Goal: Task Accomplishment & Management: Complete application form

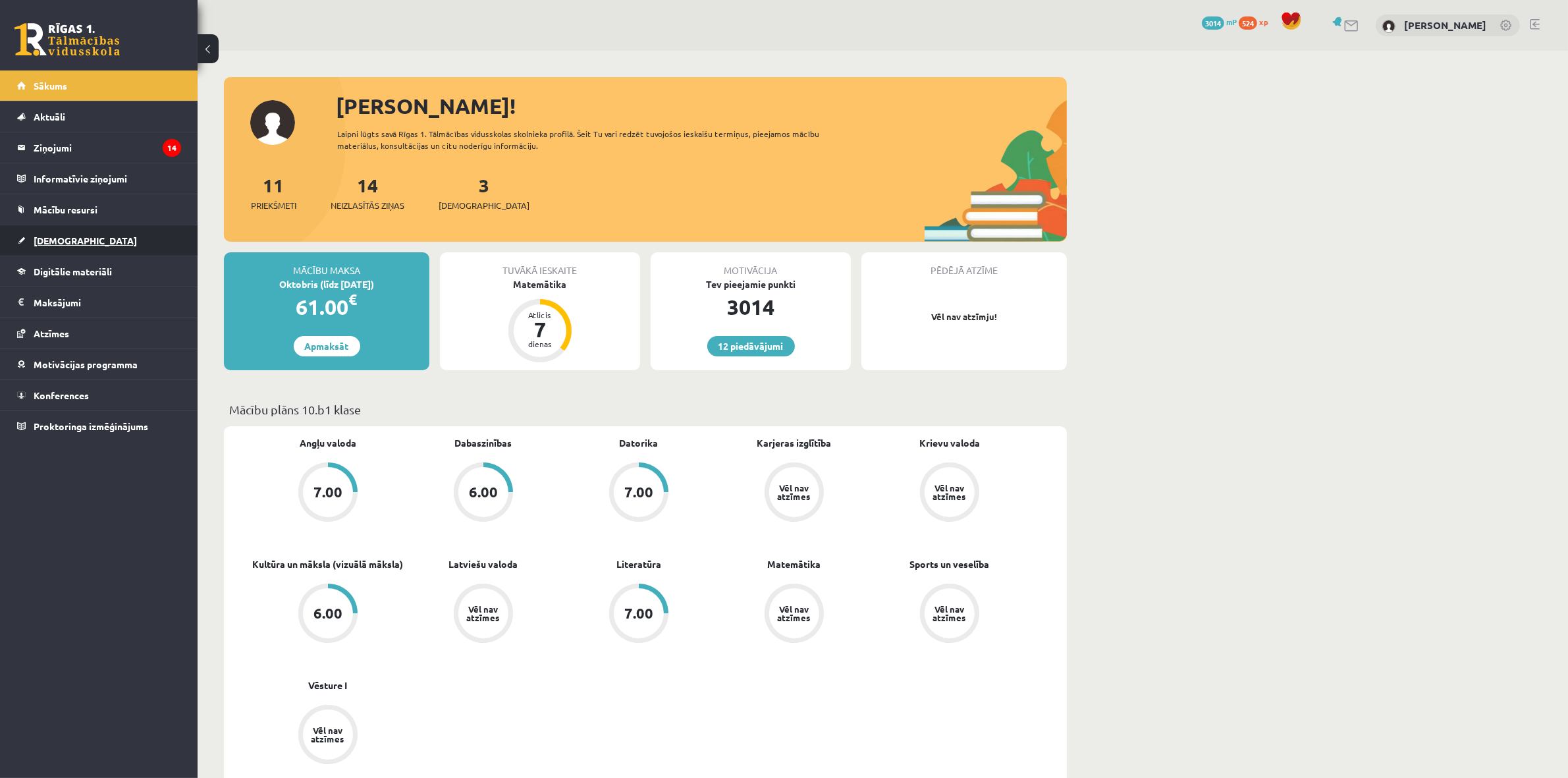
click at [76, 235] on link "[DEMOGRAPHIC_DATA]" at bounding box center [99, 240] width 164 height 30
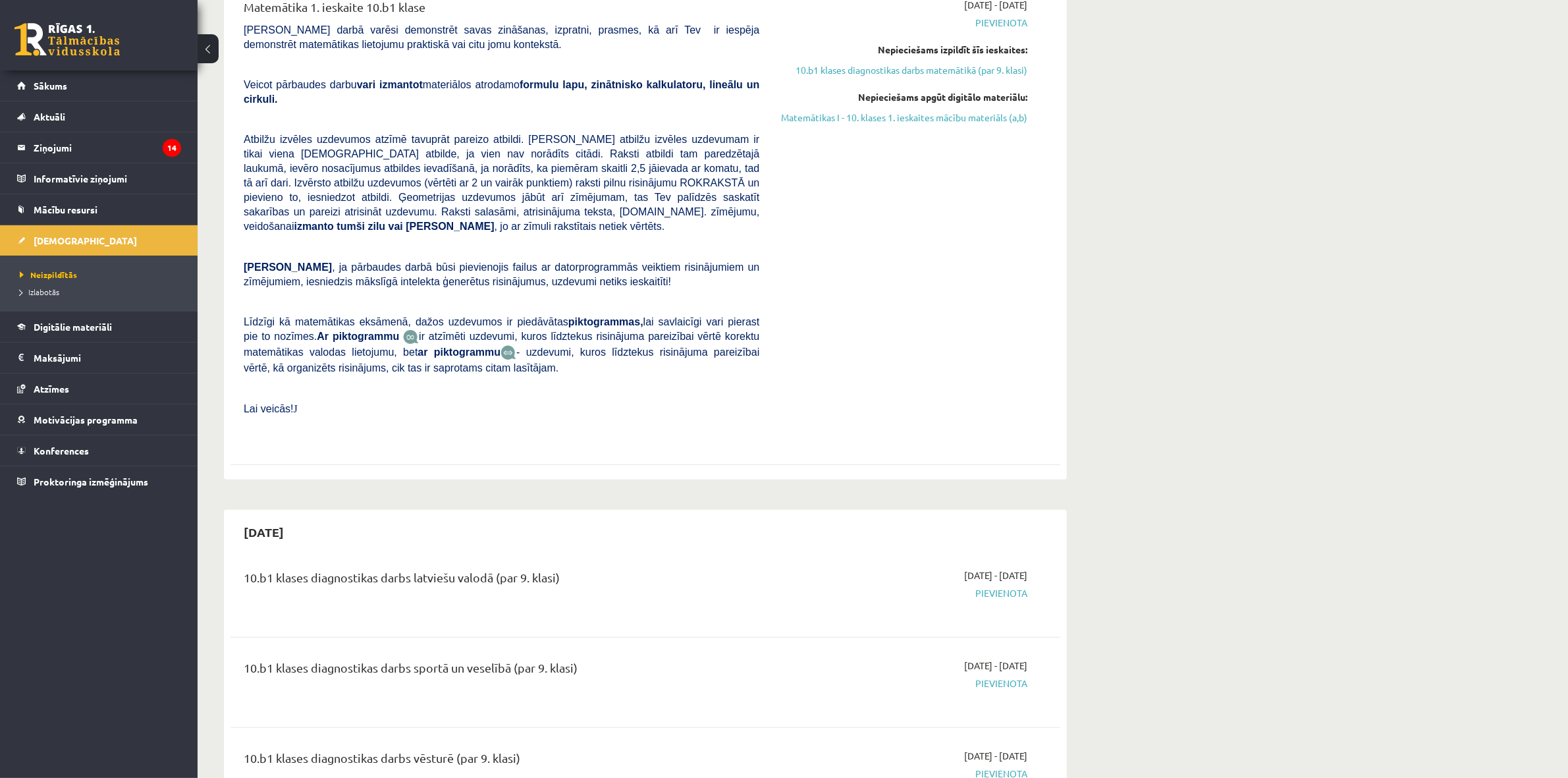
scroll to position [411, 0]
click at [88, 335] on link "Digitālie materiāli" at bounding box center [99, 326] width 164 height 30
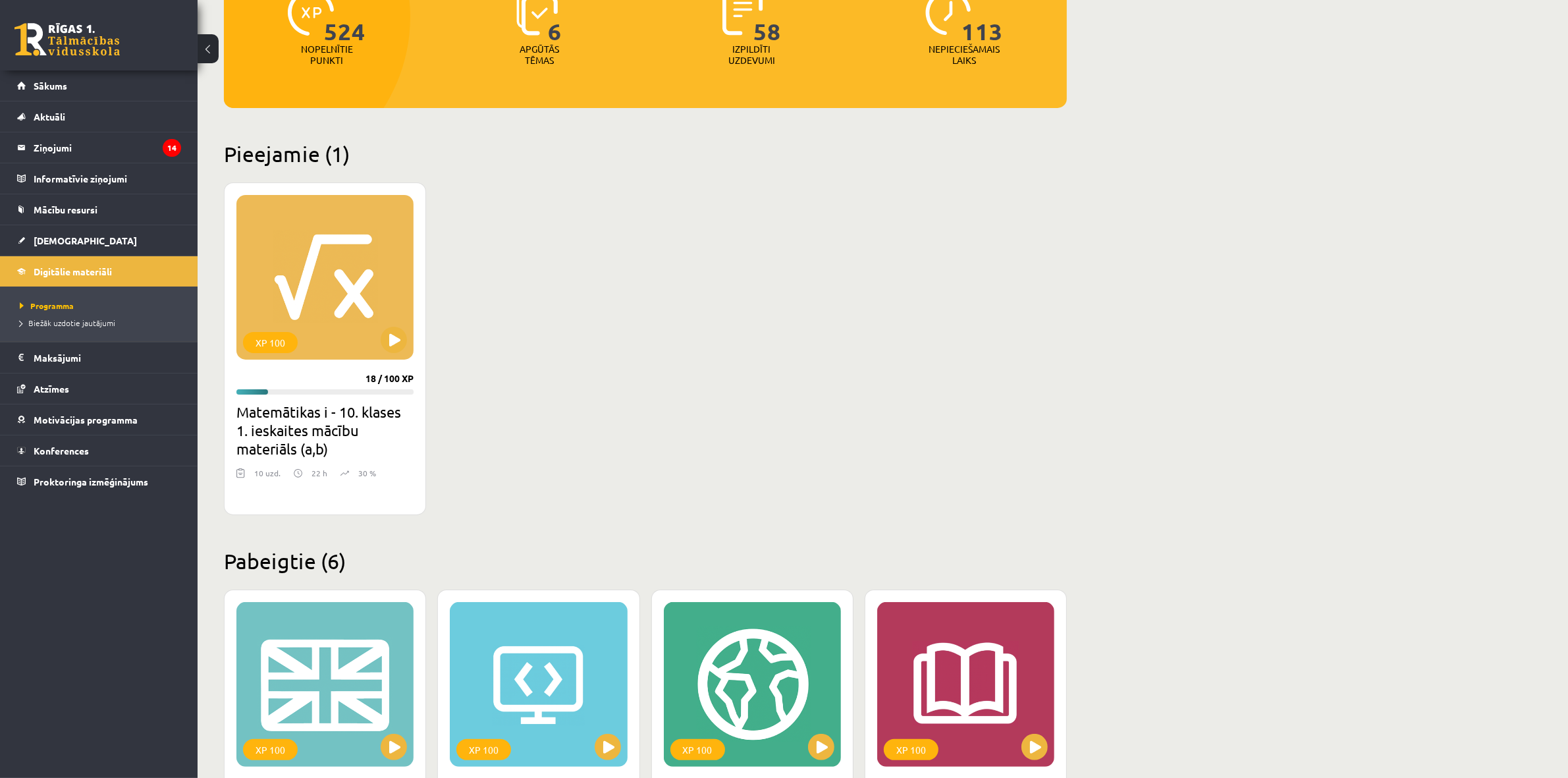
scroll to position [82, 0]
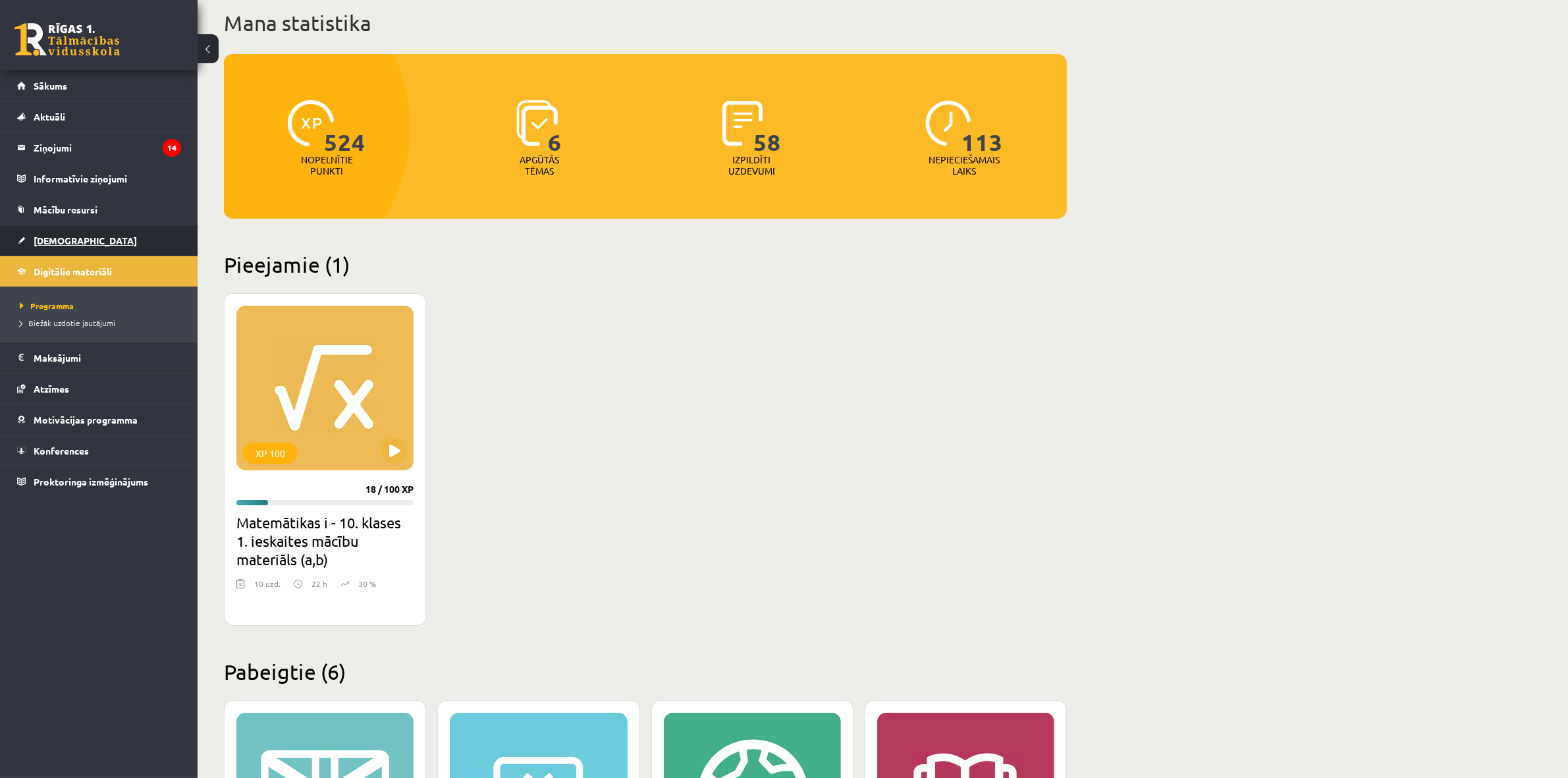
click at [89, 242] on link "[DEMOGRAPHIC_DATA]" at bounding box center [99, 240] width 164 height 30
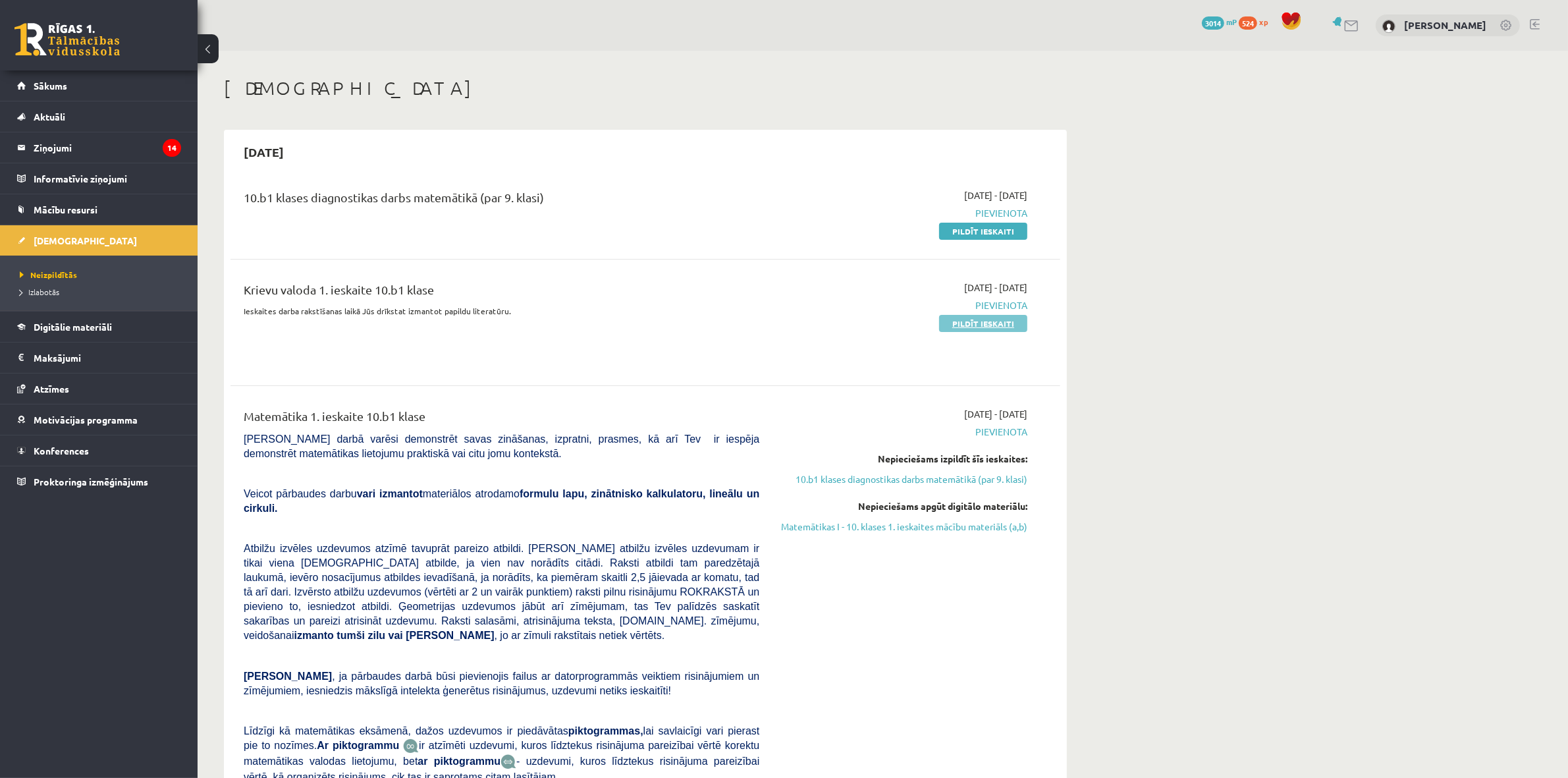
click at [960, 320] on link "Pildīt ieskaiti" at bounding box center [983, 323] width 88 height 17
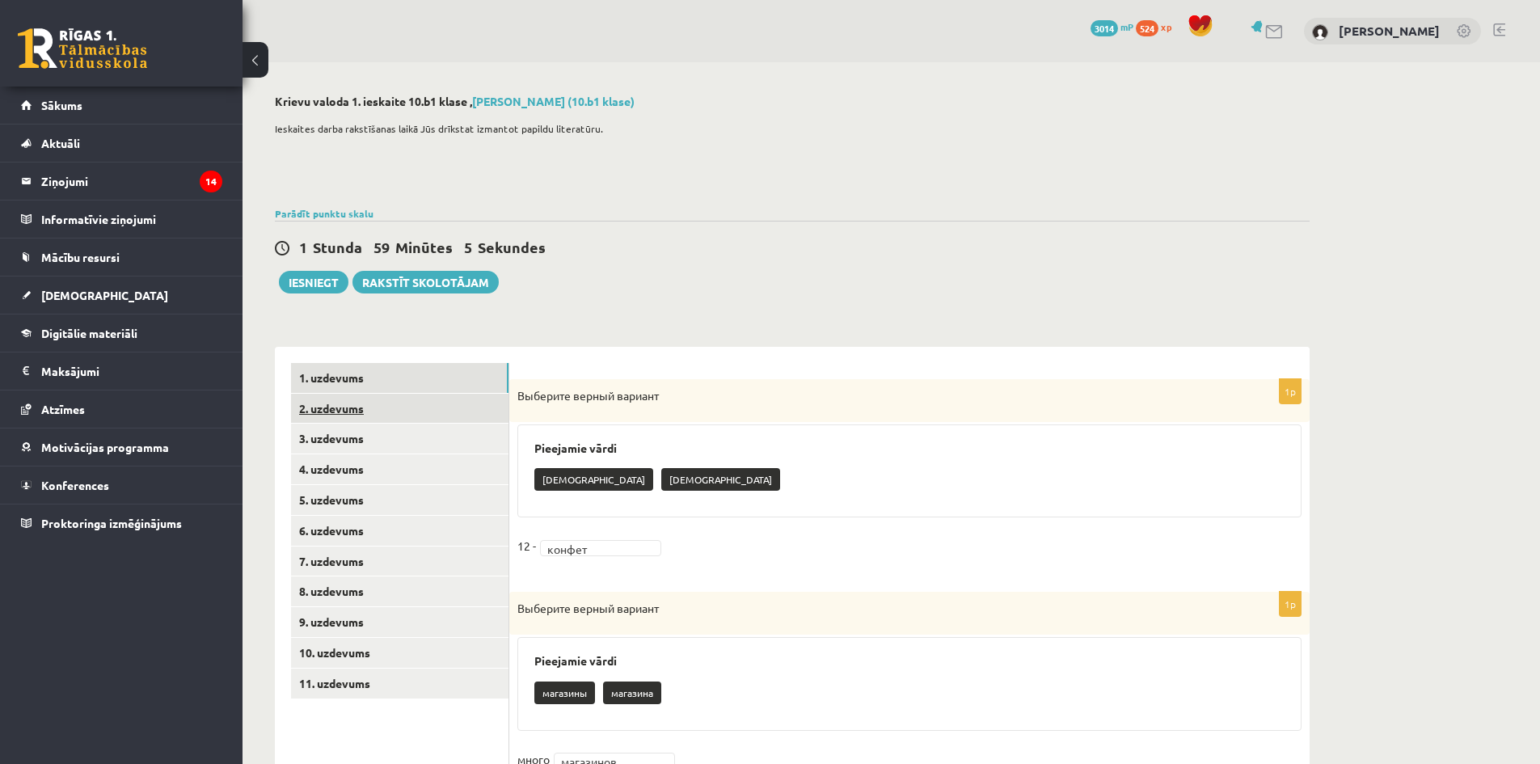
click at [314, 415] on link "2. uzdevums" at bounding box center [400, 409] width 218 height 30
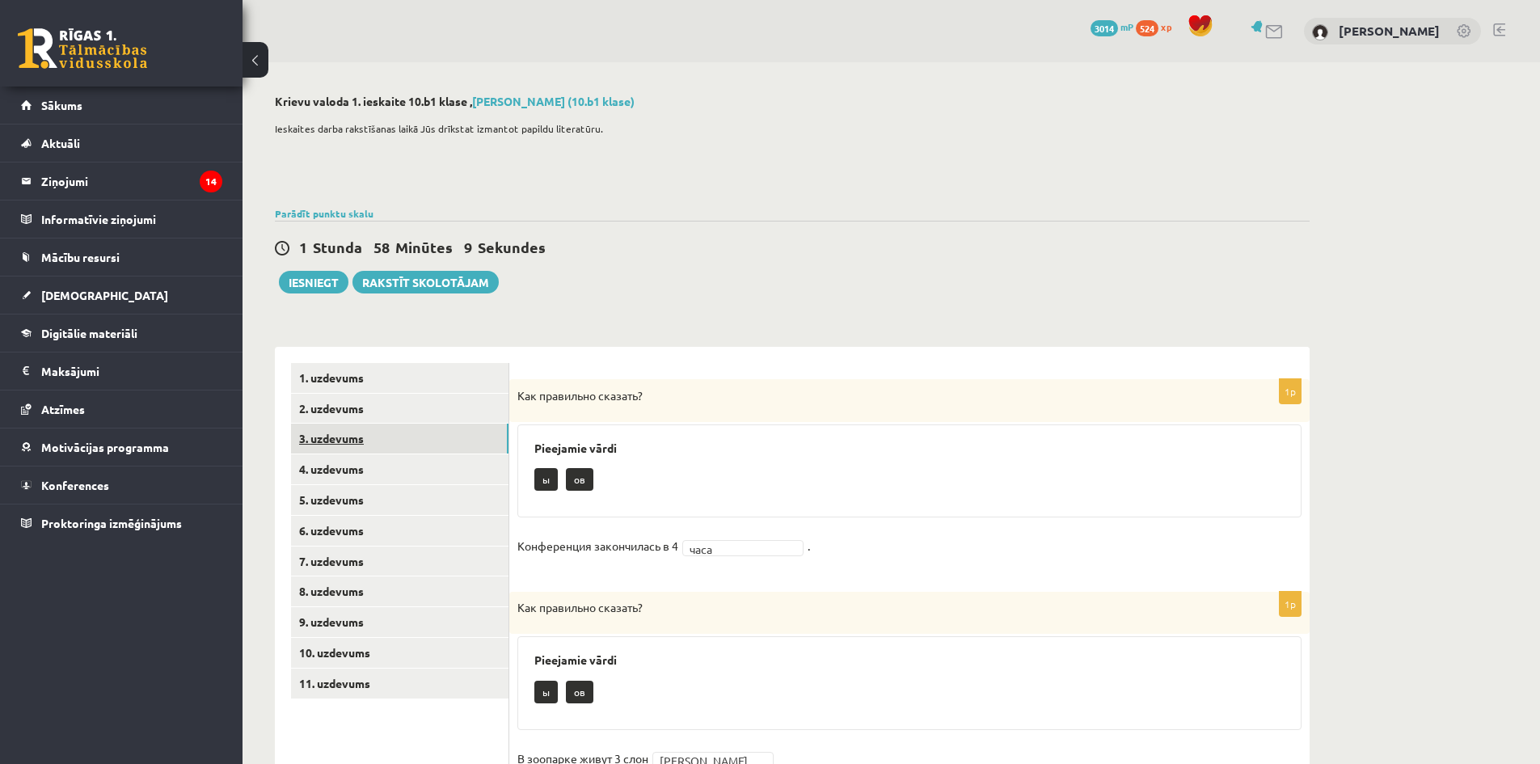
click at [375, 441] on link "3. uzdevums" at bounding box center [400, 439] width 218 height 30
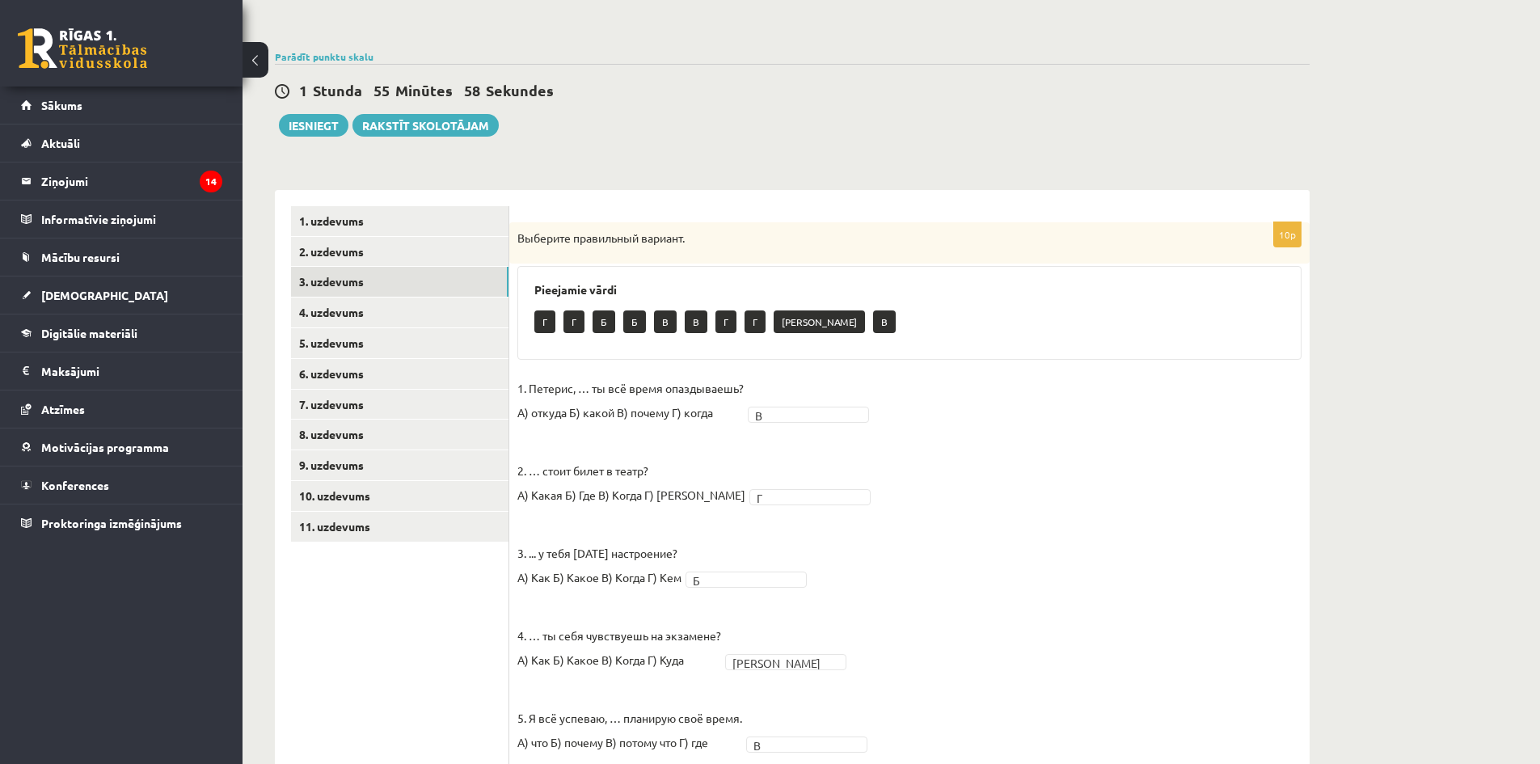
scroll to position [141, 0]
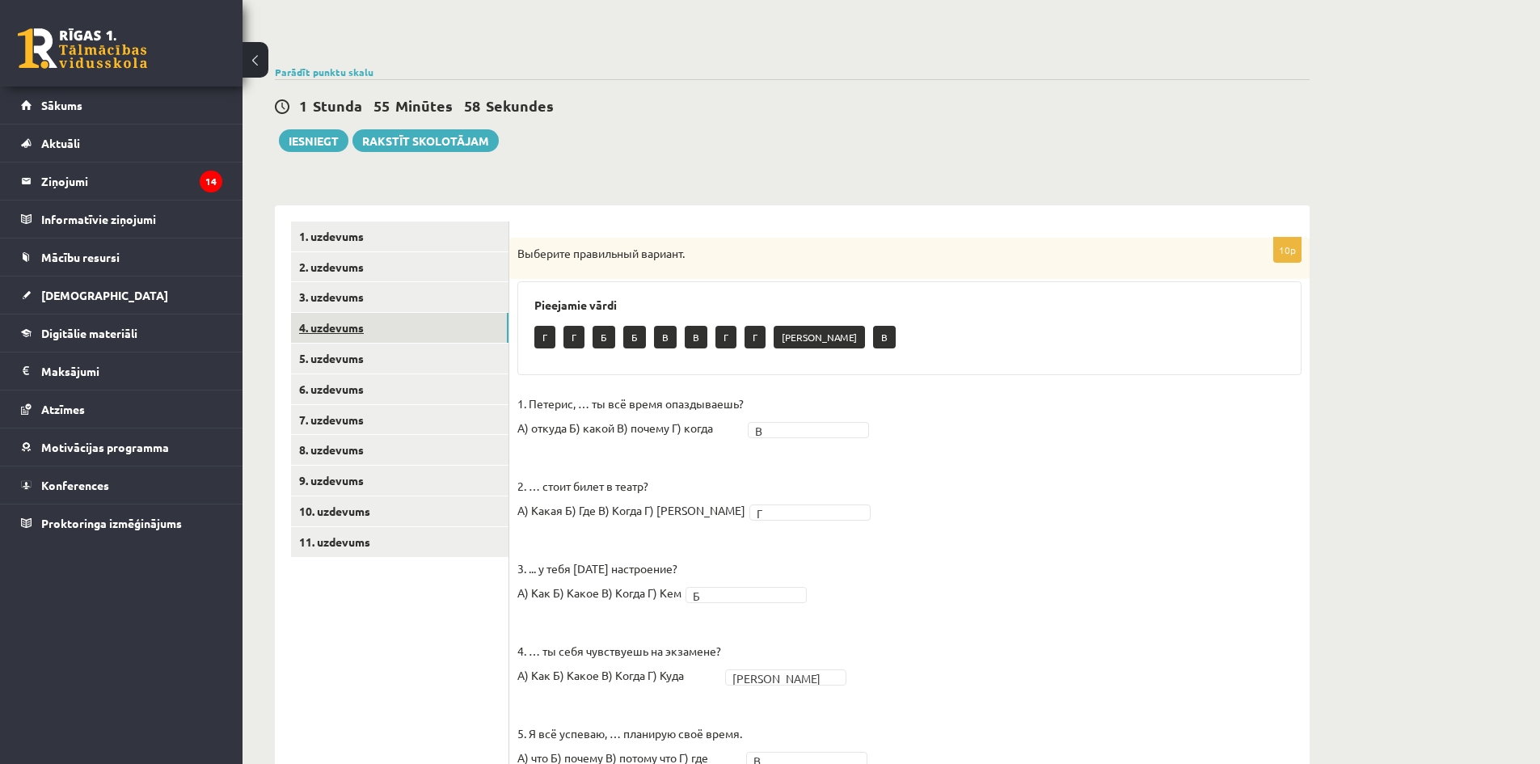
click at [374, 342] on link "4. uzdevums" at bounding box center [400, 328] width 218 height 30
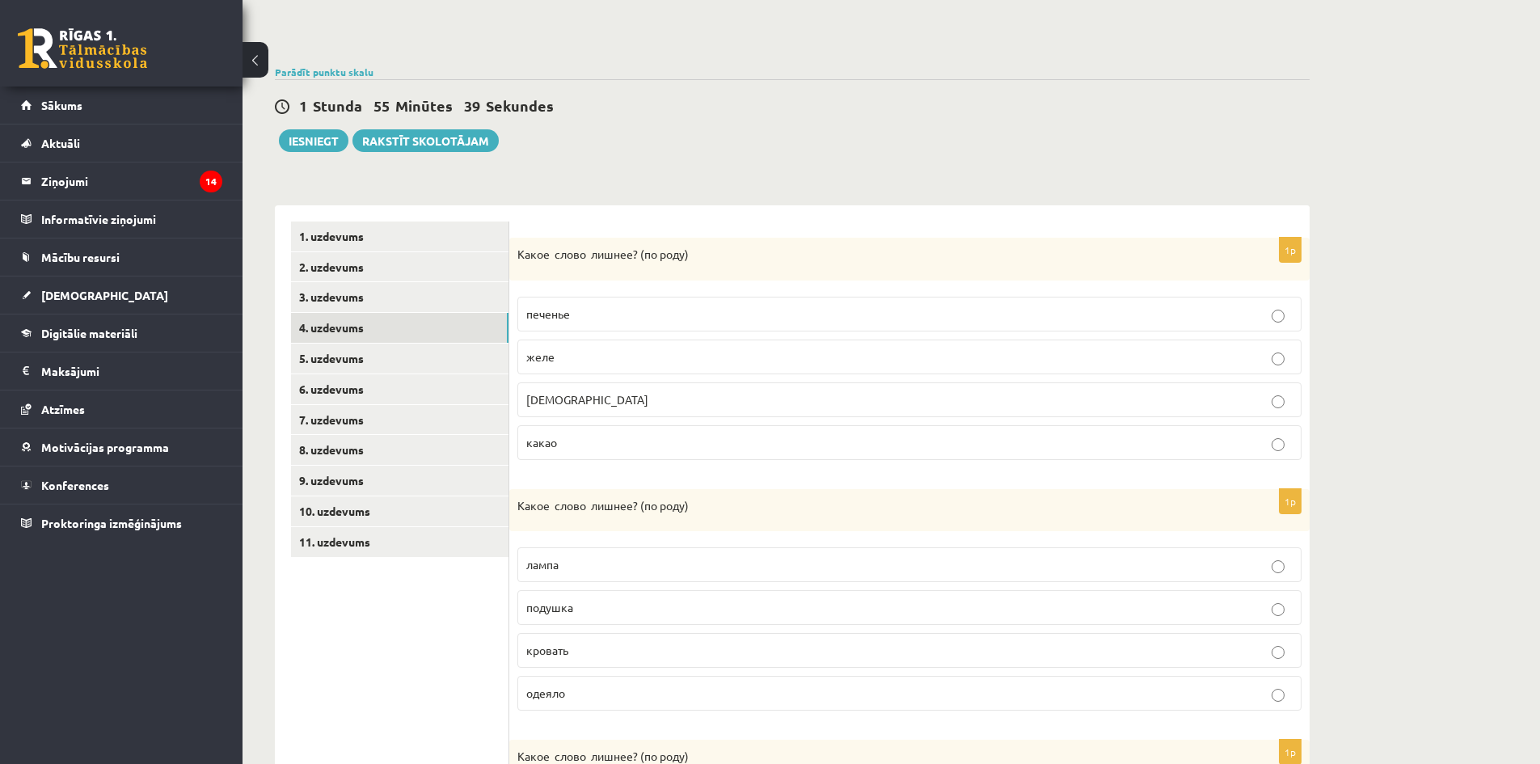
click at [579, 395] on p "[DEMOGRAPHIC_DATA]" at bounding box center [909, 399] width 767 height 17
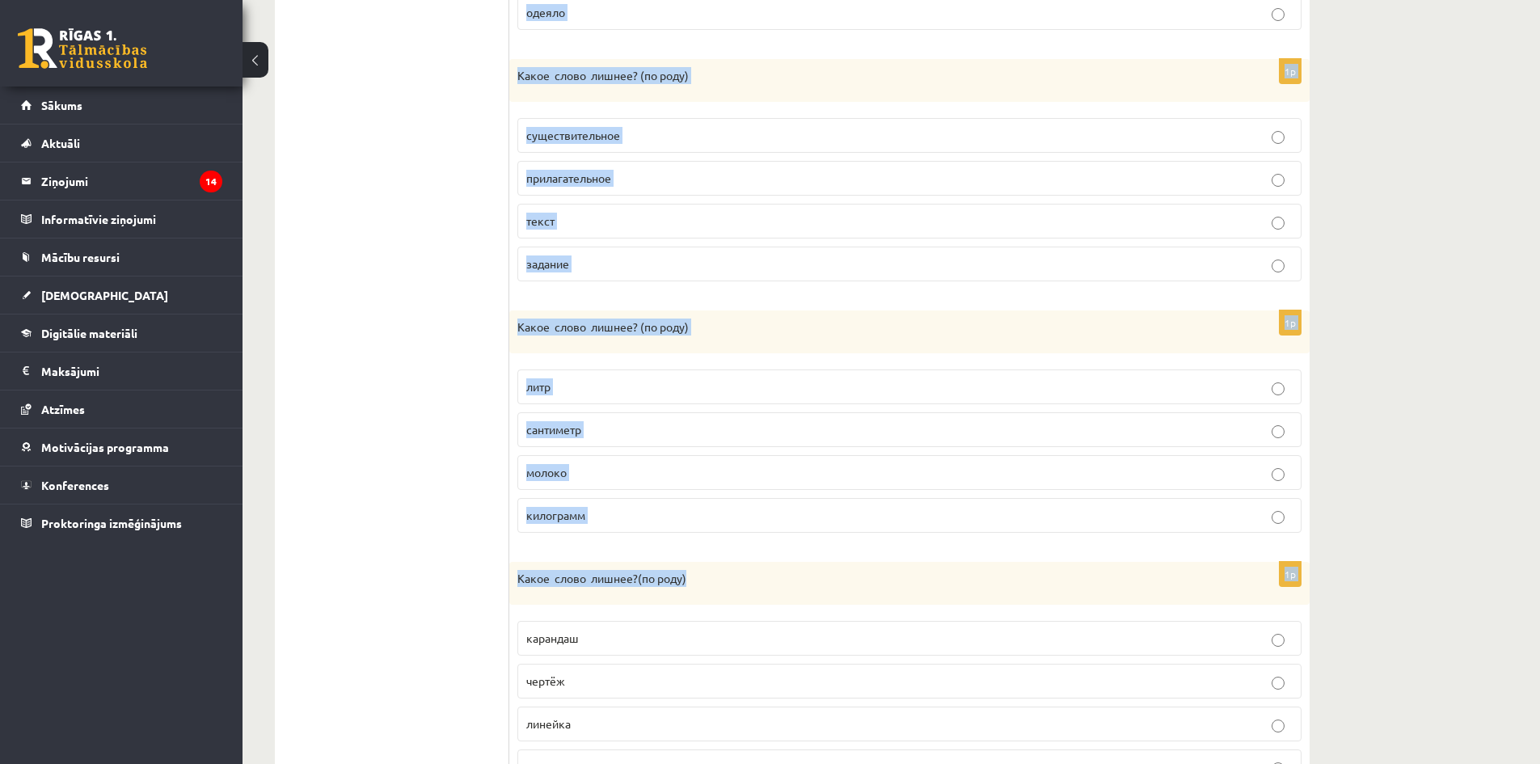
scroll to position [905, 0]
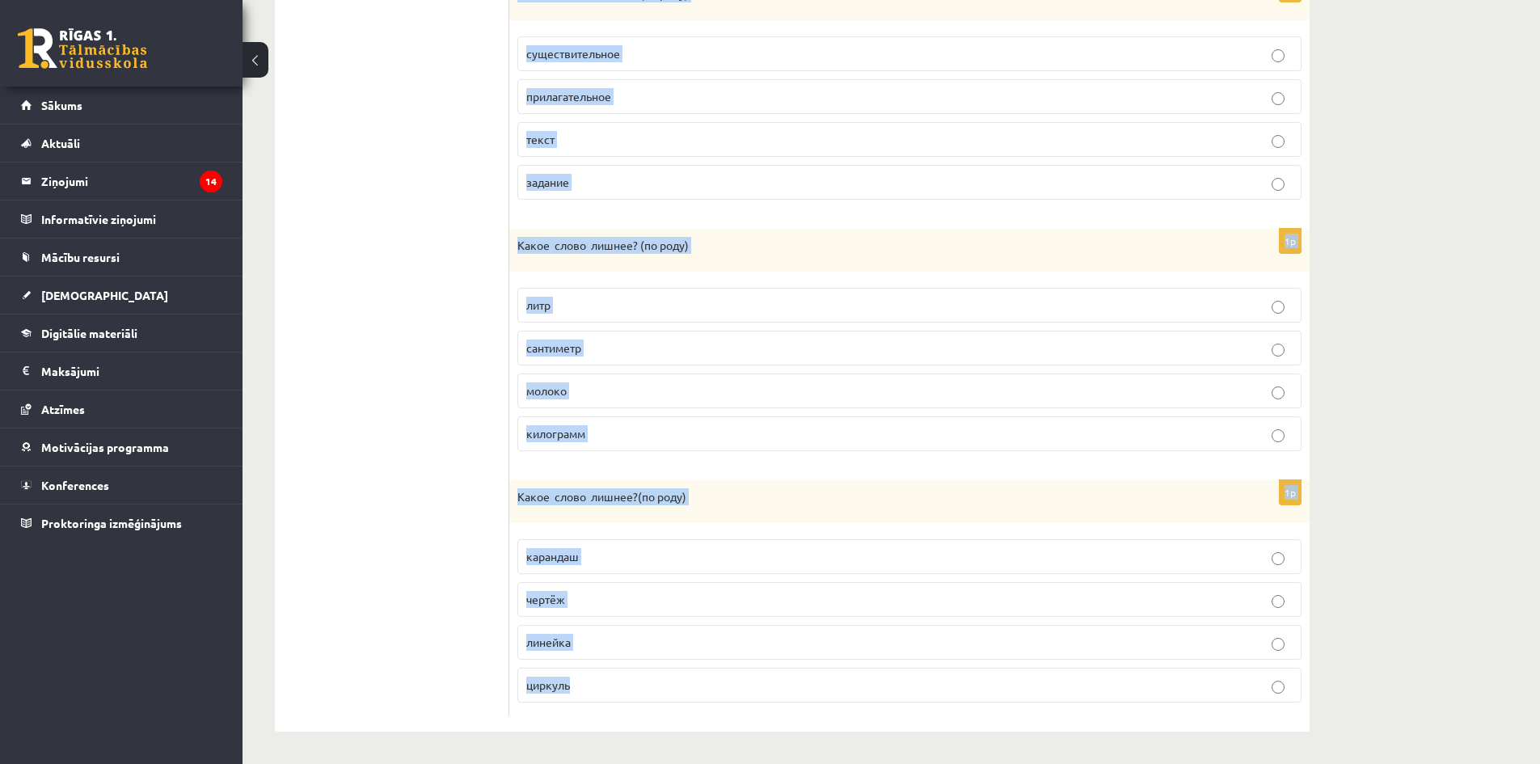
drag, startPoint x: 513, startPoint y: 336, endPoint x: 713, endPoint y: 716, distance: 429.0
click at [713, 716] on div "1p Какое слово лишнее? ( по родy) печенье [GEOGRAPHIC_DATA] [DEMOGRAPHIC_DATA] …" at bounding box center [909, 87] width 800 height 1289
copy form "Какое слово лишнее? ( по родy) лампа подушка кровать одеяло 1p Какое слово лишн…"
drag, startPoint x: 517, startPoint y: 391, endPoint x: 615, endPoint y: 734, distance: 356.5
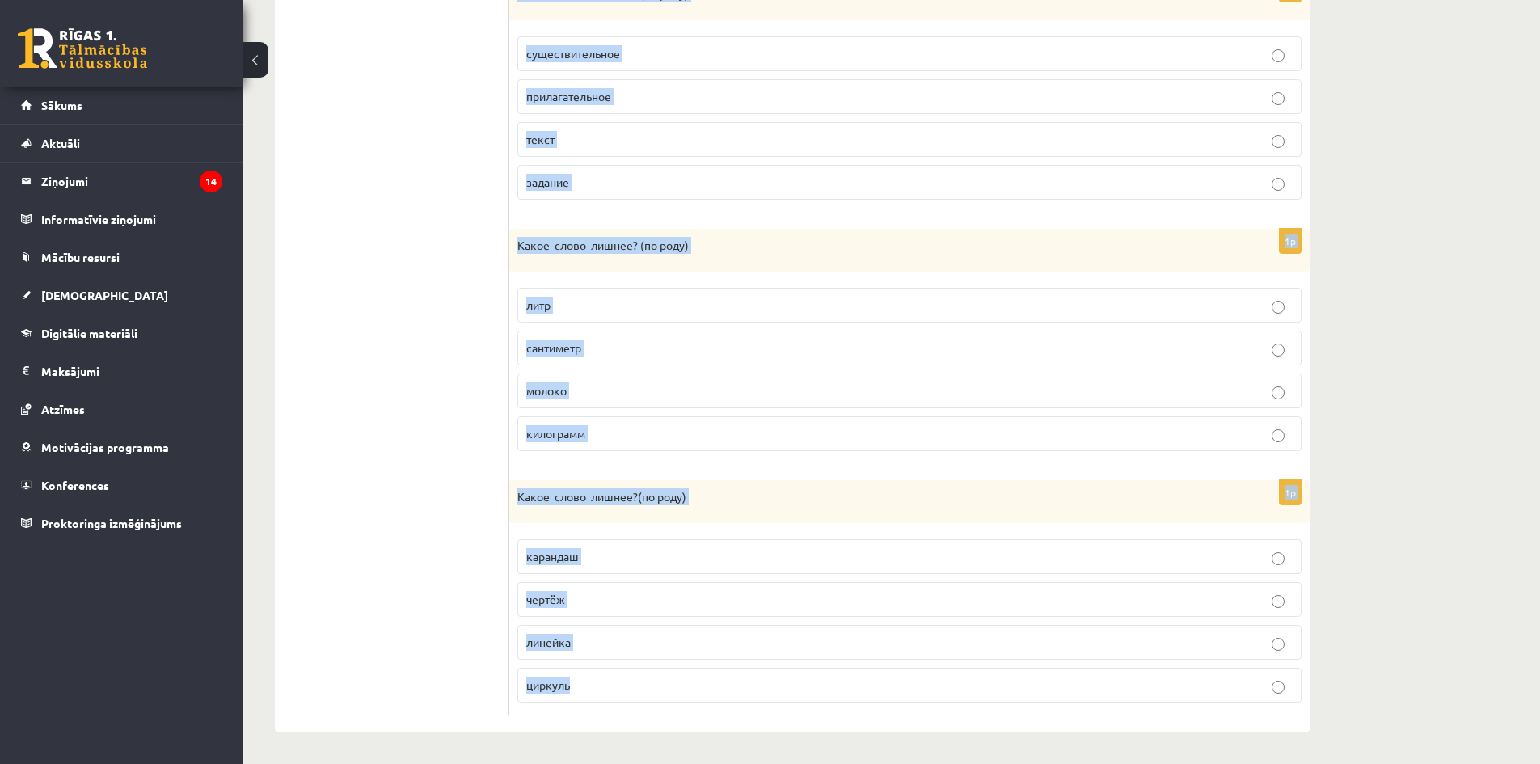
copy form "Какое слово лишнее? ( по родy) печенье желе конфета какао 1p Какое слово лишнее…"
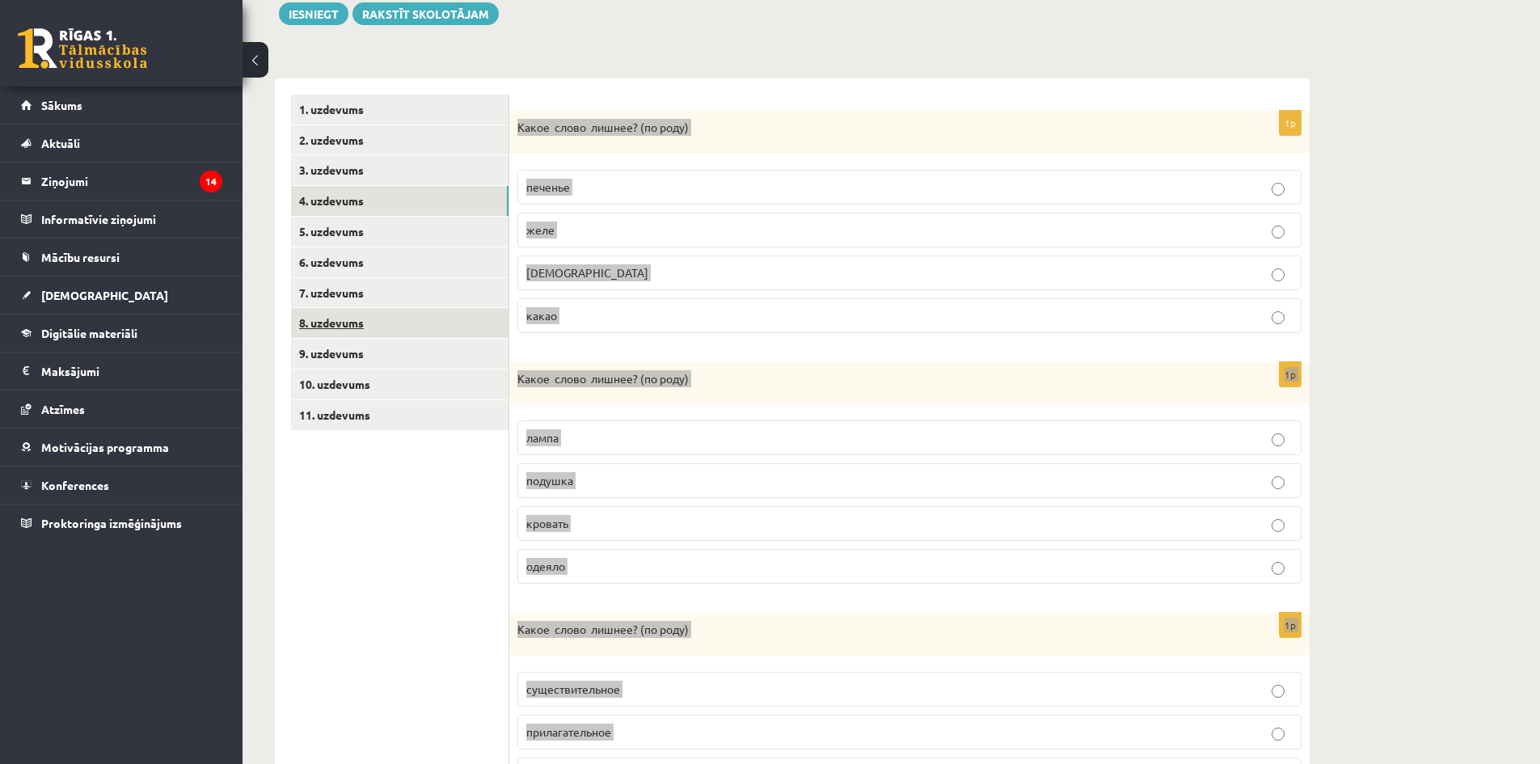
scroll to position [258, 0]
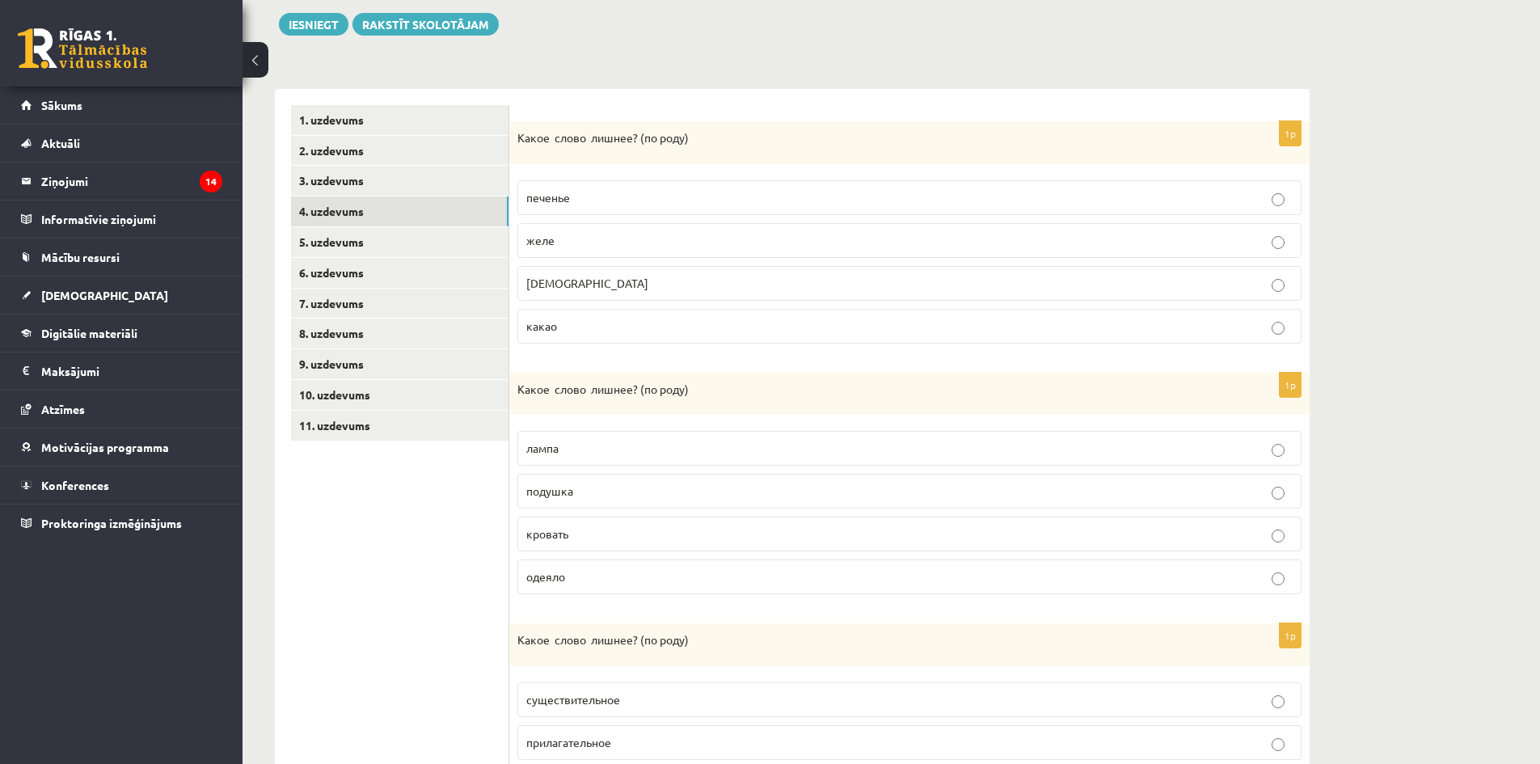
click at [420, 590] on ul "1. uzdevums 2. uzdevums 3. uzdevums 4. uzdevums 5. uzdevums 6. uzdevums 7. uzde…" at bounding box center [400, 733] width 218 height 1257
click at [643, 585] on p "одеяло" at bounding box center [909, 576] width 767 height 17
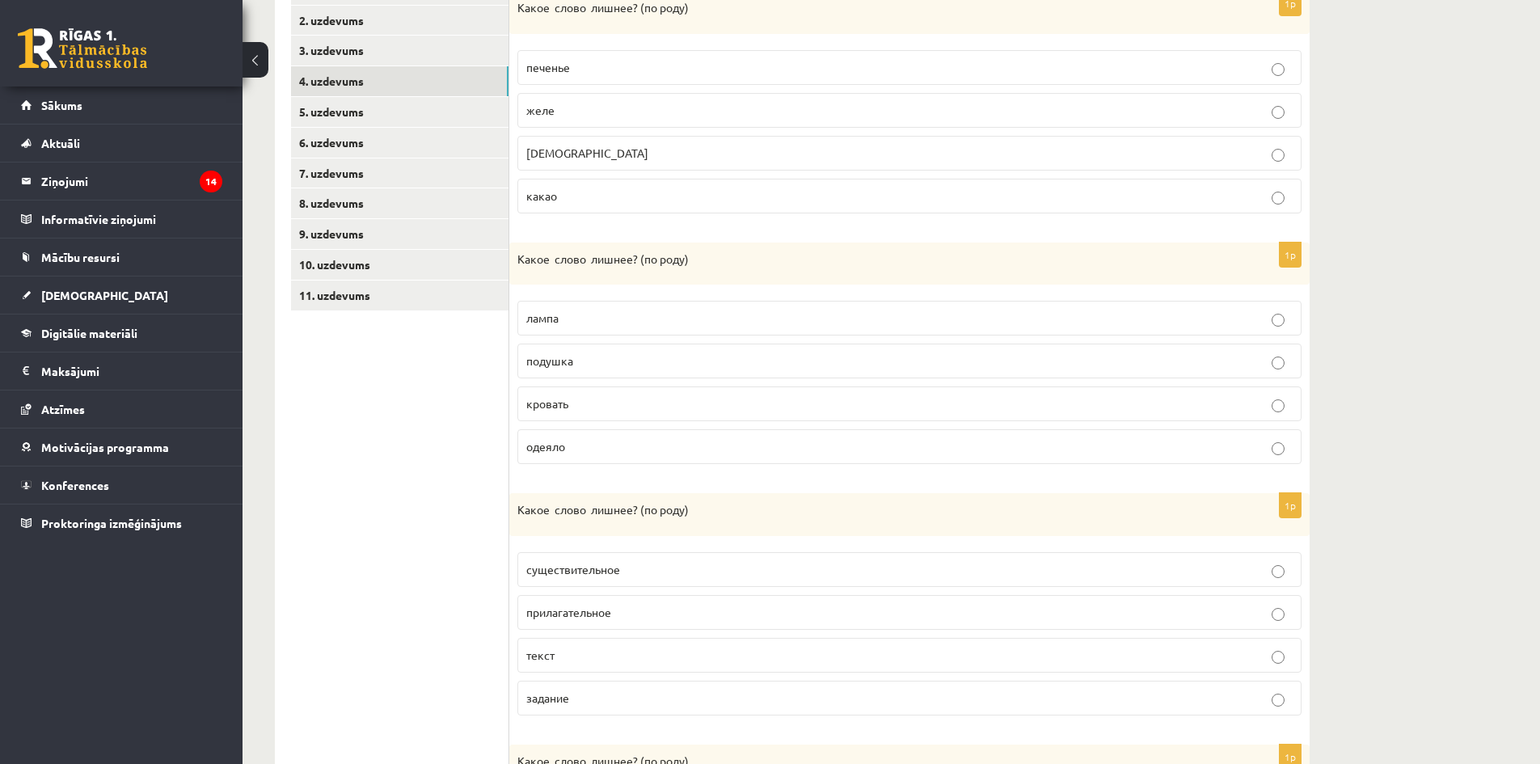
scroll to position [500, 0]
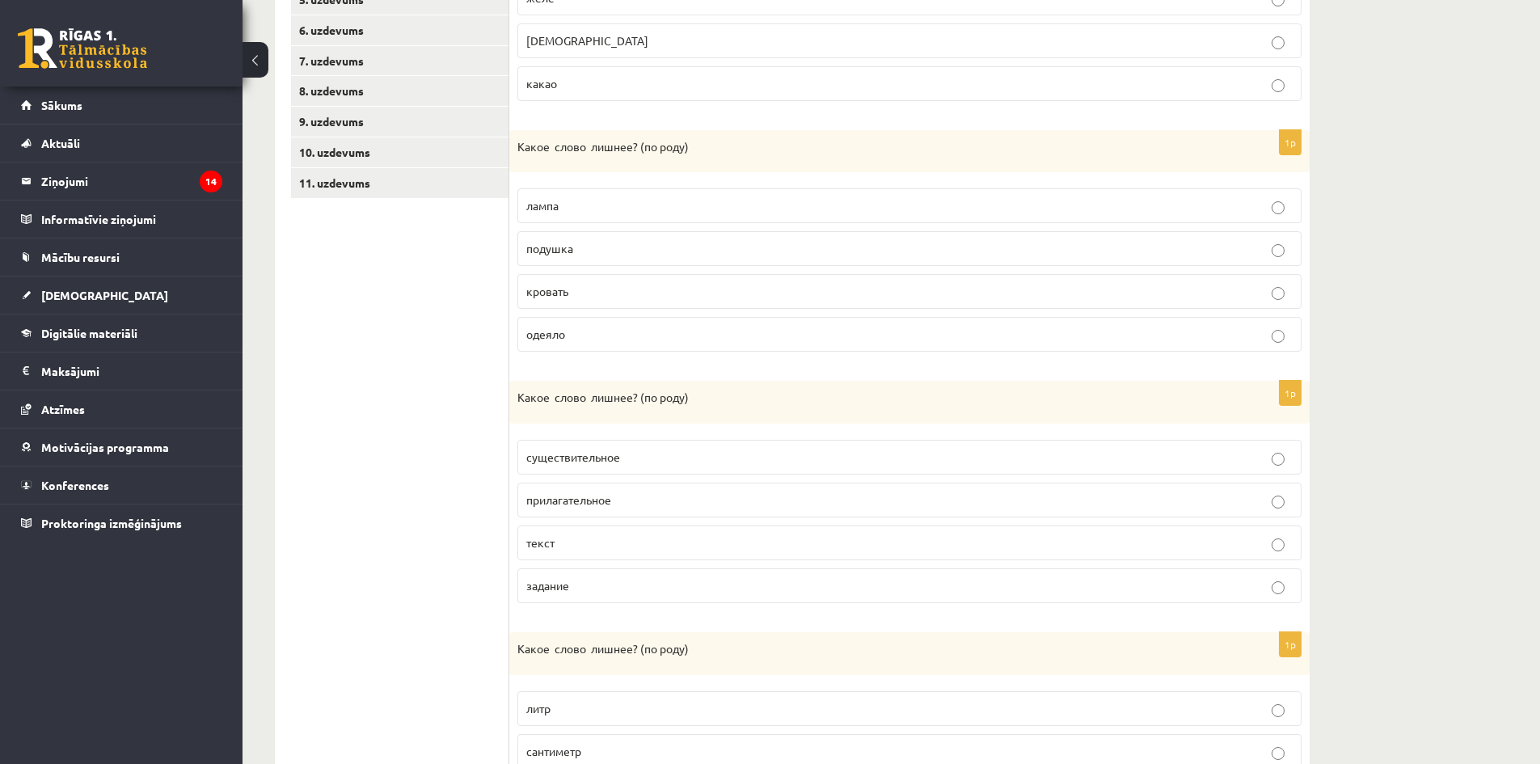
click at [633, 530] on label "текст" at bounding box center [909, 543] width 784 height 35
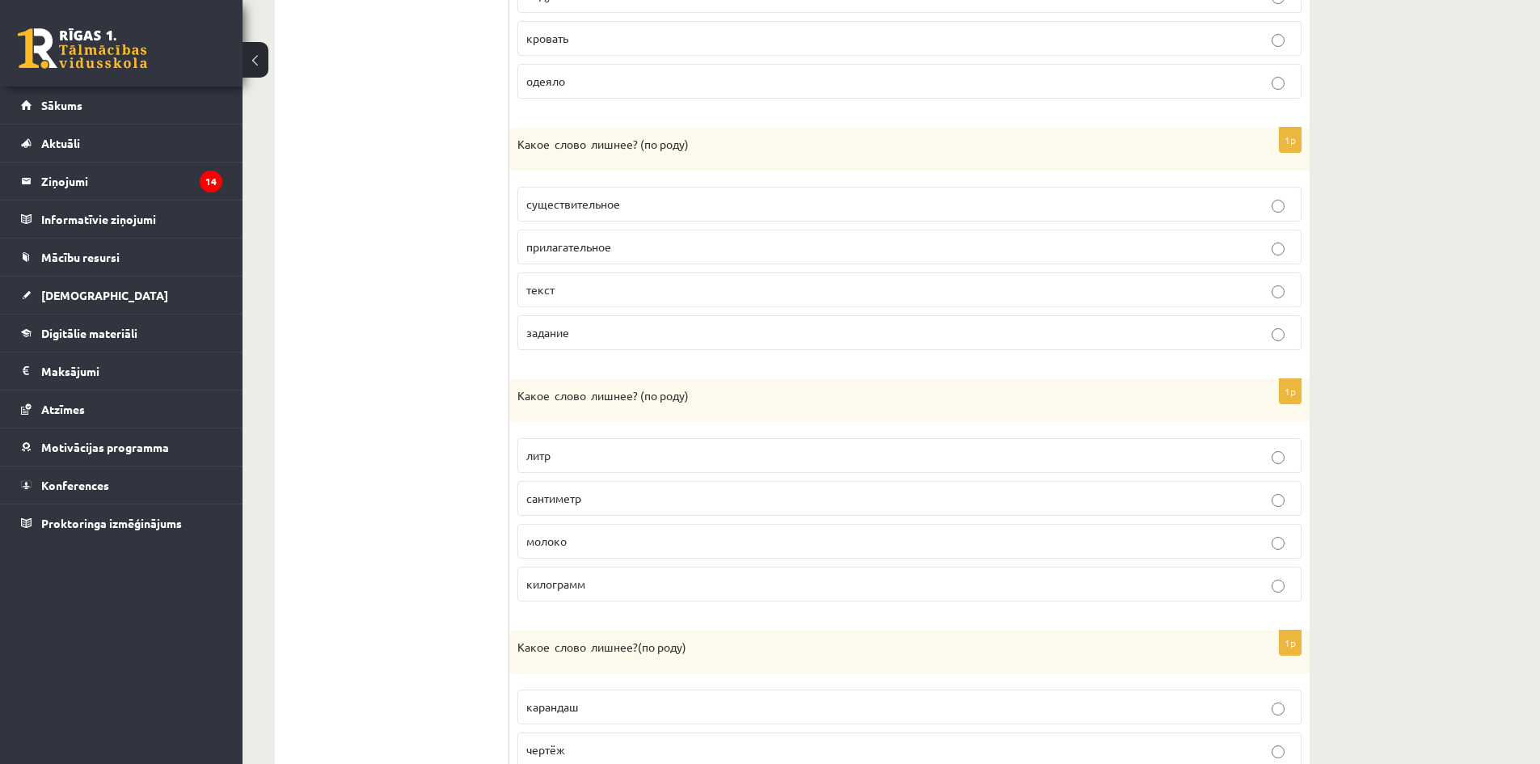
scroll to position [905, 0]
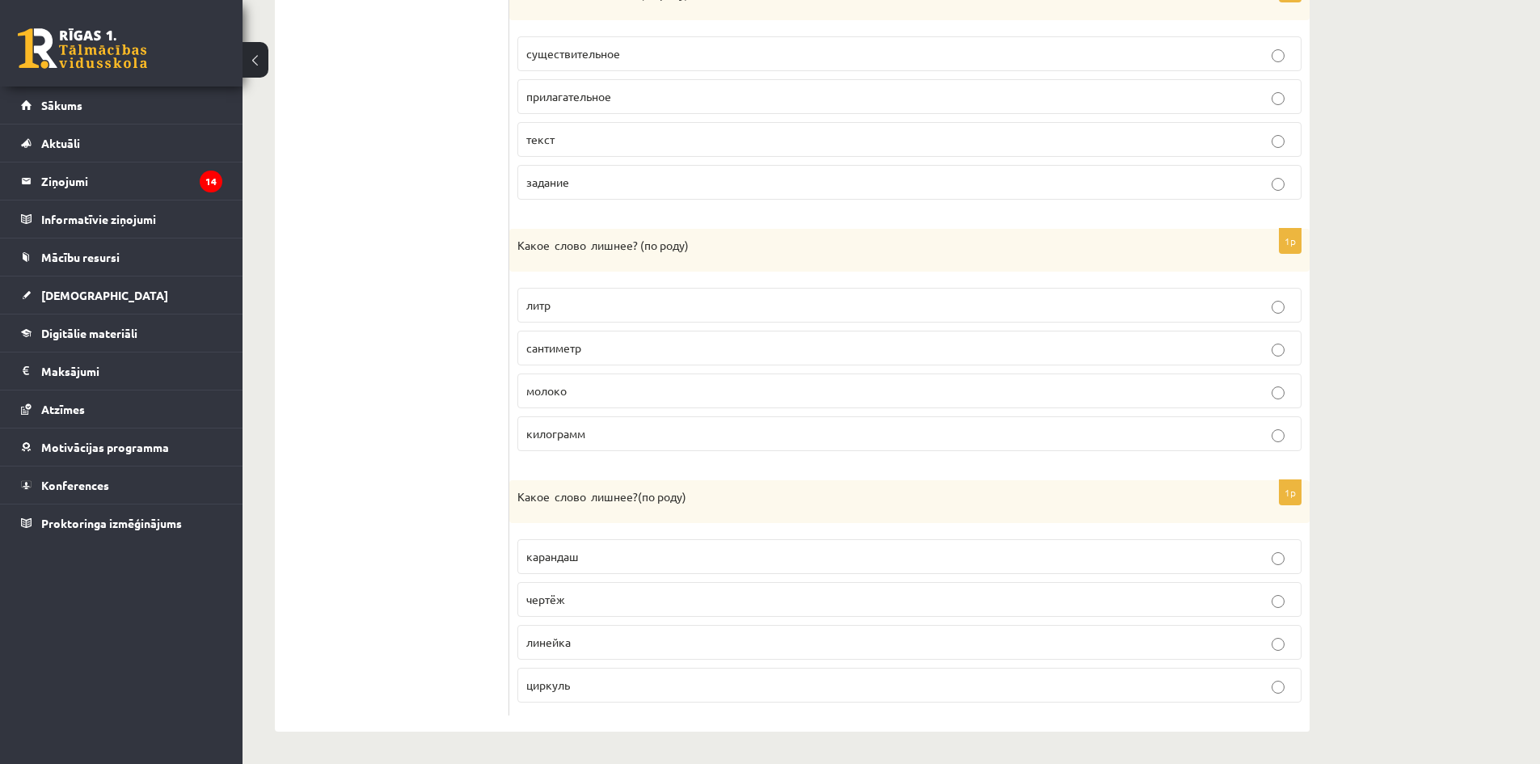
click at [633, 391] on p "молоко" at bounding box center [909, 390] width 767 height 17
click at [653, 636] on p "линейка" at bounding box center [909, 642] width 767 height 17
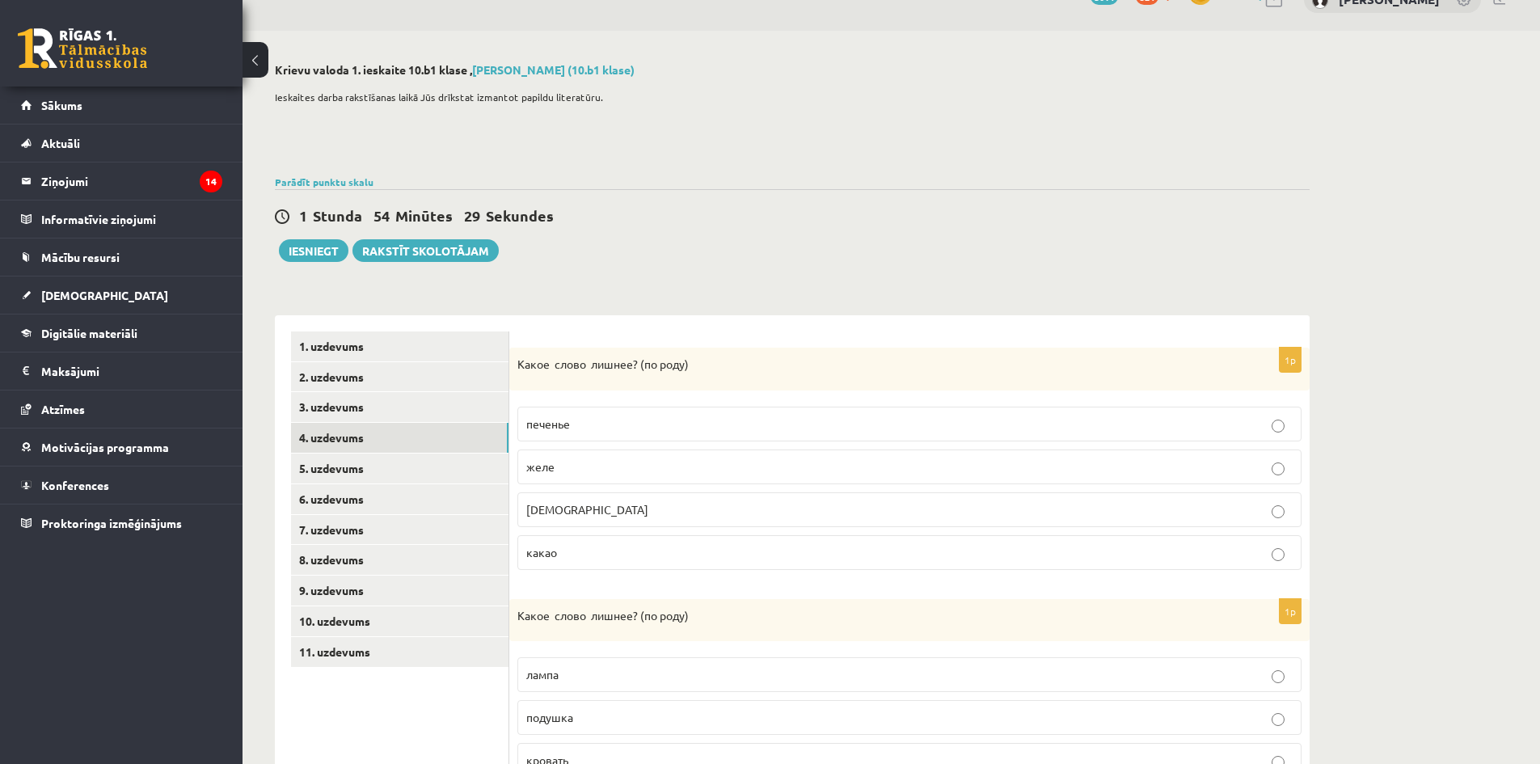
scroll to position [15, 0]
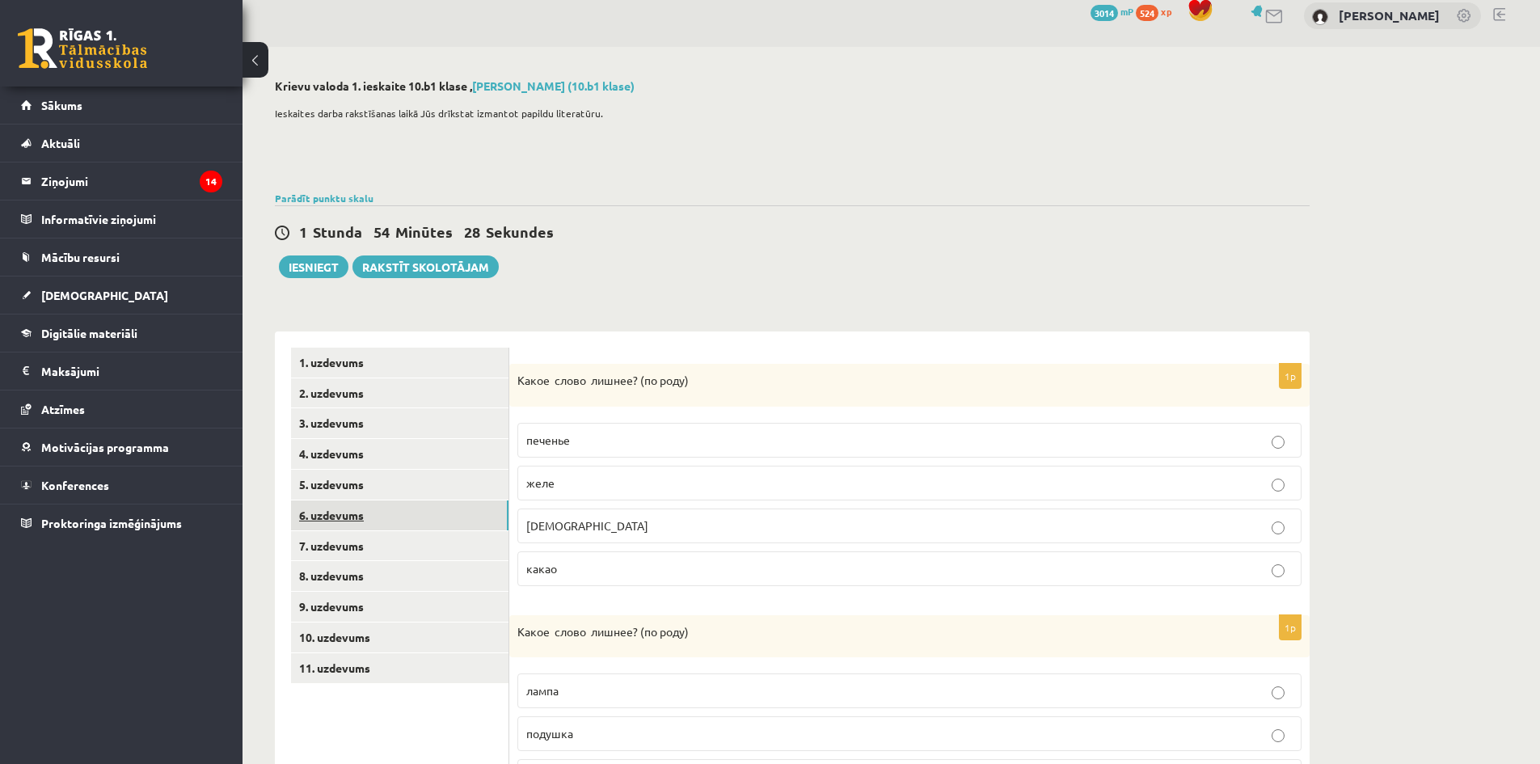
click at [450, 502] on link "6. uzdevums" at bounding box center [400, 515] width 218 height 30
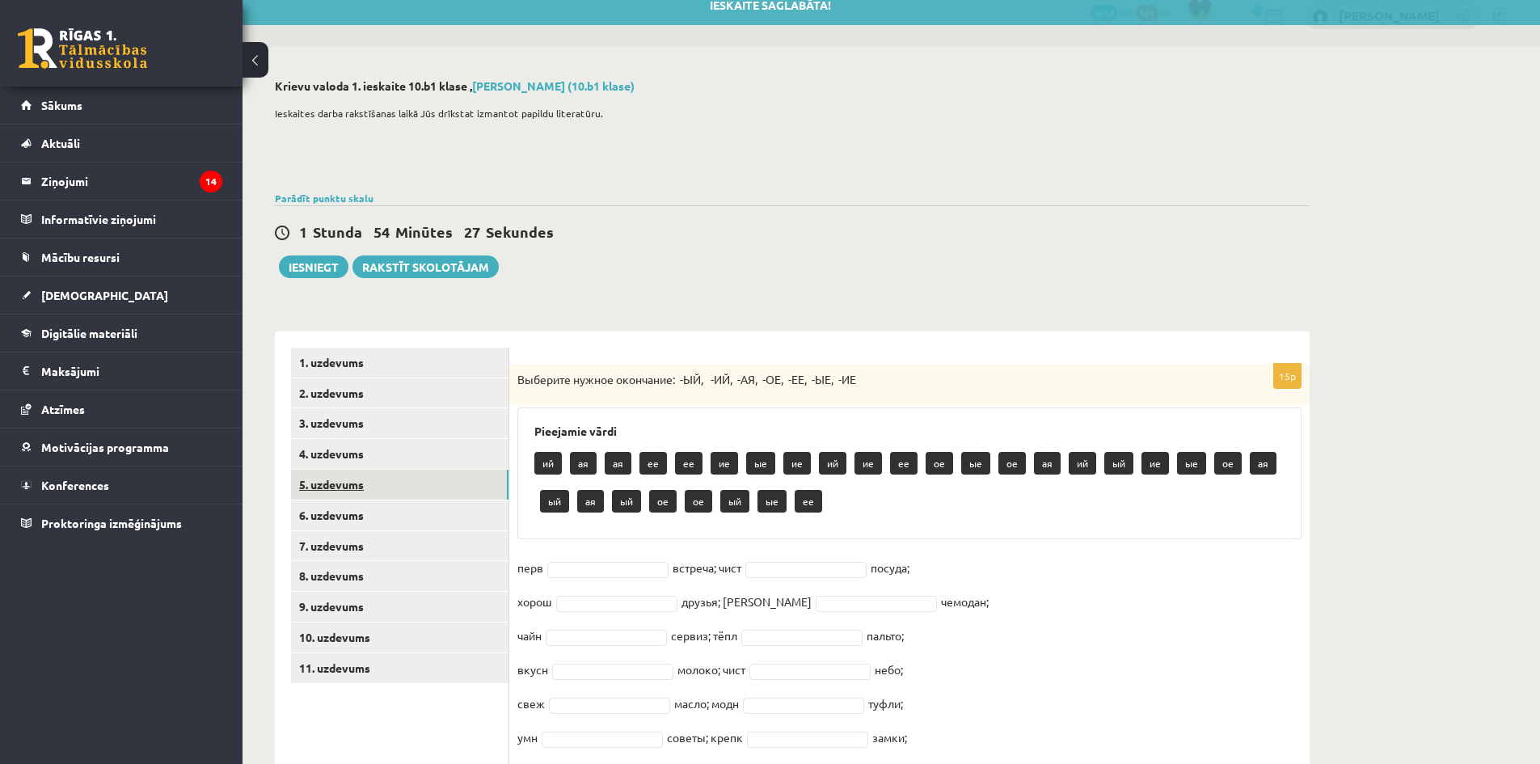
click at [440, 484] on link "5. uzdevums" at bounding box center [400, 485] width 218 height 30
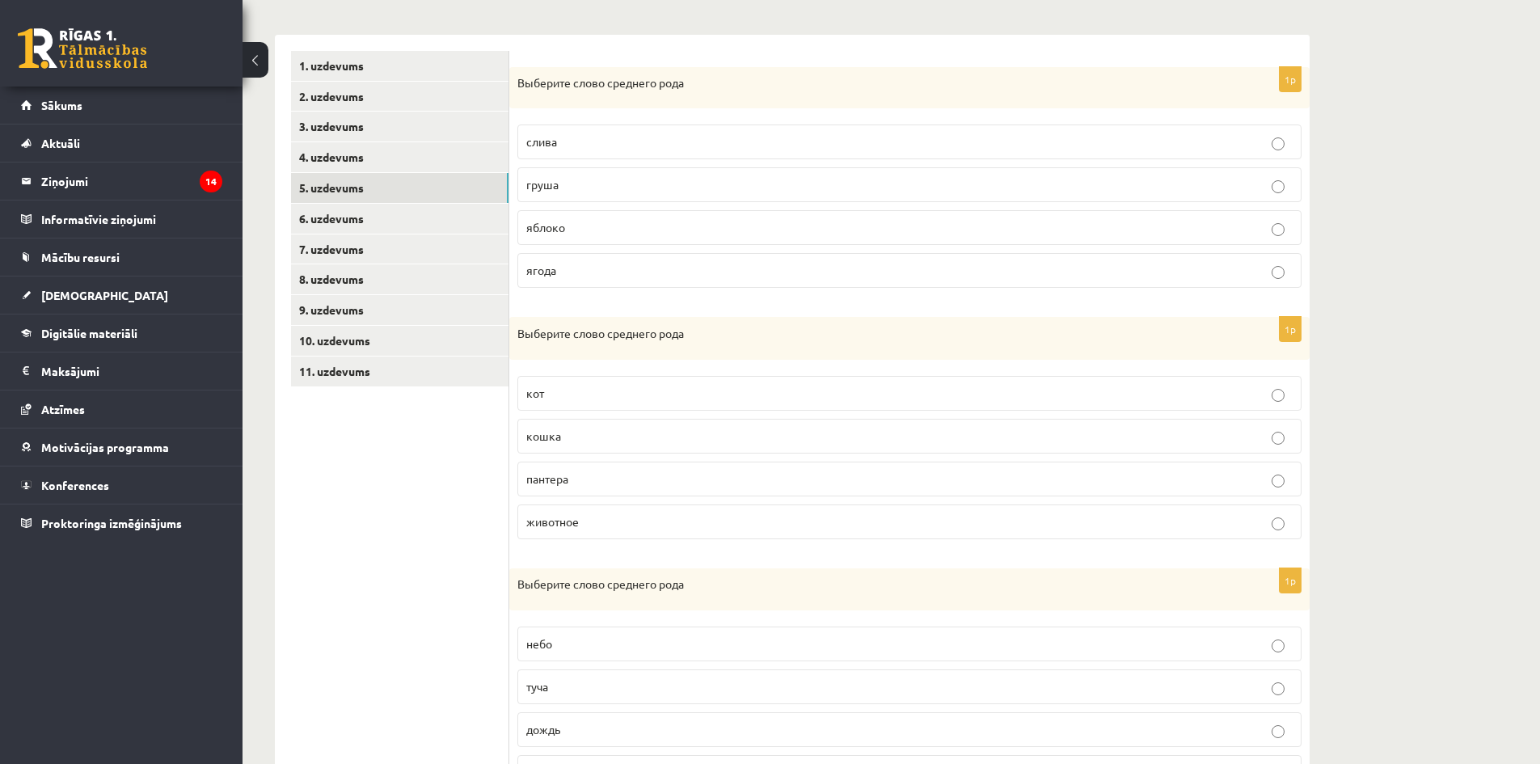
scroll to position [13, 0]
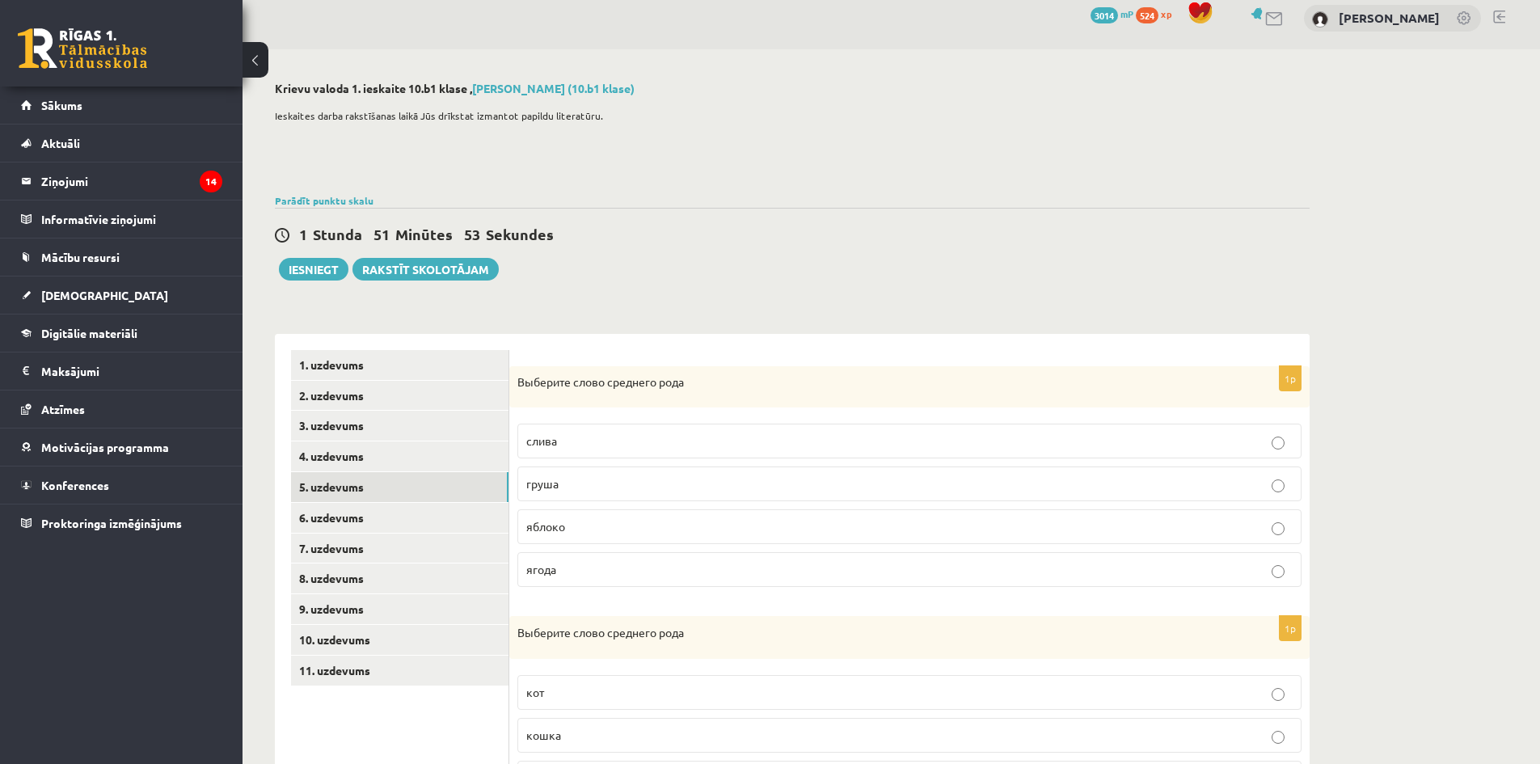
click at [571, 530] on p "яблоко" at bounding box center [909, 526] width 767 height 17
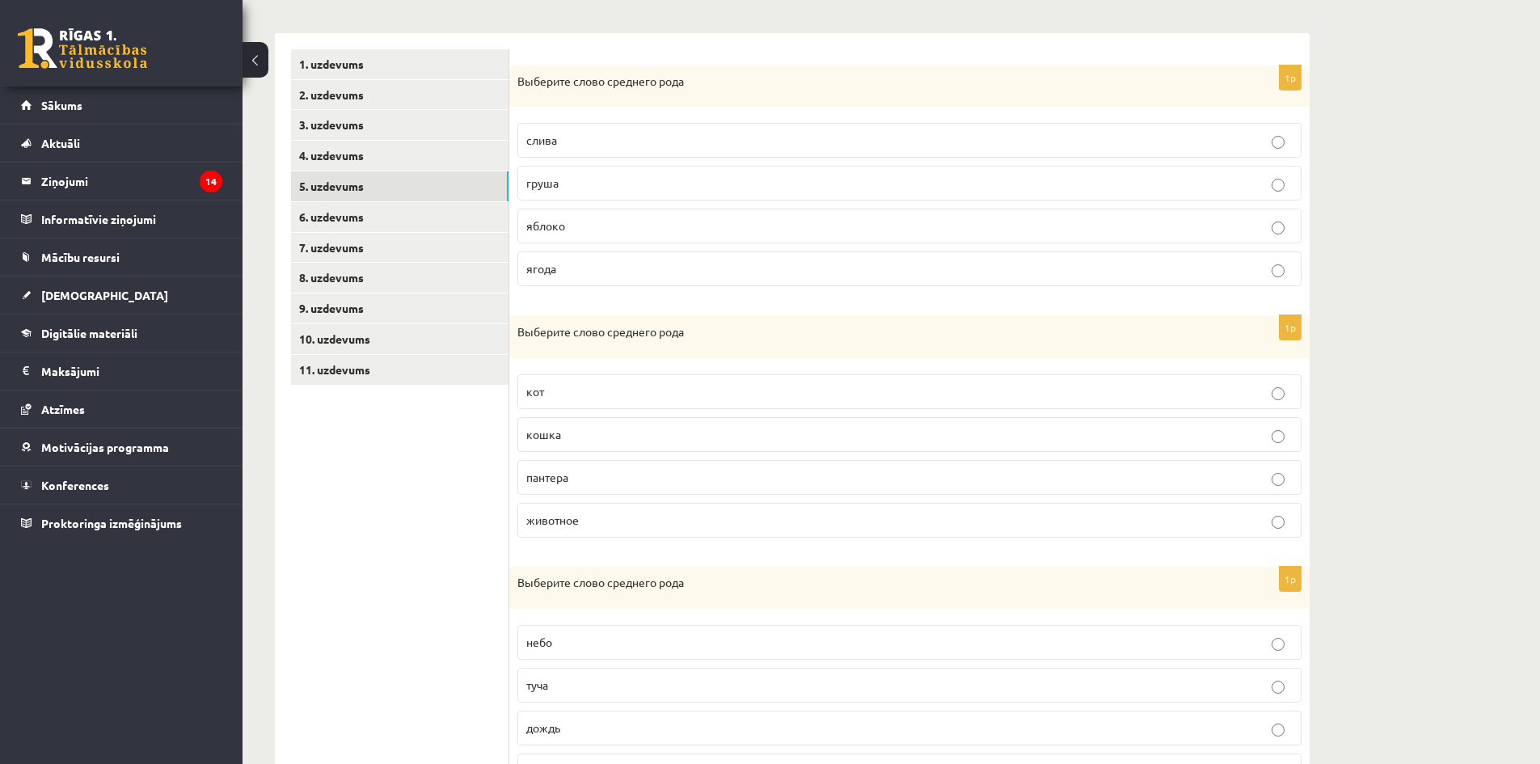
scroll to position [336, 0]
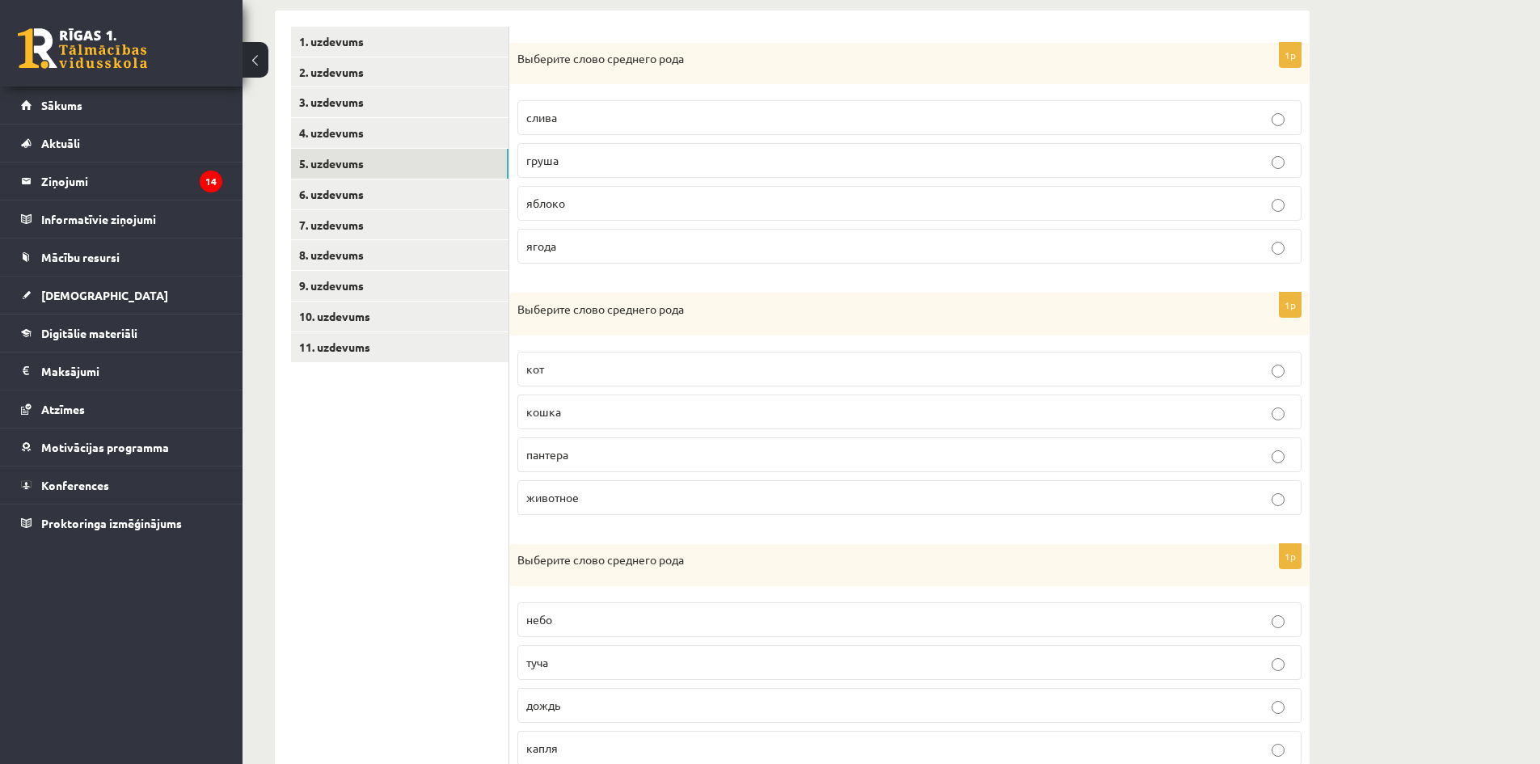
click at [583, 498] on p "животное" at bounding box center [909, 497] width 767 height 17
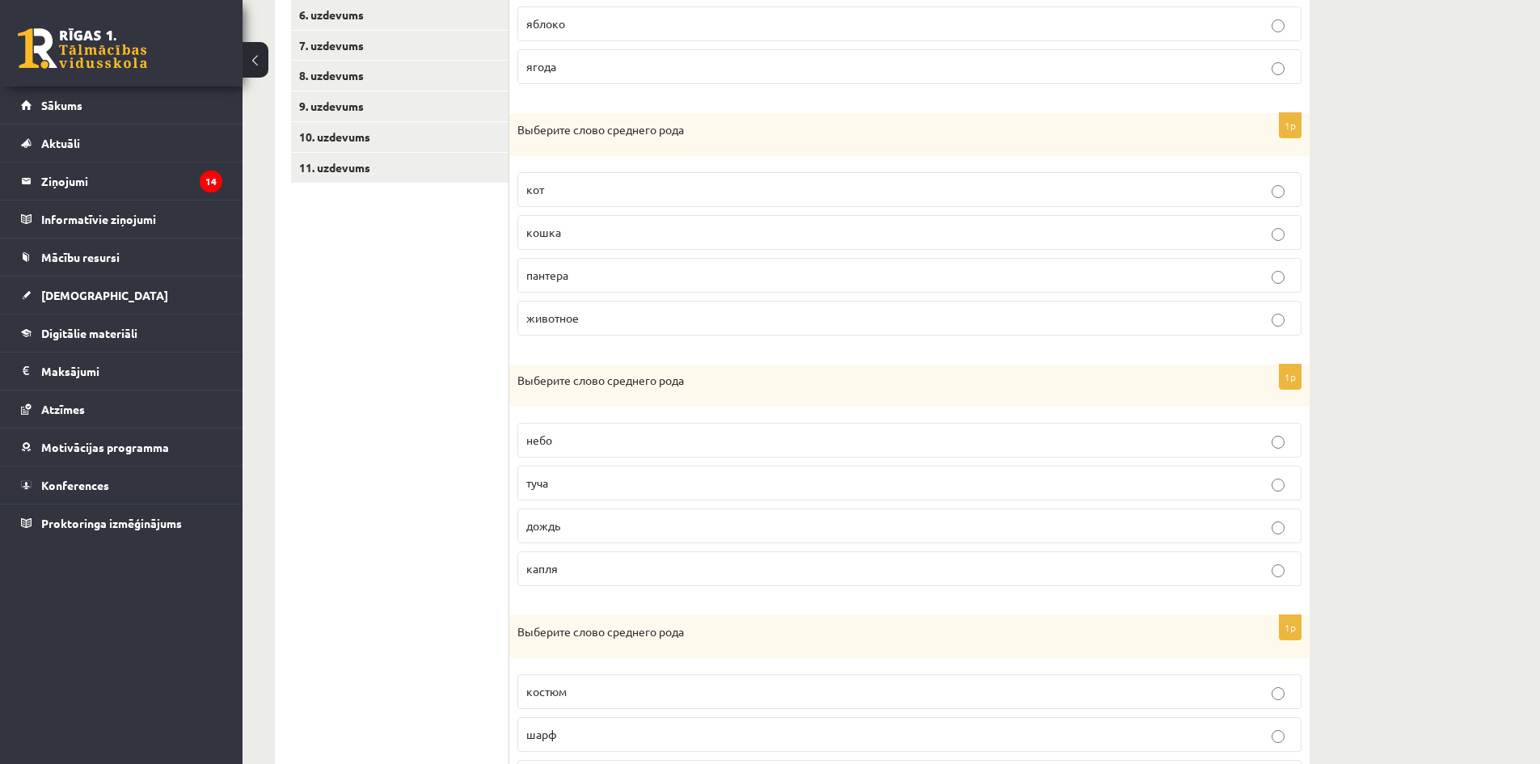
scroll to position [579, 0]
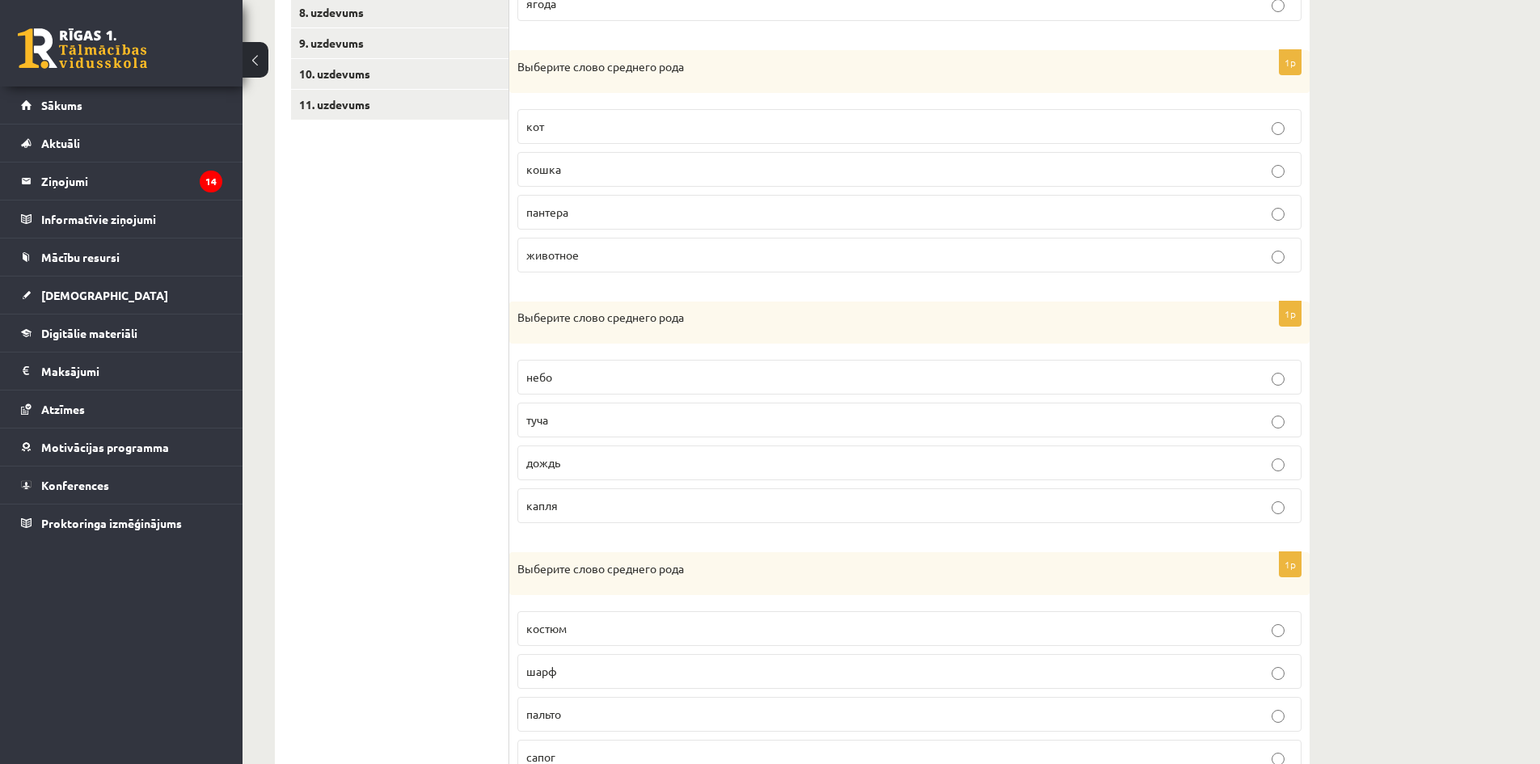
click at [615, 377] on p "небо" at bounding box center [909, 377] width 767 height 17
click at [615, 470] on p "дождь" at bounding box center [909, 462] width 767 height 17
drag, startPoint x: 508, startPoint y: 317, endPoint x: 558, endPoint y: 327, distance: 51.2
click at [592, 342] on div "**********" at bounding box center [792, 411] width 1035 height 1287
click at [520, 313] on span "Выберите слово среднего рода" at bounding box center [600, 317] width 167 height 15
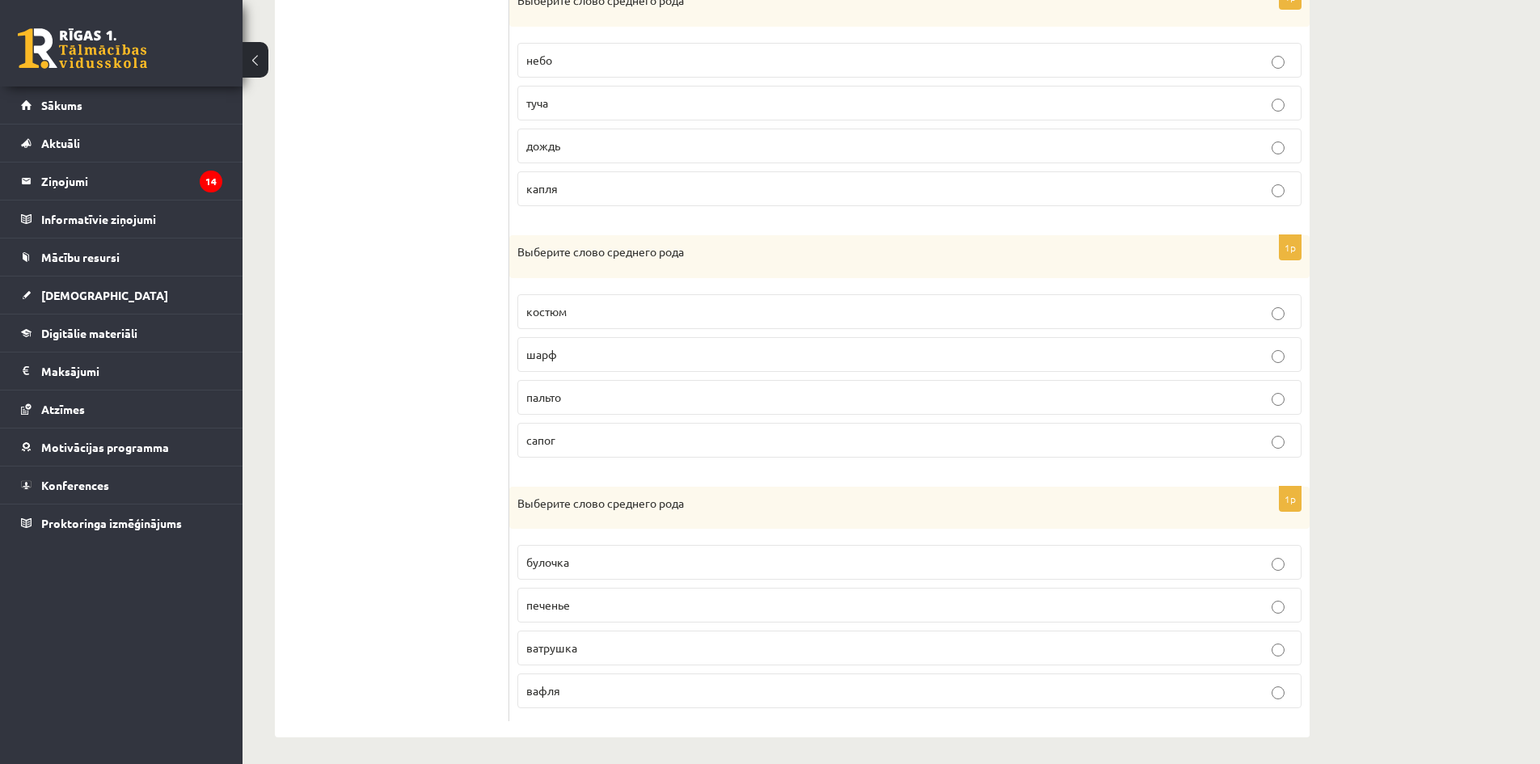
scroll to position [902, 0]
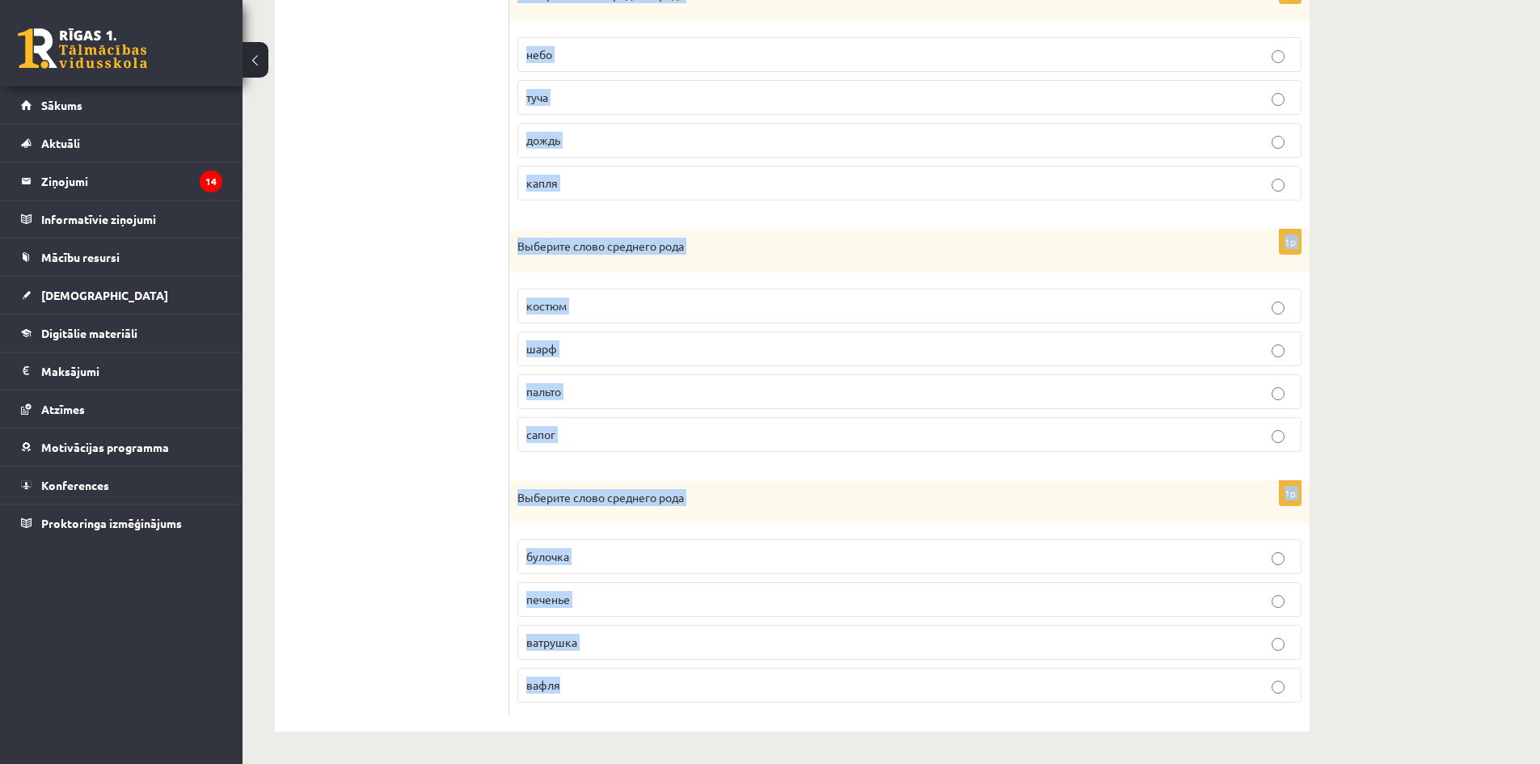
drag, startPoint x: 515, startPoint y: 315, endPoint x: 733, endPoint y: 732, distance: 469.8
click at [733, 716] on div "1p Выберите слово среднего рода слива груша яблоко ягода 1p Выберите слово сред…" at bounding box center [909, 88] width 800 height 1287
drag, startPoint x: 733, startPoint y: 732, endPoint x: 744, endPoint y: 726, distance: 12.7
click at [734, 732] on div "1p Выберите слово среднего рода слива груша яблоко ягода 1p Выберите слово сред…" at bounding box center [909, 88] width 800 height 1287
copy form "Выберите слово среднего рода небо туча дождь капля 1p Выберите слово среднего р…"
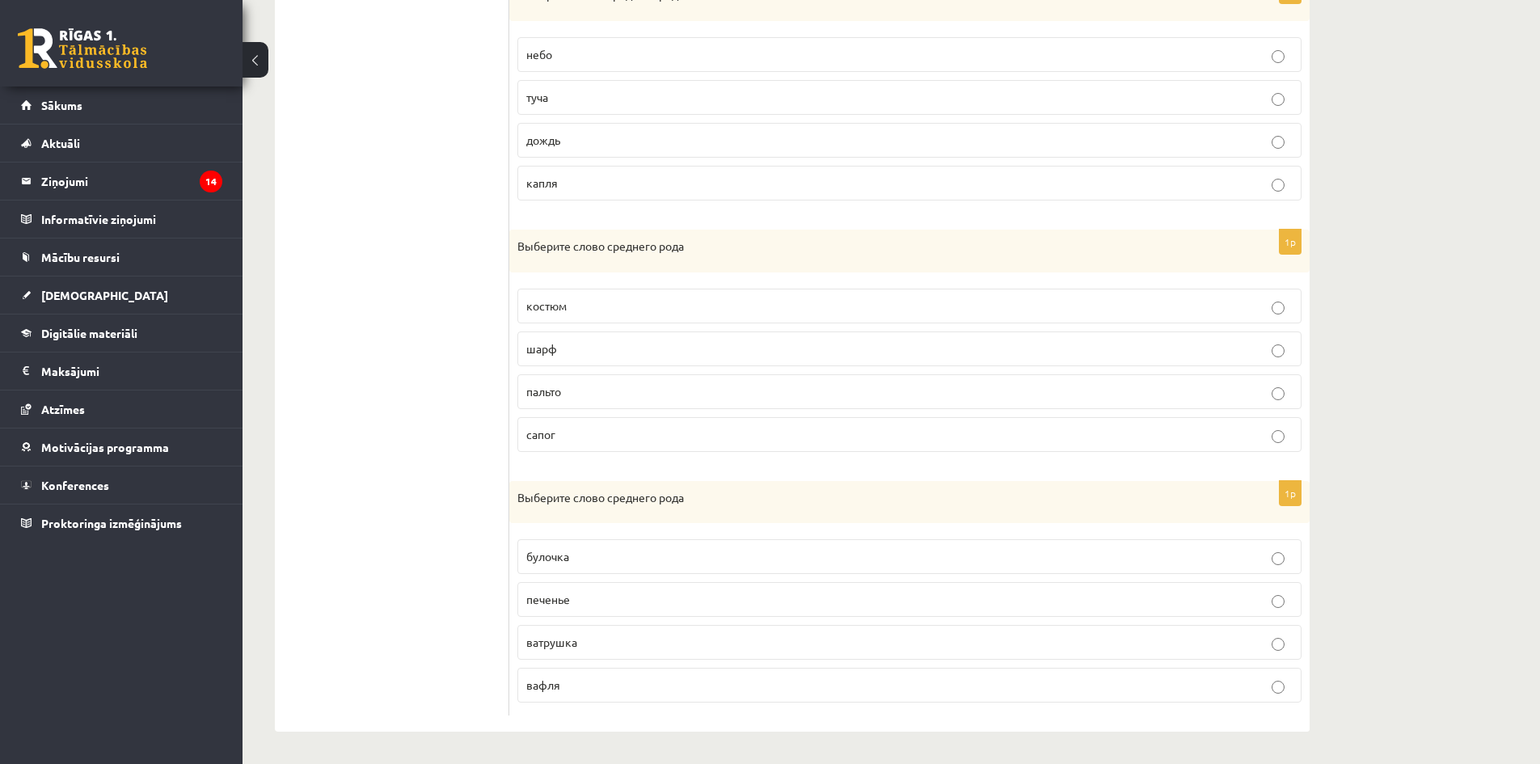
click at [343, 364] on ul "1. uzdevums 2. uzdevums 3. uzdevums 4. uzdevums 5. uzdevums 6. uzdevums 7. uzde…" at bounding box center [400, 88] width 218 height 1255
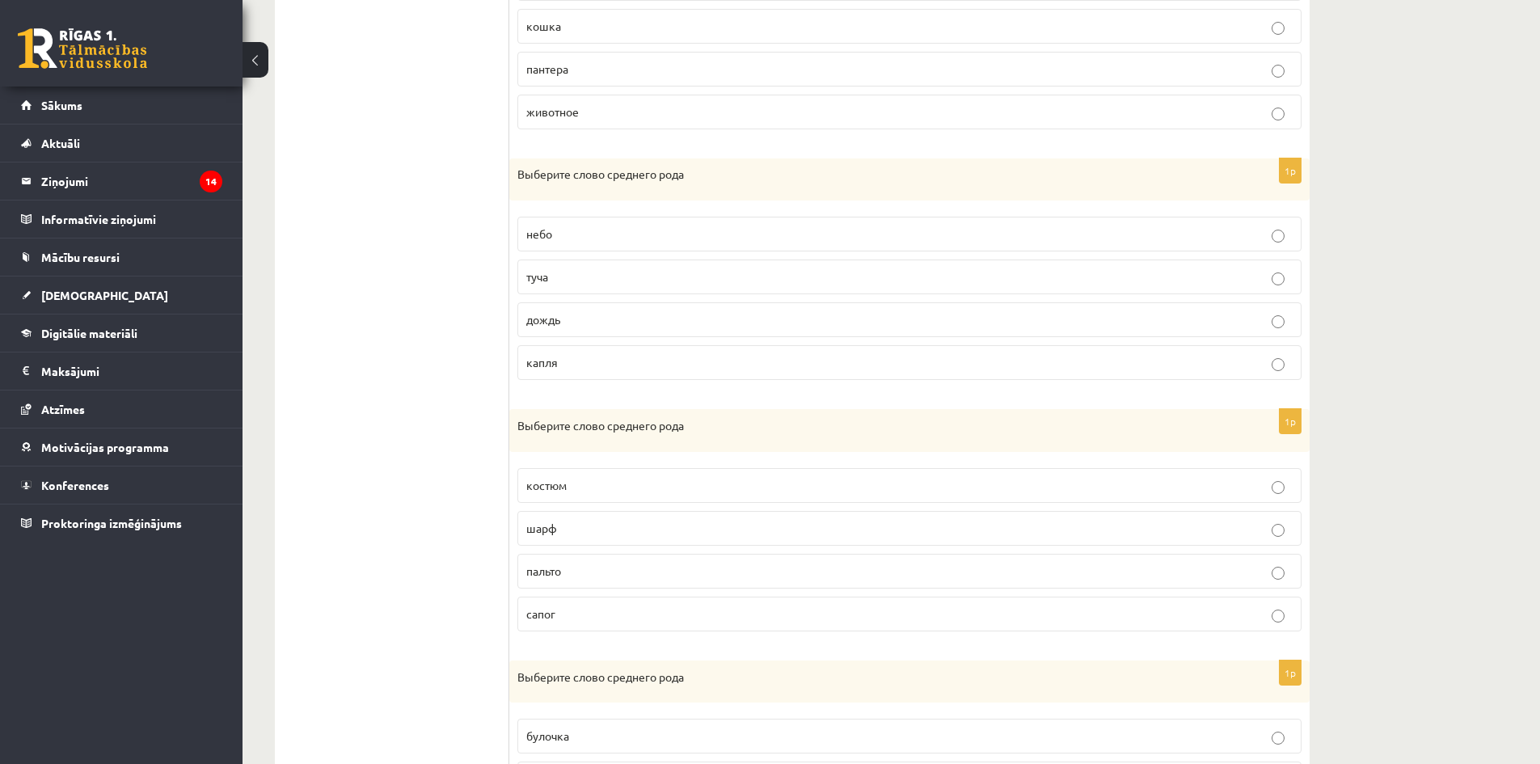
scroll to position [579, 0]
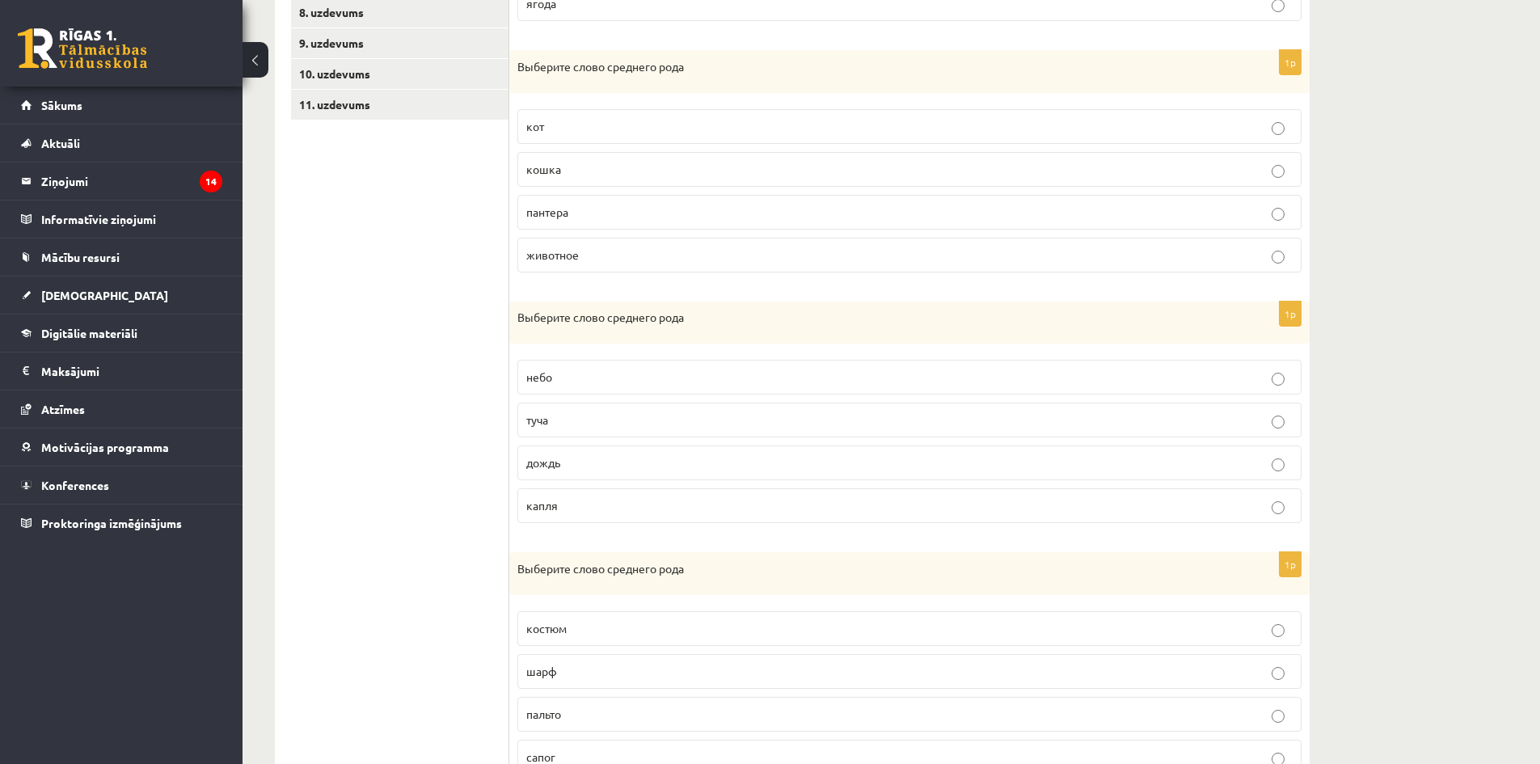
click at [573, 370] on p "небо" at bounding box center [909, 377] width 767 height 17
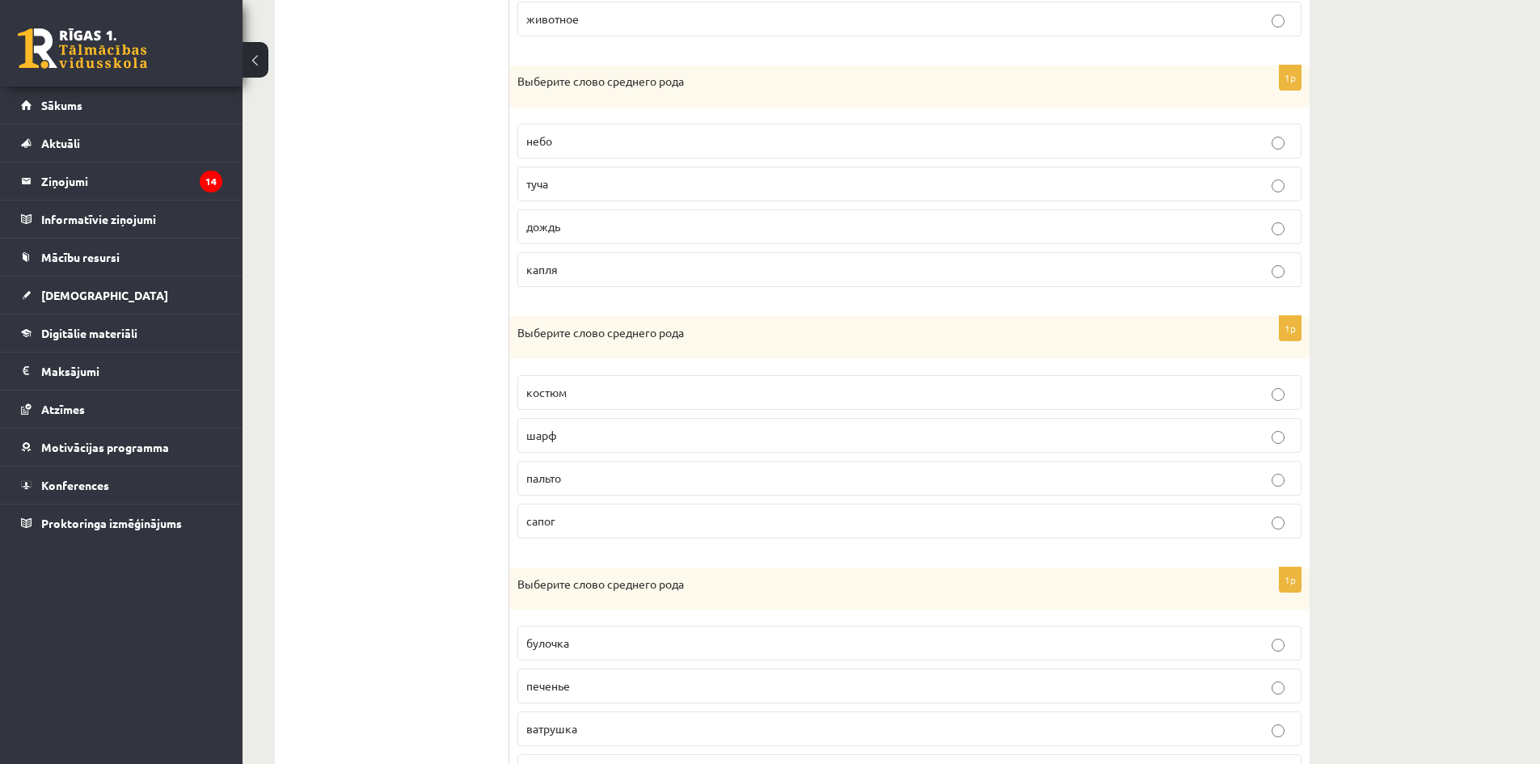
scroll to position [821, 0]
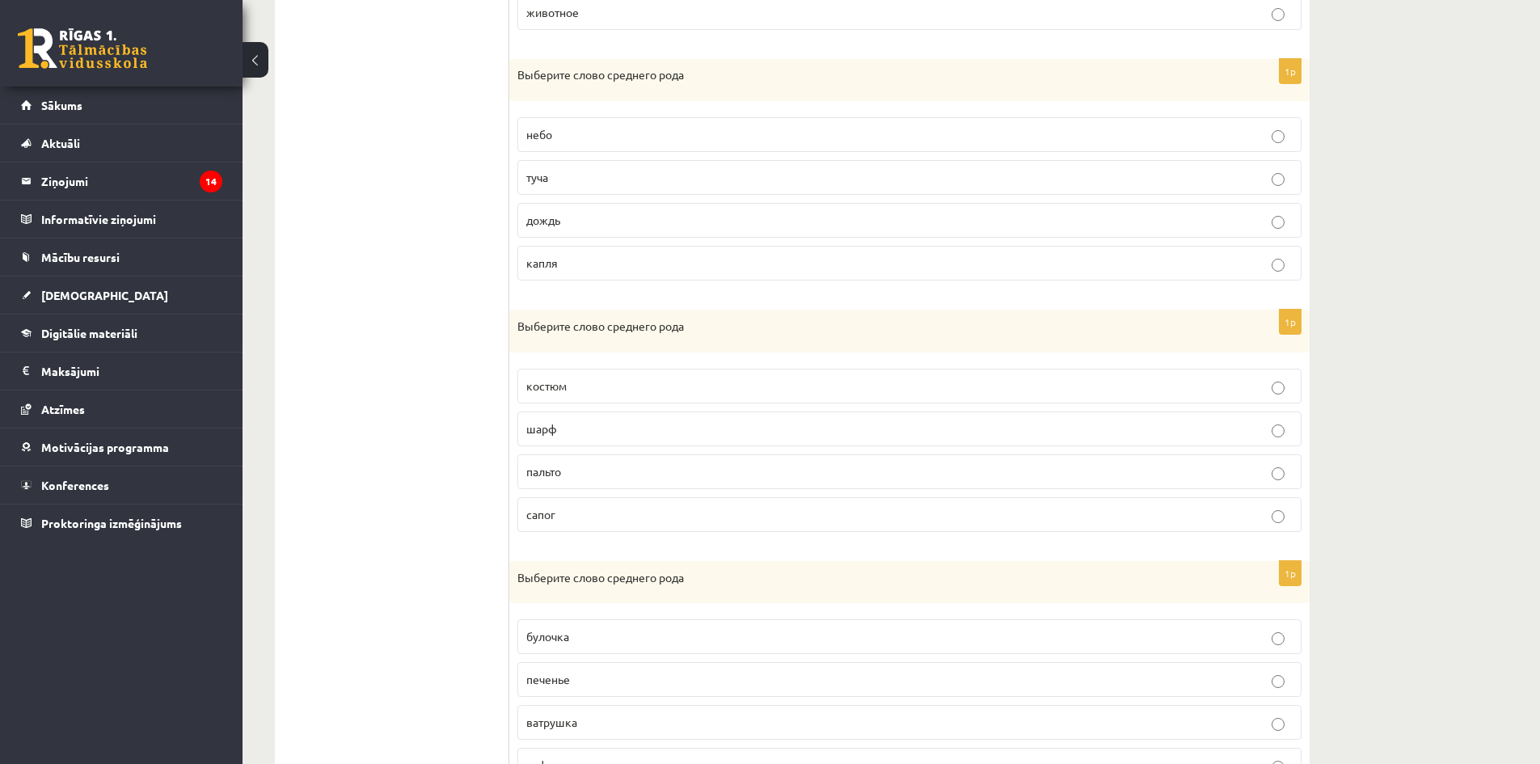
click at [540, 473] on span "пальто" at bounding box center [543, 471] width 35 height 15
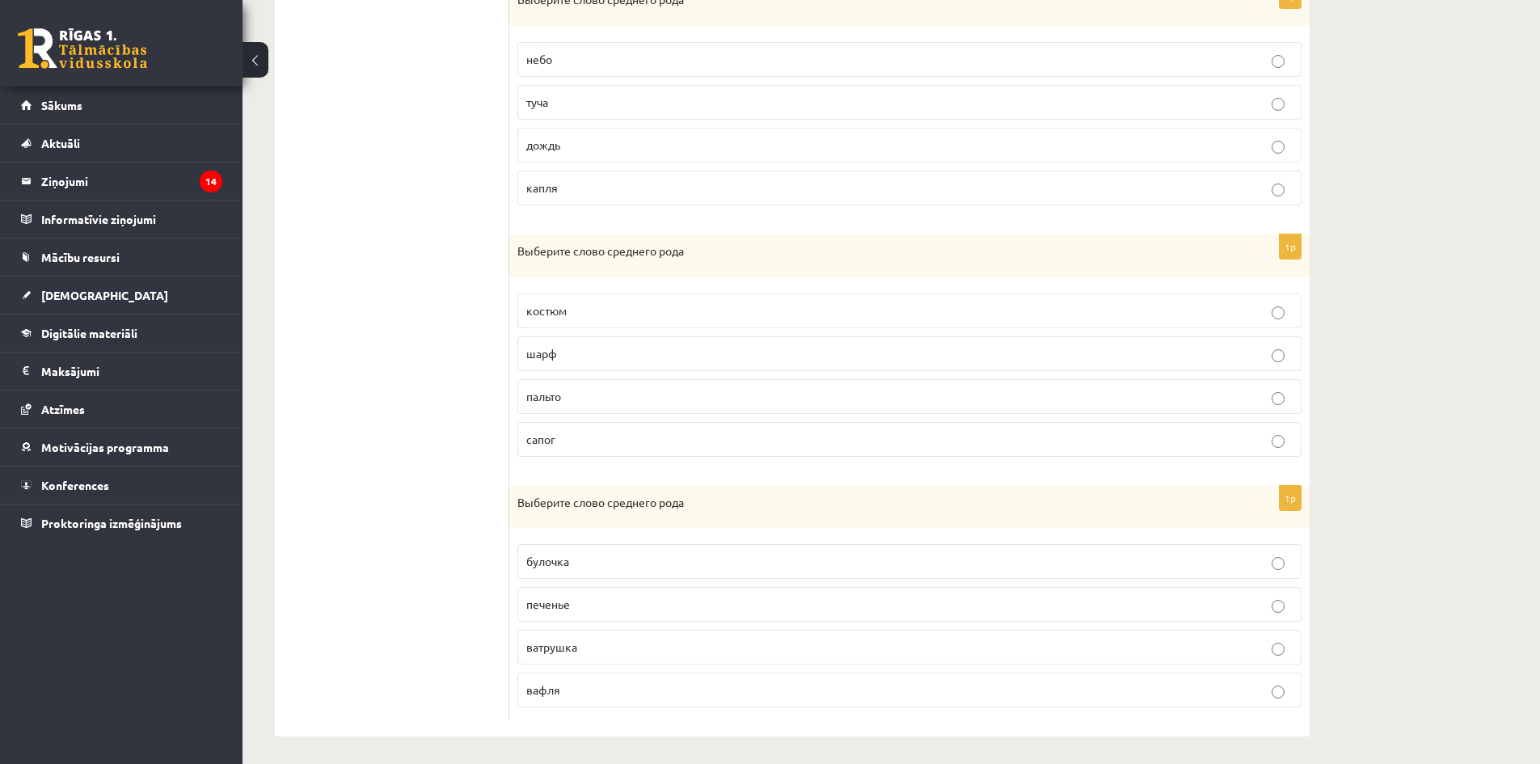
scroll to position [902, 0]
click at [579, 592] on p "печенье" at bounding box center [909, 599] width 767 height 17
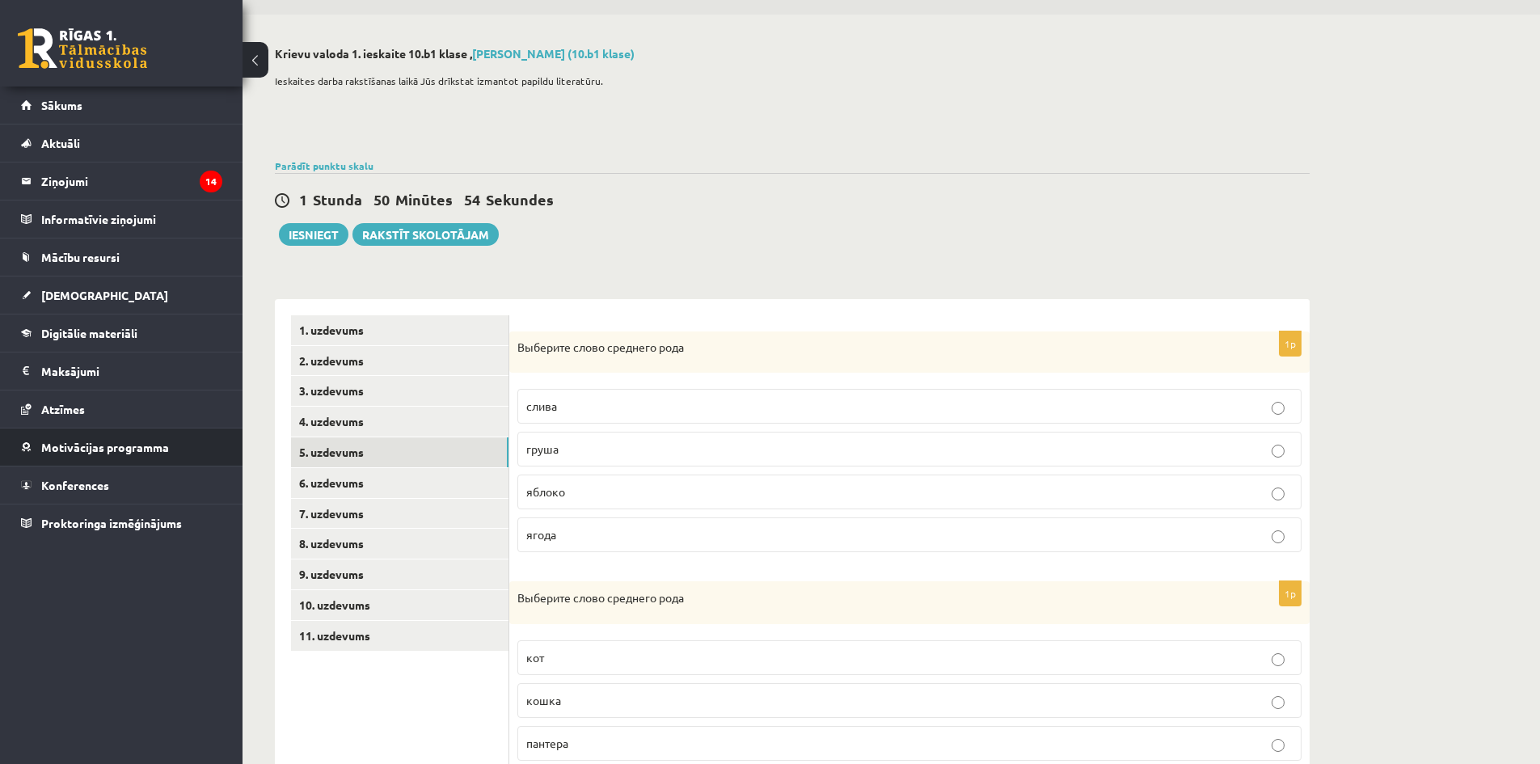
scroll to position [13, 0]
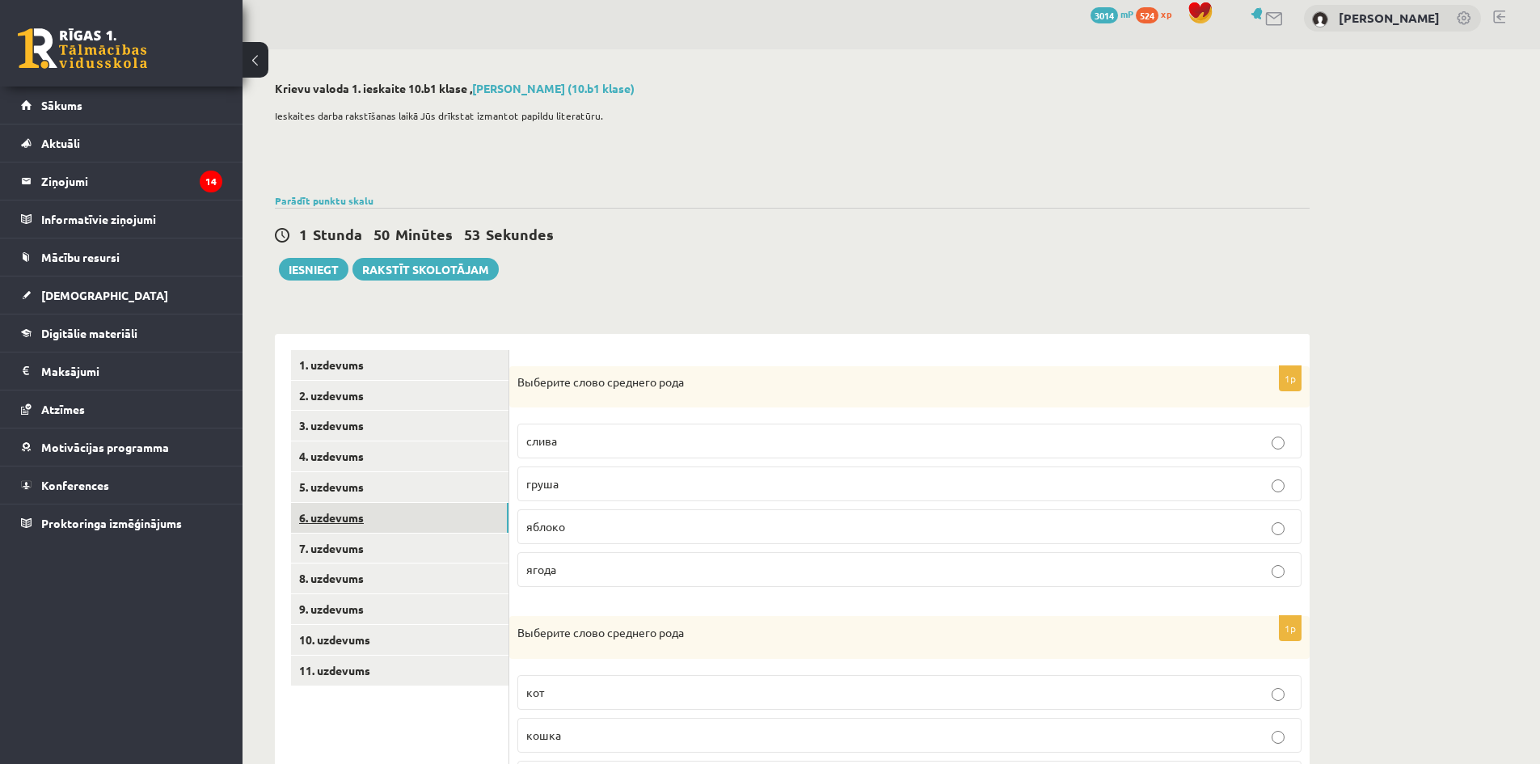
click at [424, 520] on link "6. uzdevums" at bounding box center [400, 518] width 218 height 30
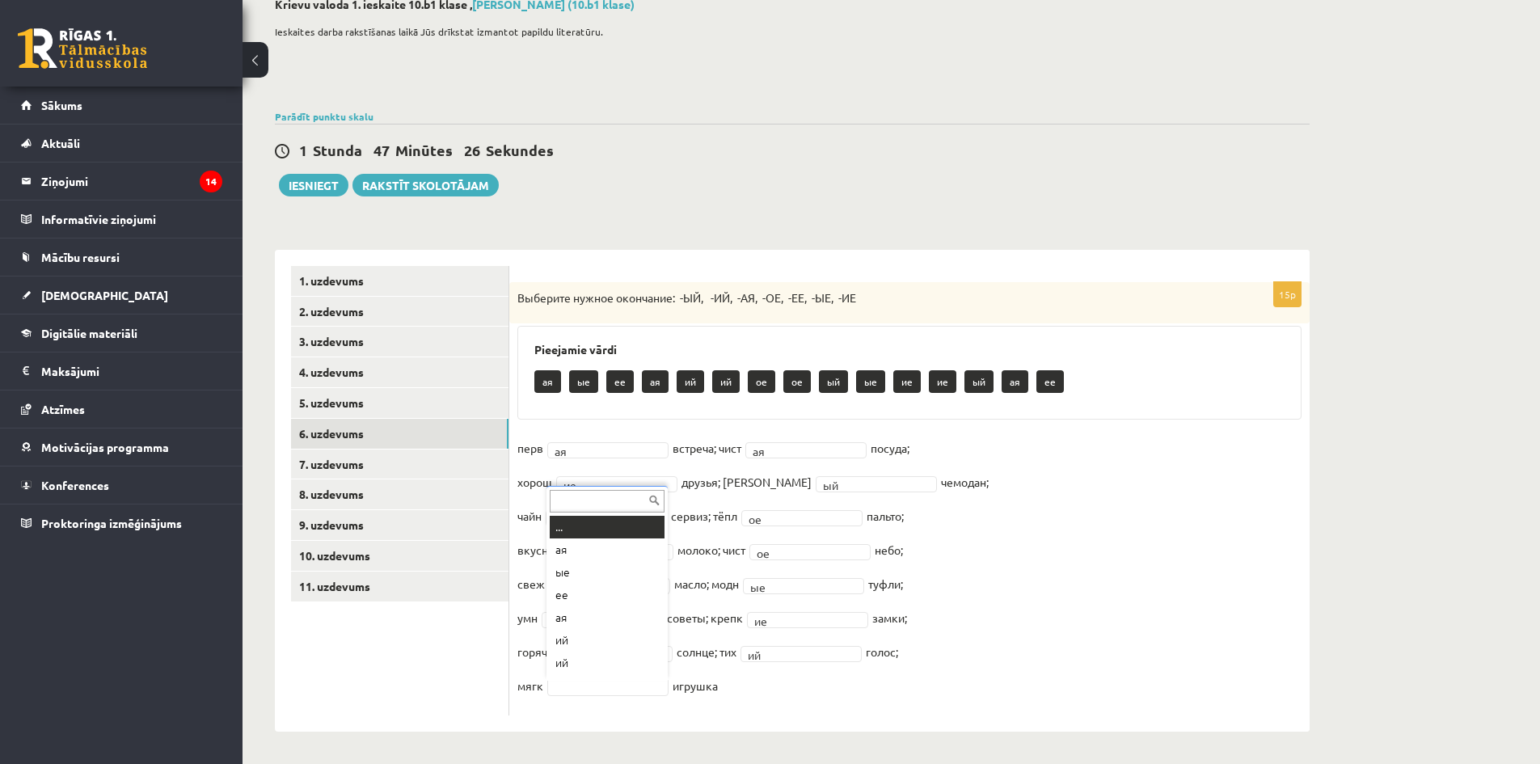
scroll to position [19, 0]
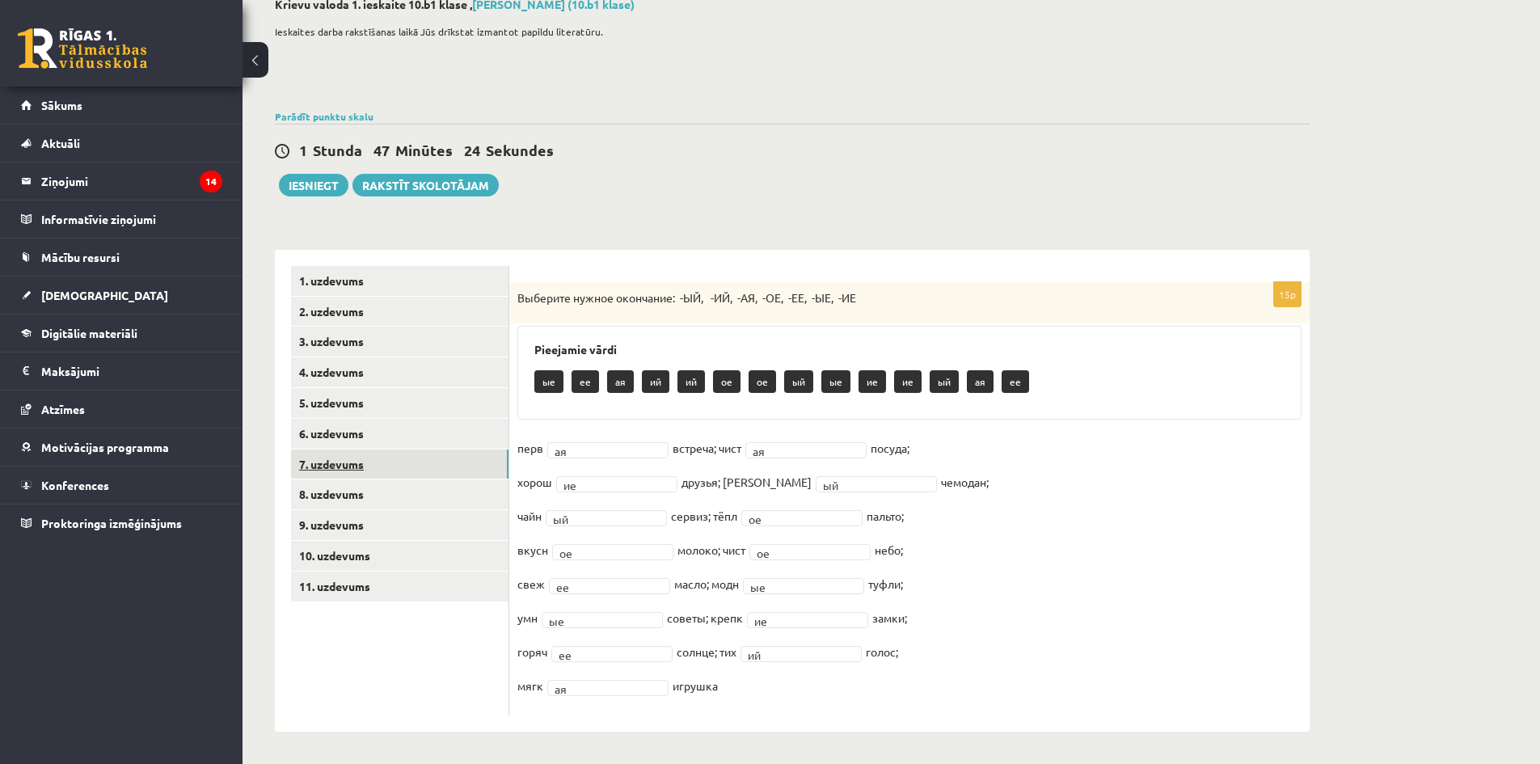
click at [386, 467] on link "7. uzdevums" at bounding box center [400, 465] width 218 height 30
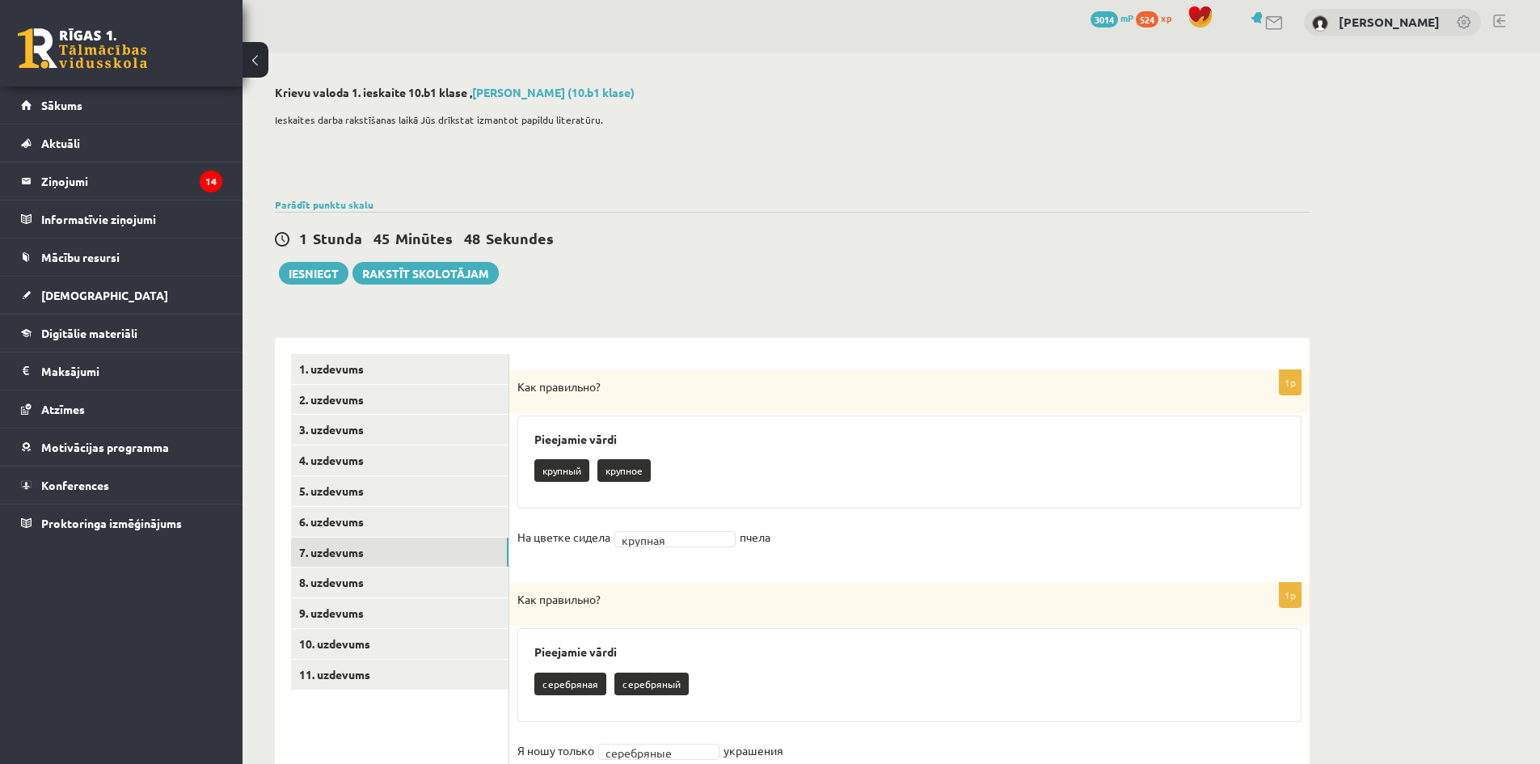
scroll to position [0, 0]
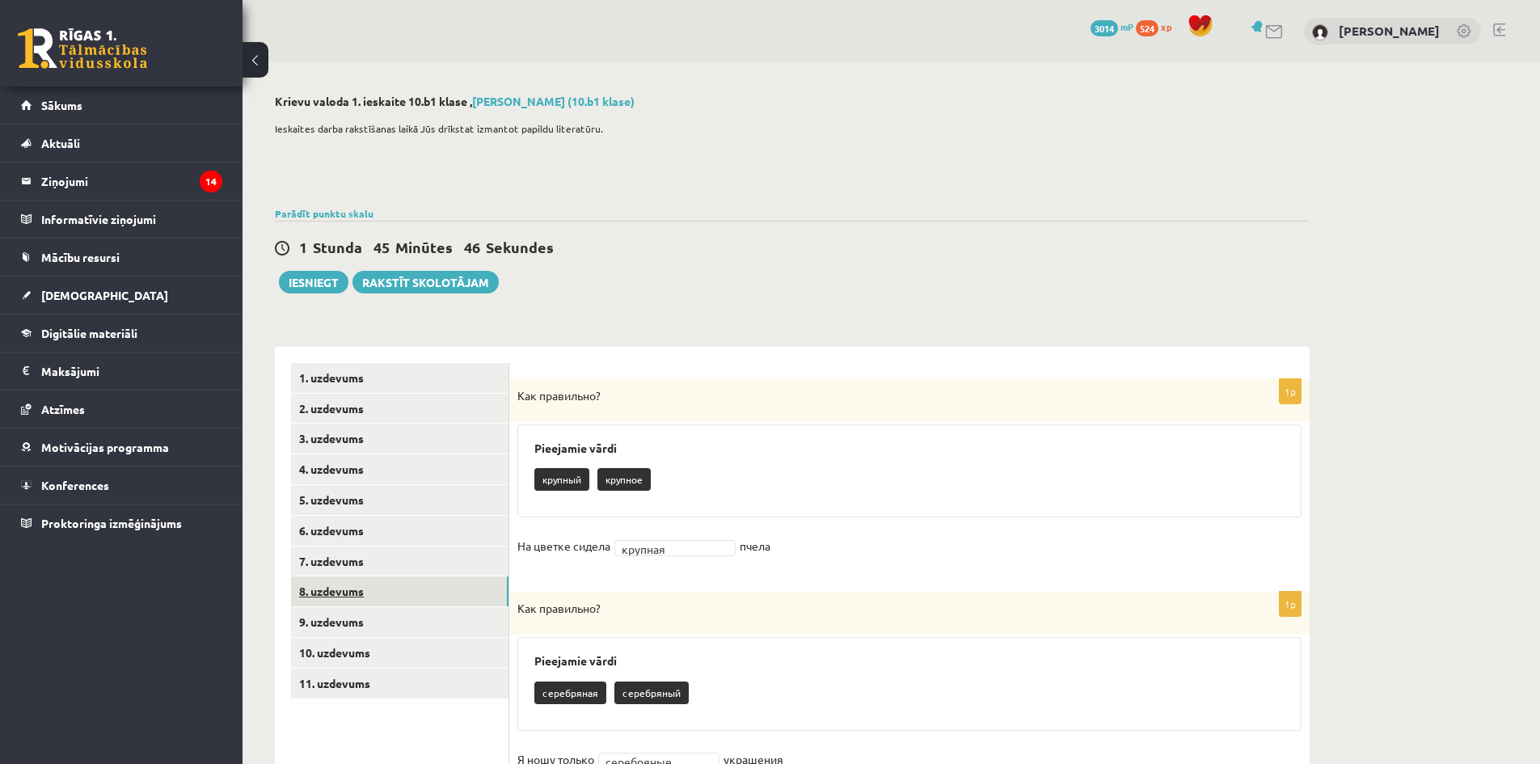
click at [457, 585] on link "8. uzdevums" at bounding box center [400, 592] width 218 height 30
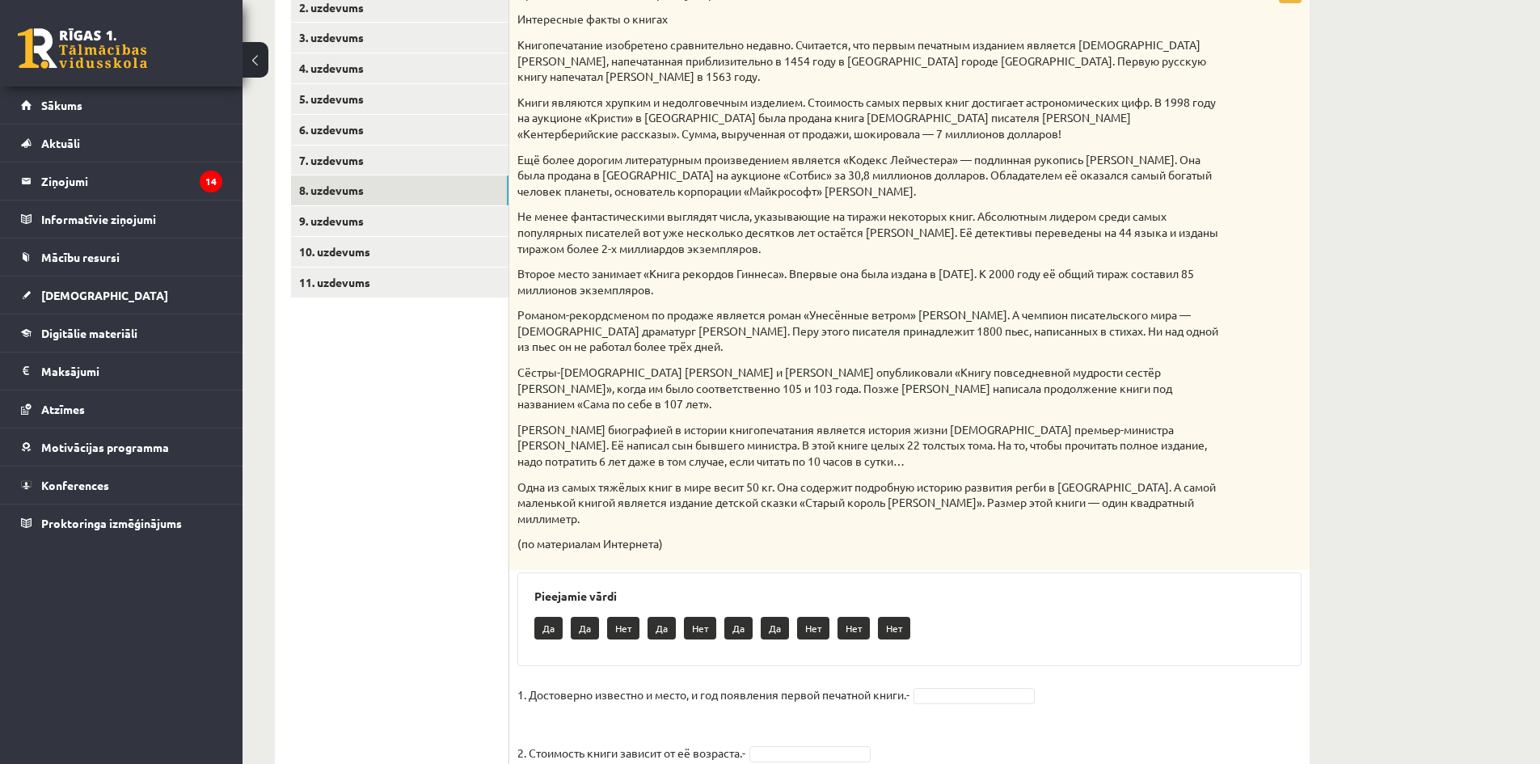
scroll to position [313, 0]
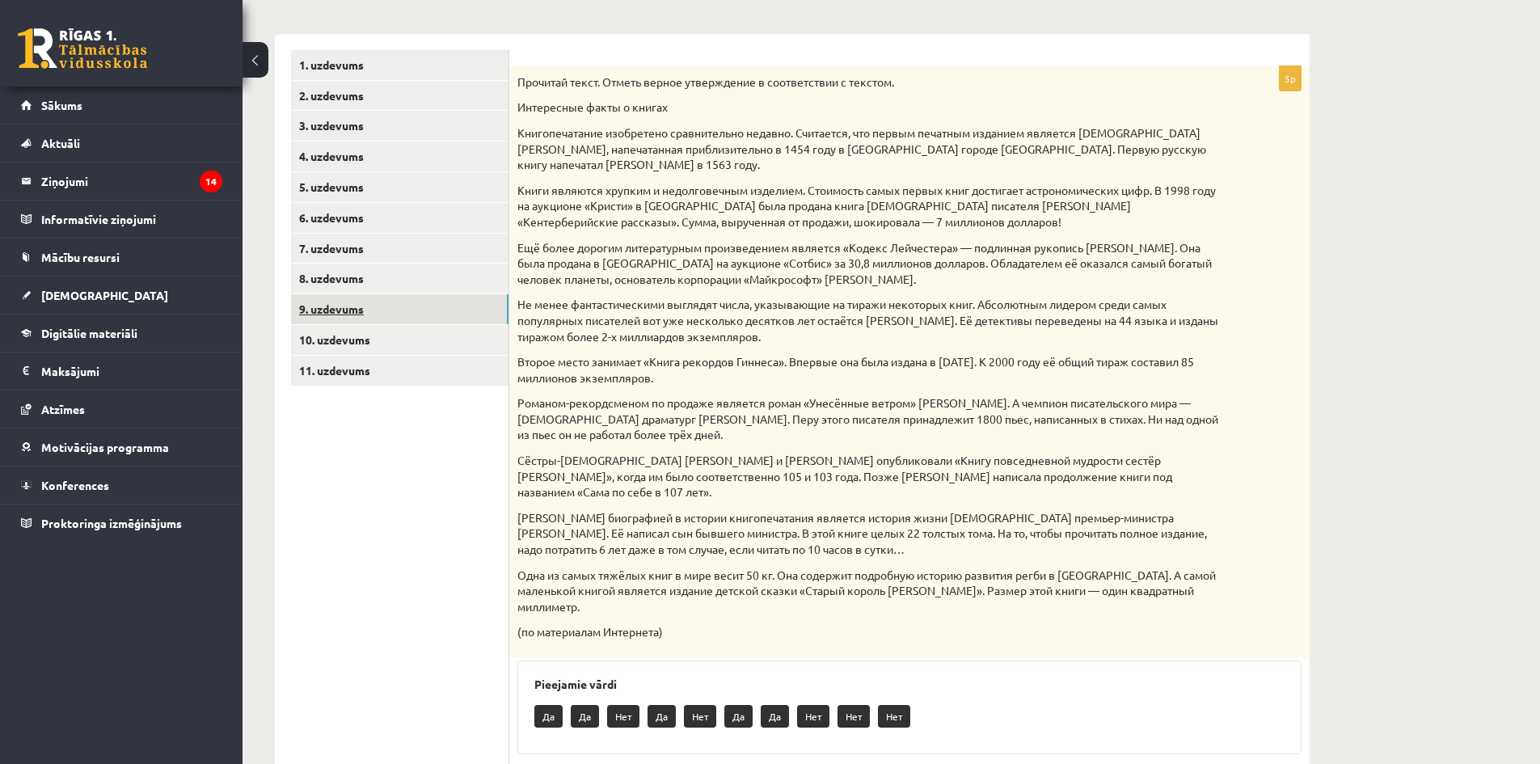
click at [415, 319] on link "9. uzdevums" at bounding box center [400, 309] width 218 height 30
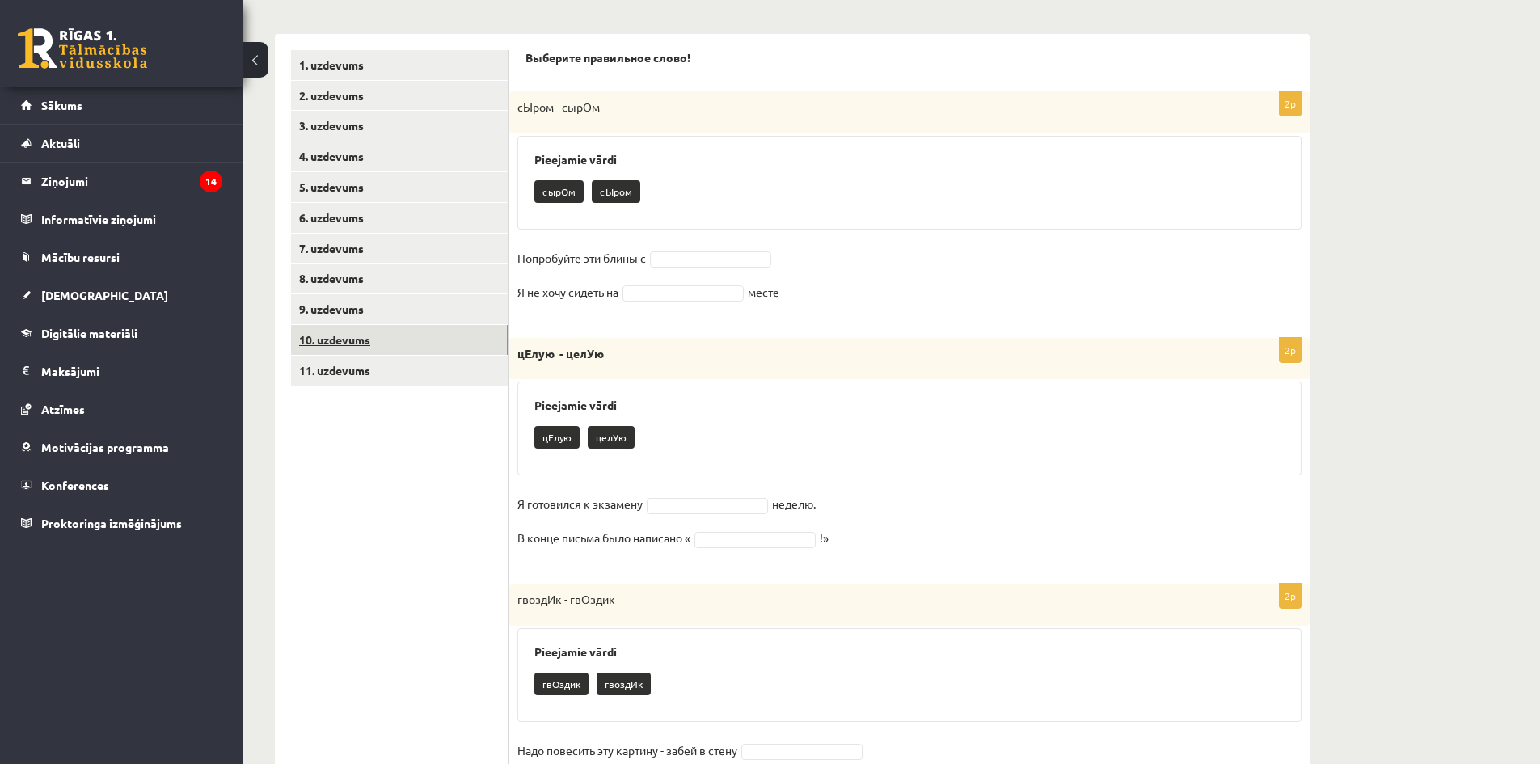
click at [416, 340] on link "10. uzdevums" at bounding box center [400, 340] width 218 height 30
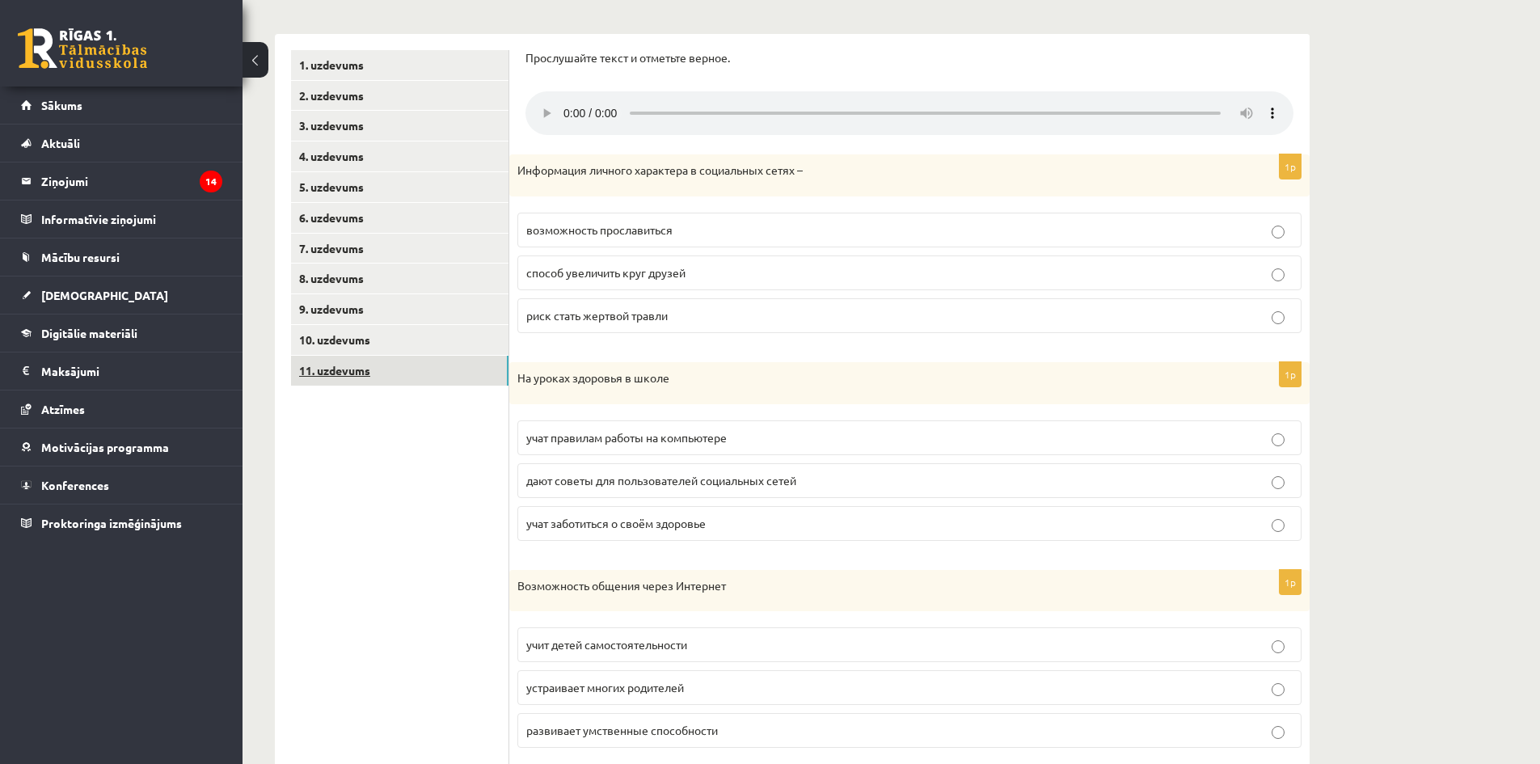
click at [419, 368] on link "11. uzdevums" at bounding box center [400, 371] width 218 height 30
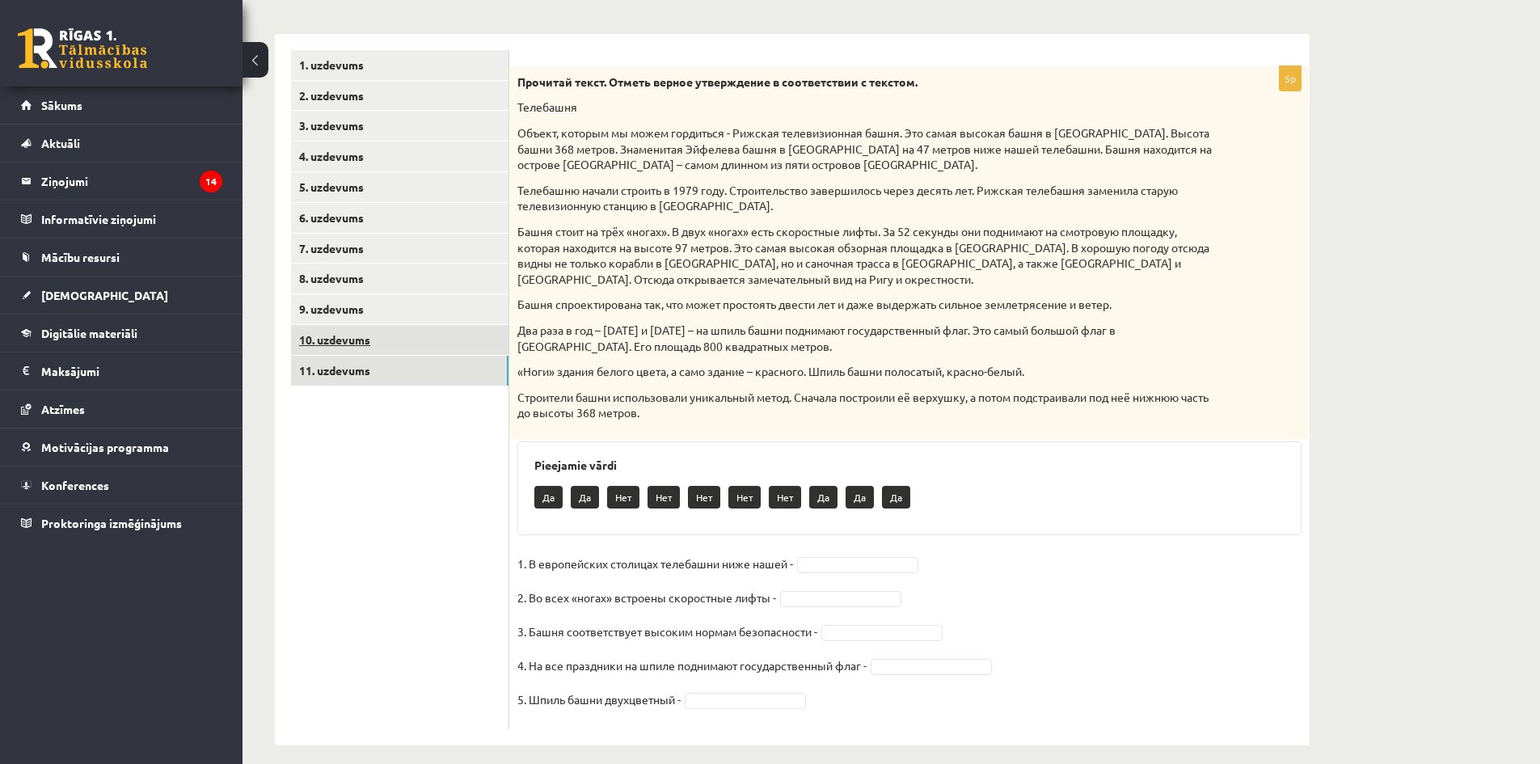
click at [403, 331] on link "10. uzdevums" at bounding box center [400, 340] width 218 height 30
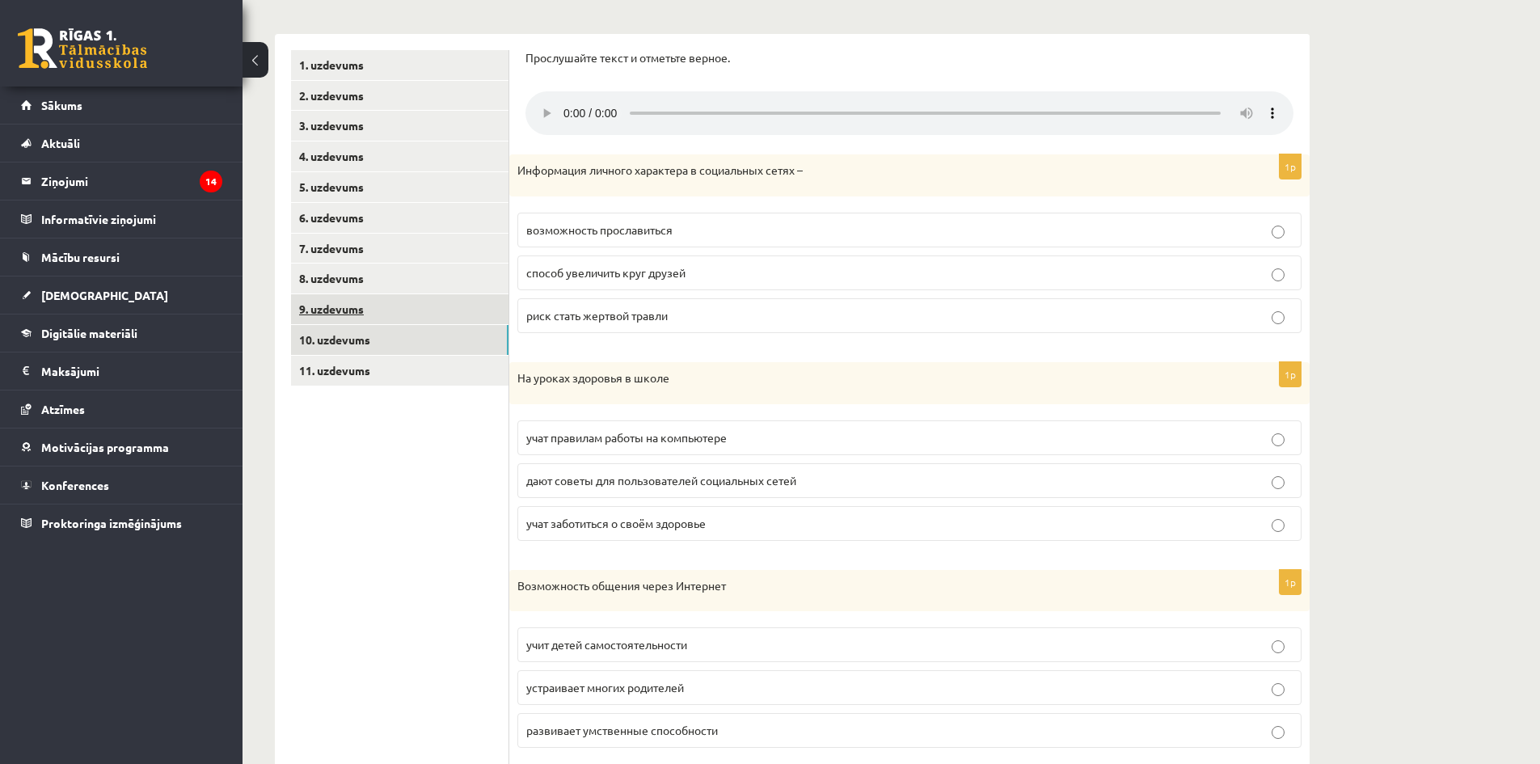
click at [349, 313] on link "9. uzdevums" at bounding box center [400, 309] width 218 height 30
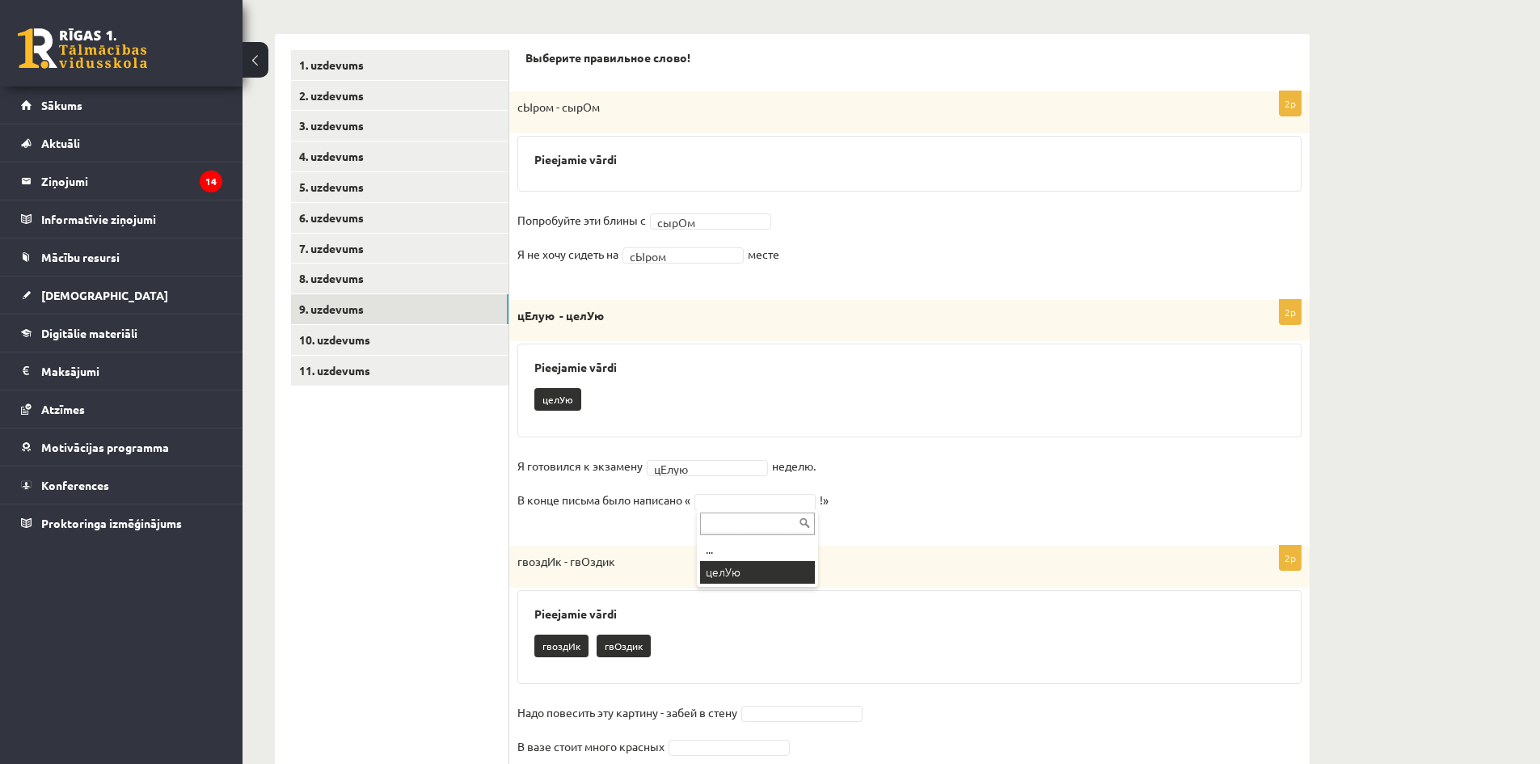
drag, startPoint x: 772, startPoint y: 559, endPoint x: 769, endPoint y: 568, distance: 9.5
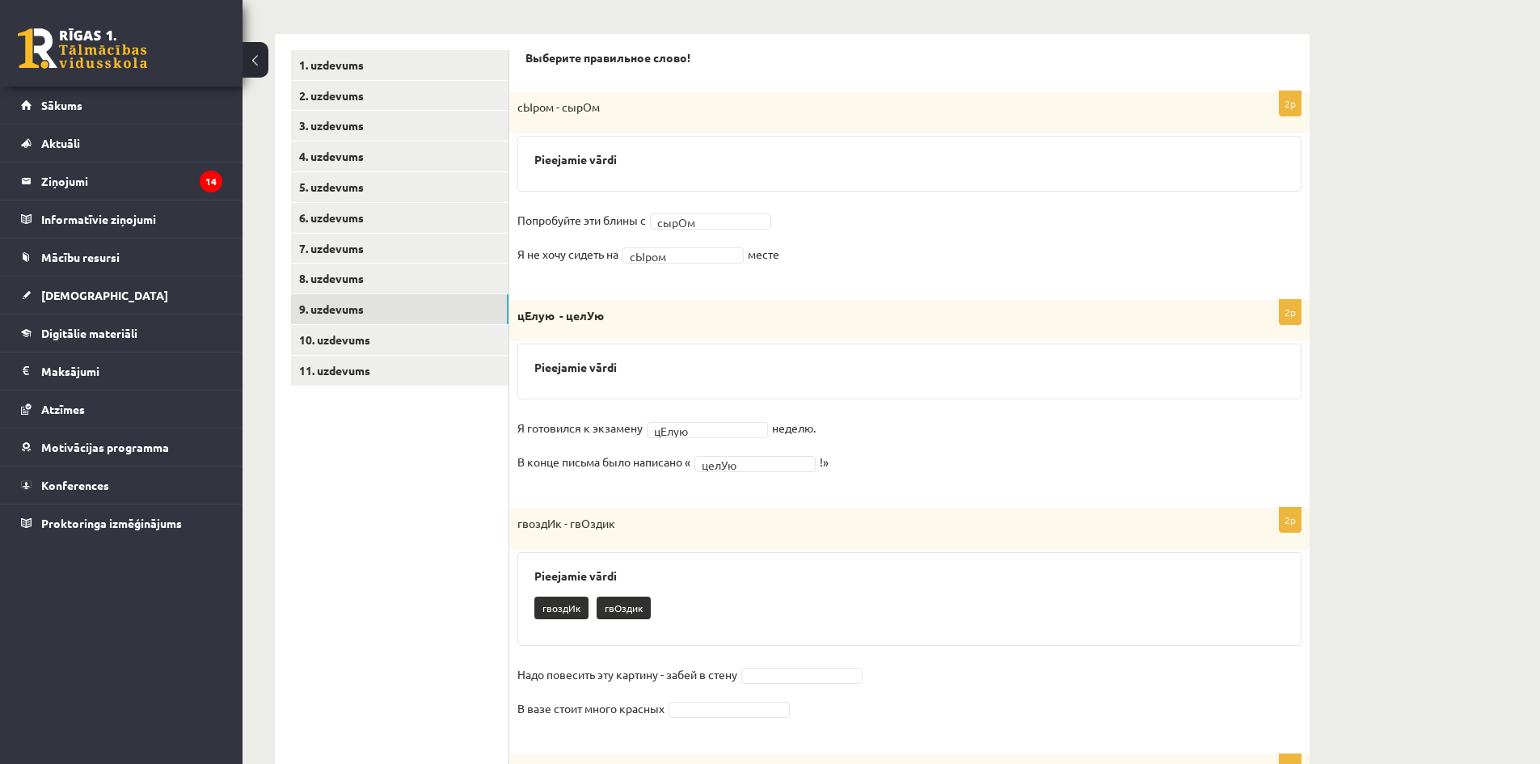
click at [769, 568] on div "Pieejamie vārdi гвоздИк гвОздик" at bounding box center [909, 599] width 784 height 94
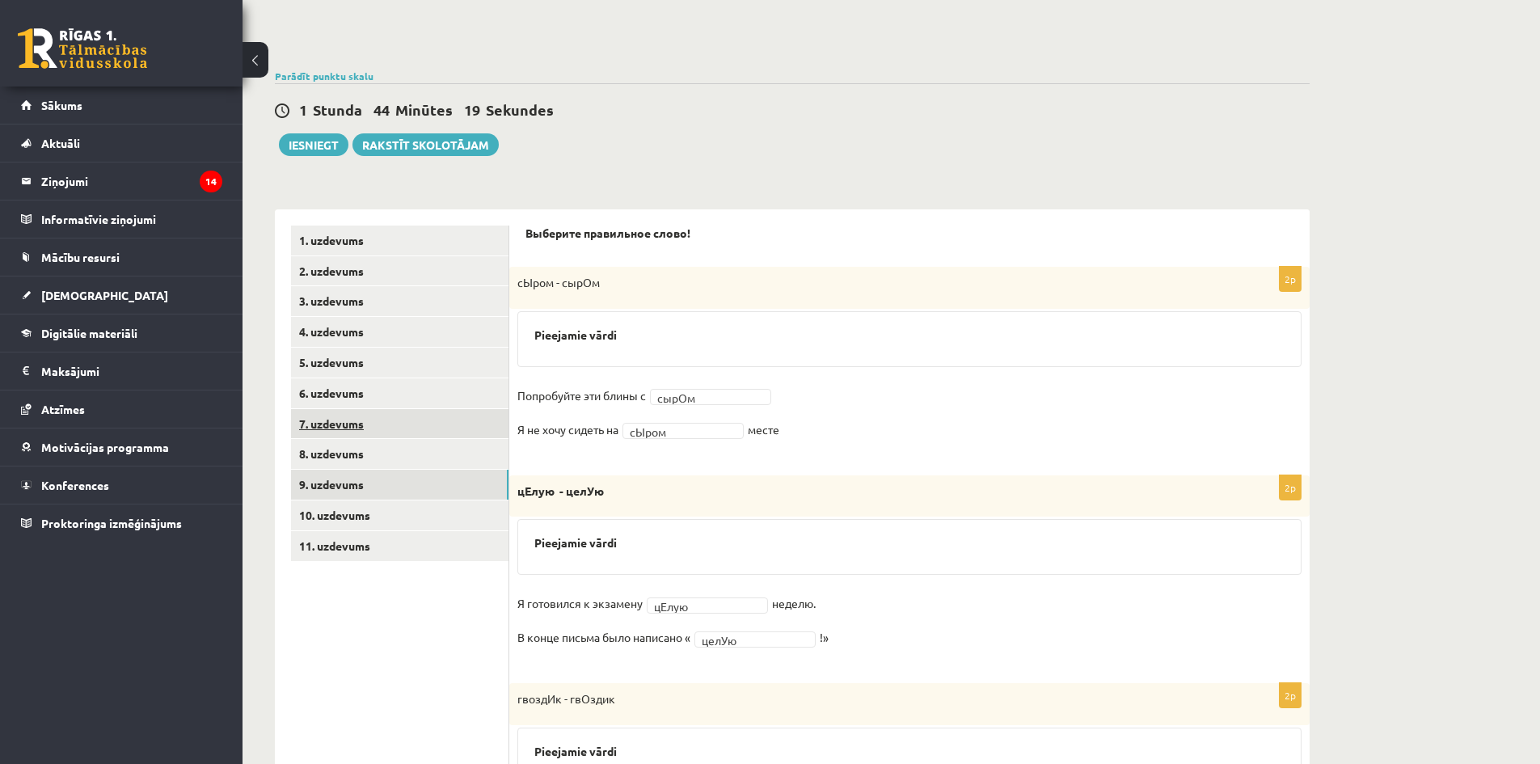
scroll to position [102, 0]
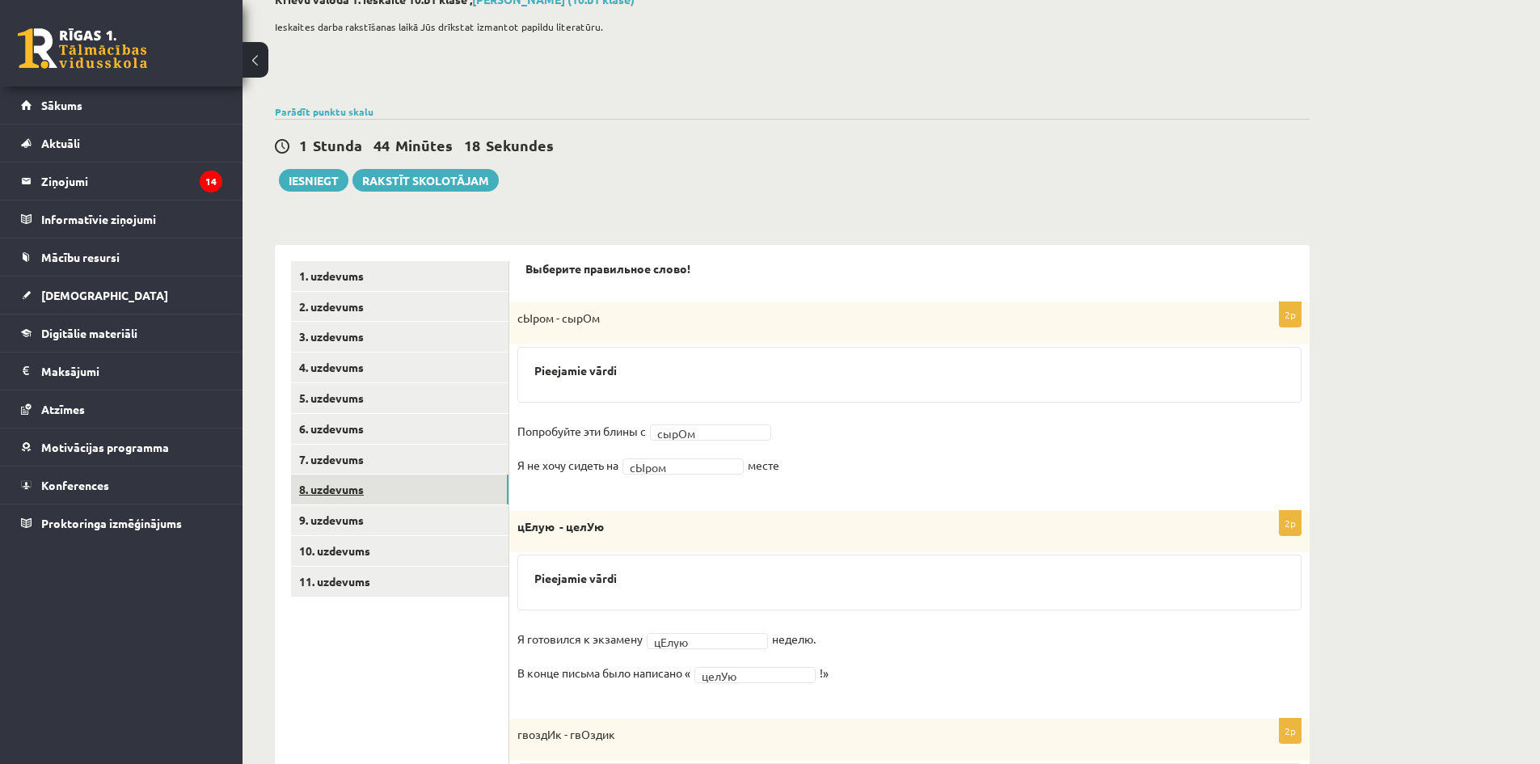
click at [343, 488] on link "8. uzdevums" at bounding box center [400, 490] width 218 height 30
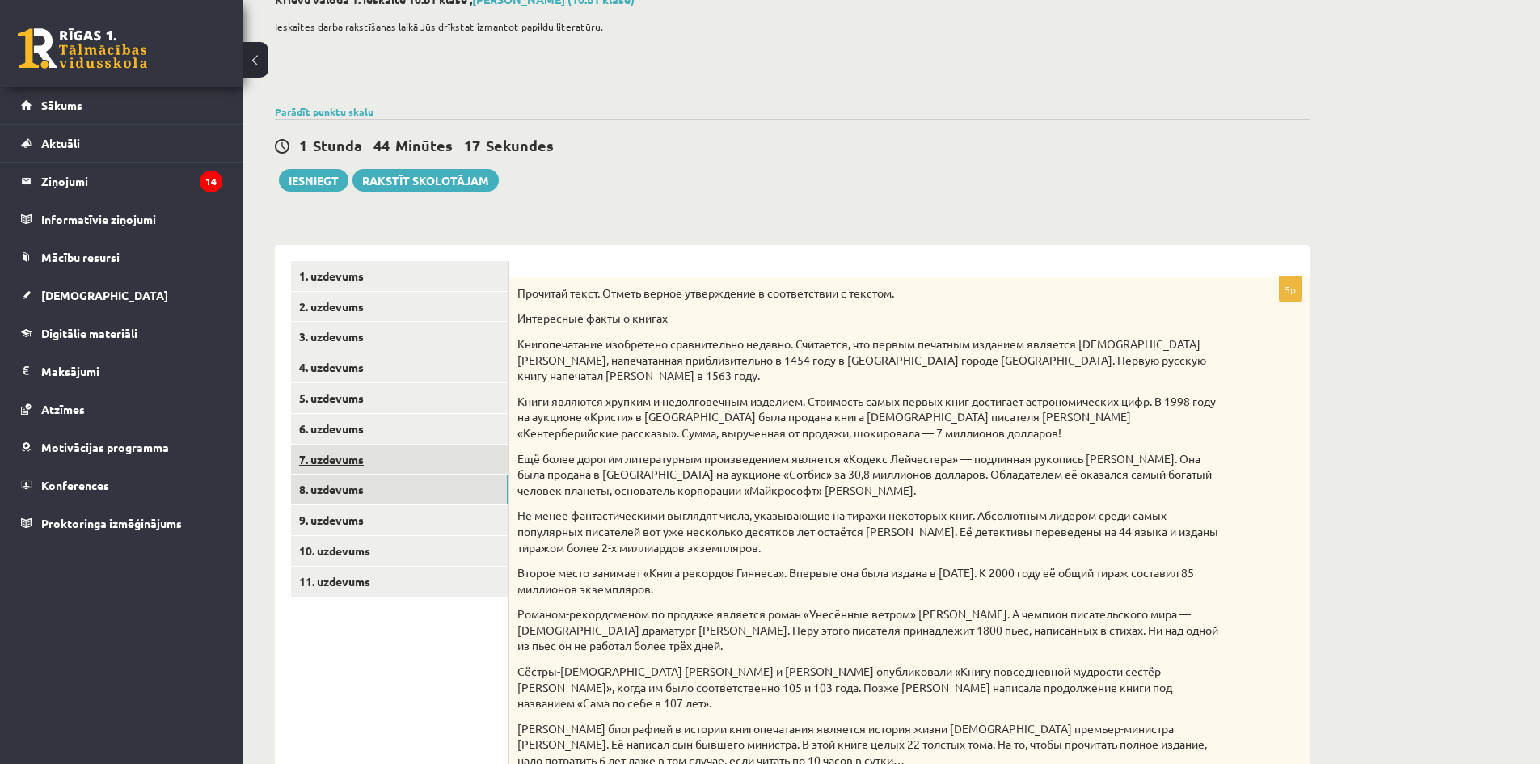
click at [345, 458] on link "7. uzdevums" at bounding box center [400, 460] width 218 height 30
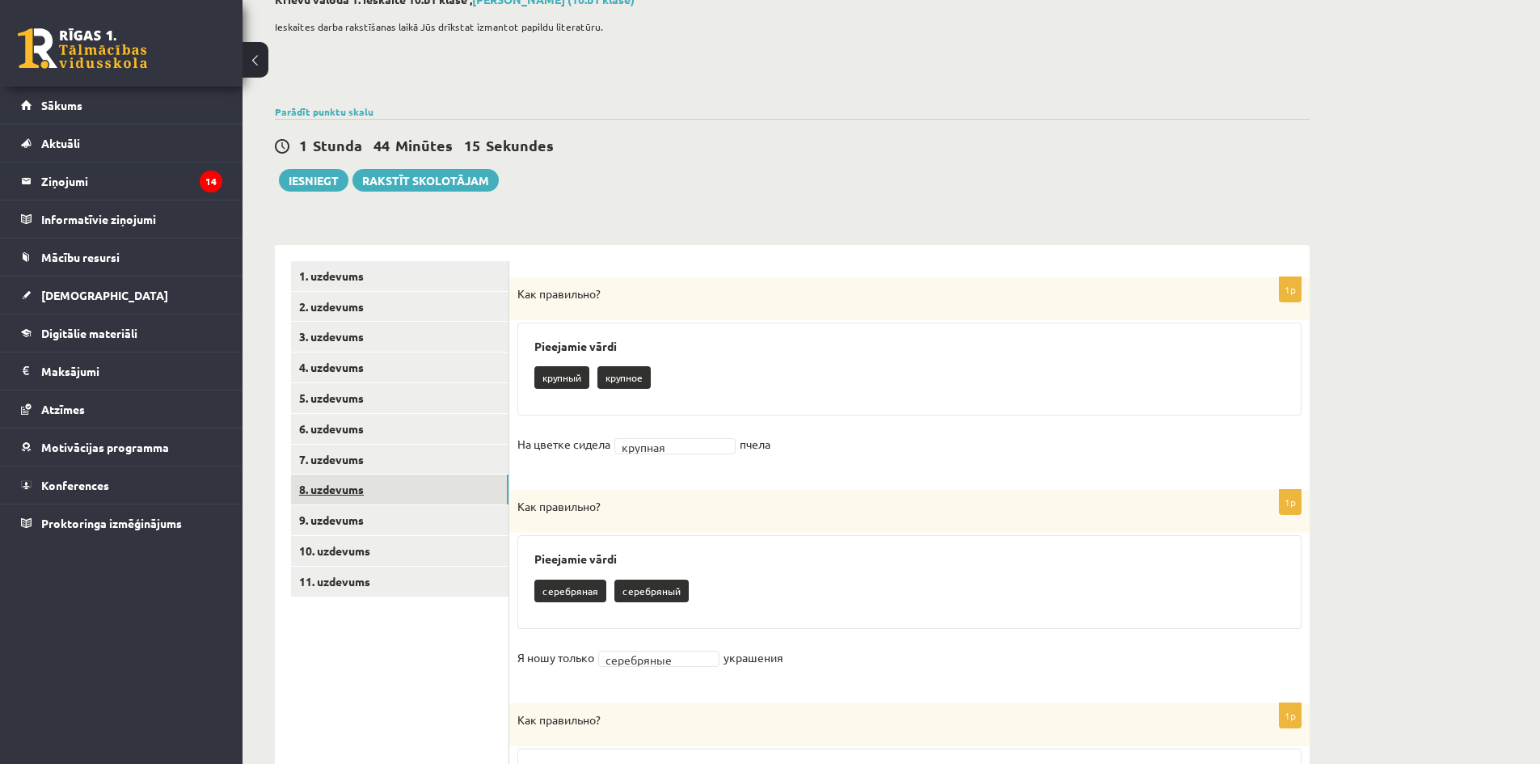
click at [379, 487] on link "8. uzdevums" at bounding box center [400, 490] width 218 height 30
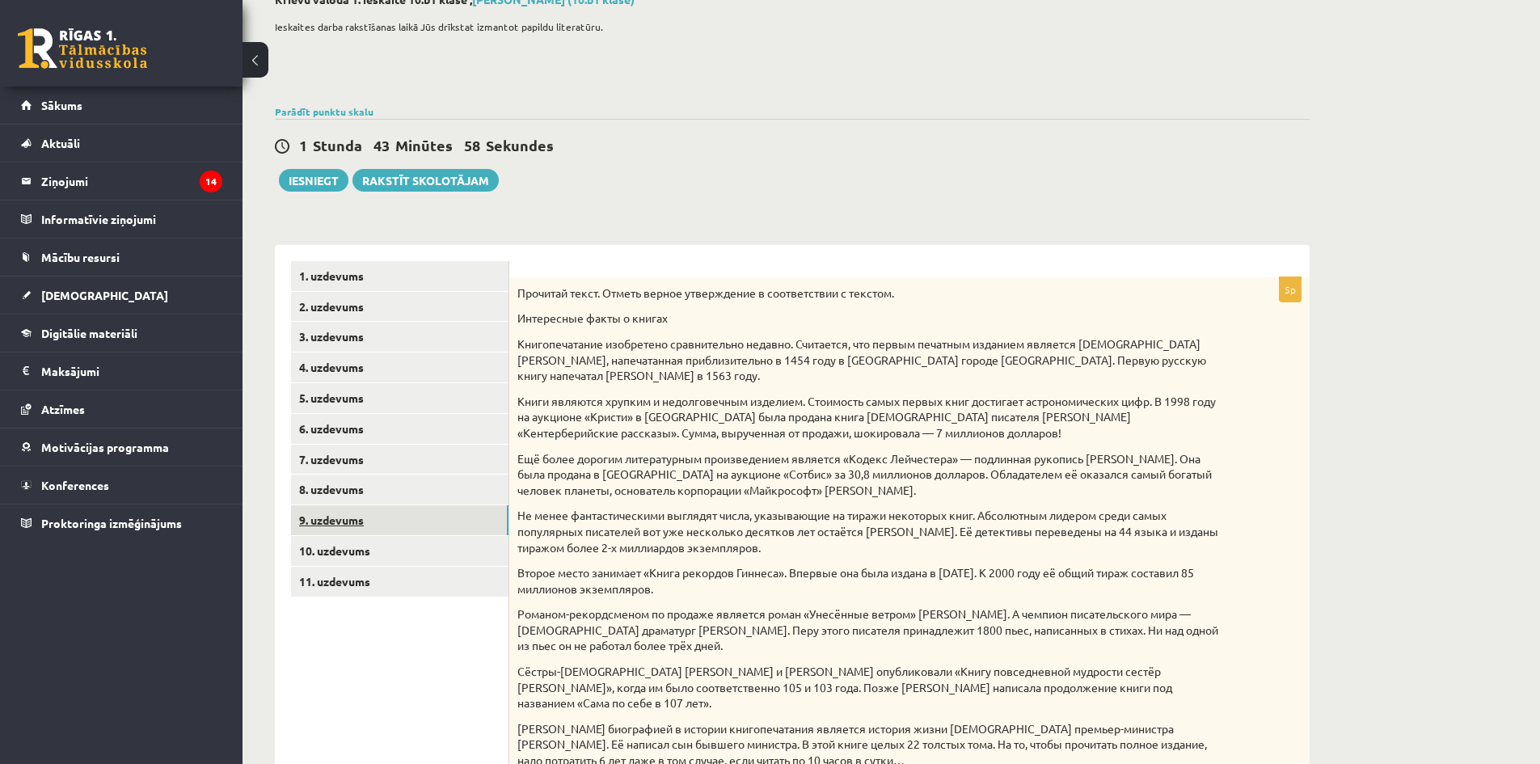
click at [451, 526] on link "9. uzdevums" at bounding box center [400, 520] width 218 height 30
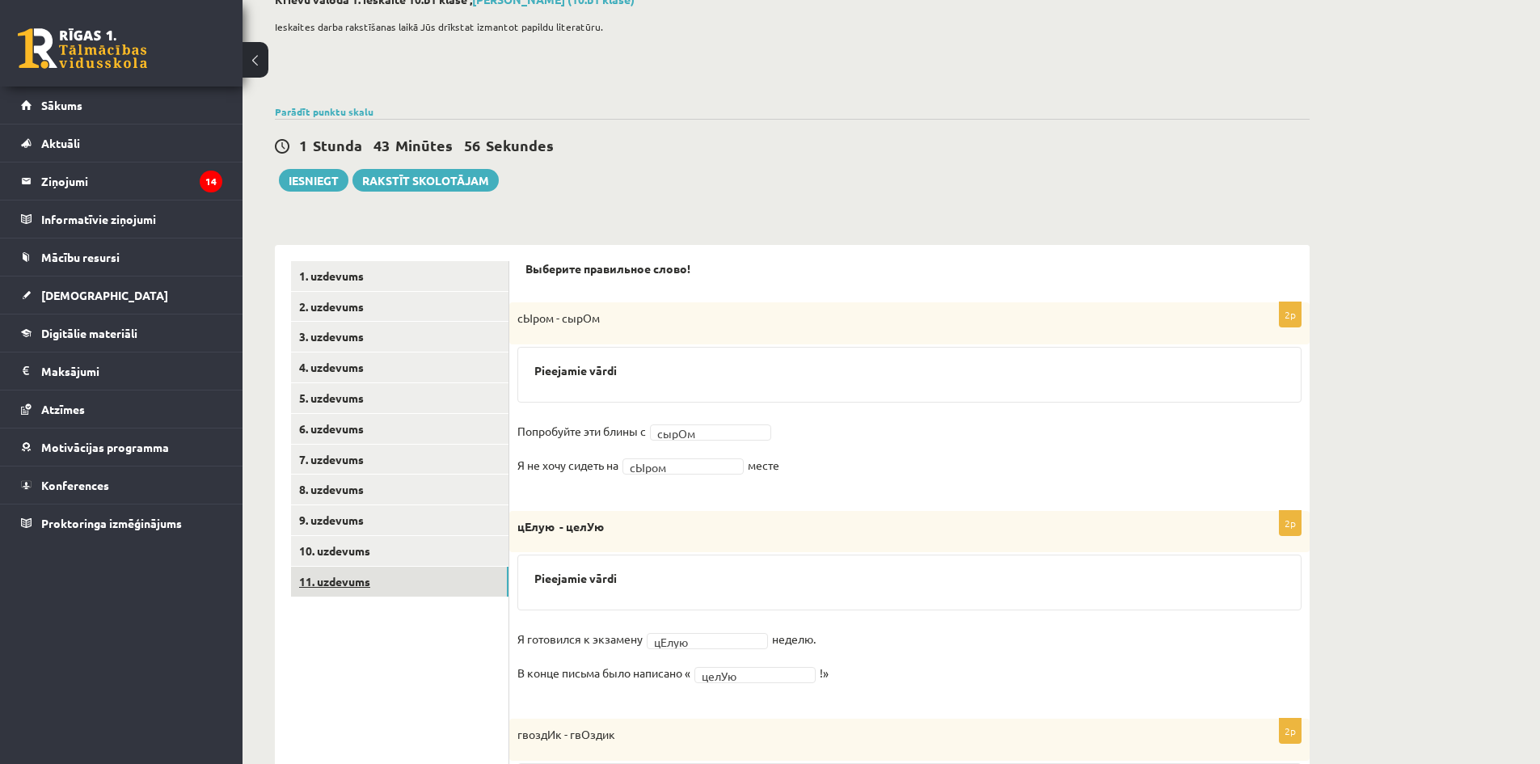
click at [427, 579] on link "11. uzdevums" at bounding box center [400, 582] width 218 height 30
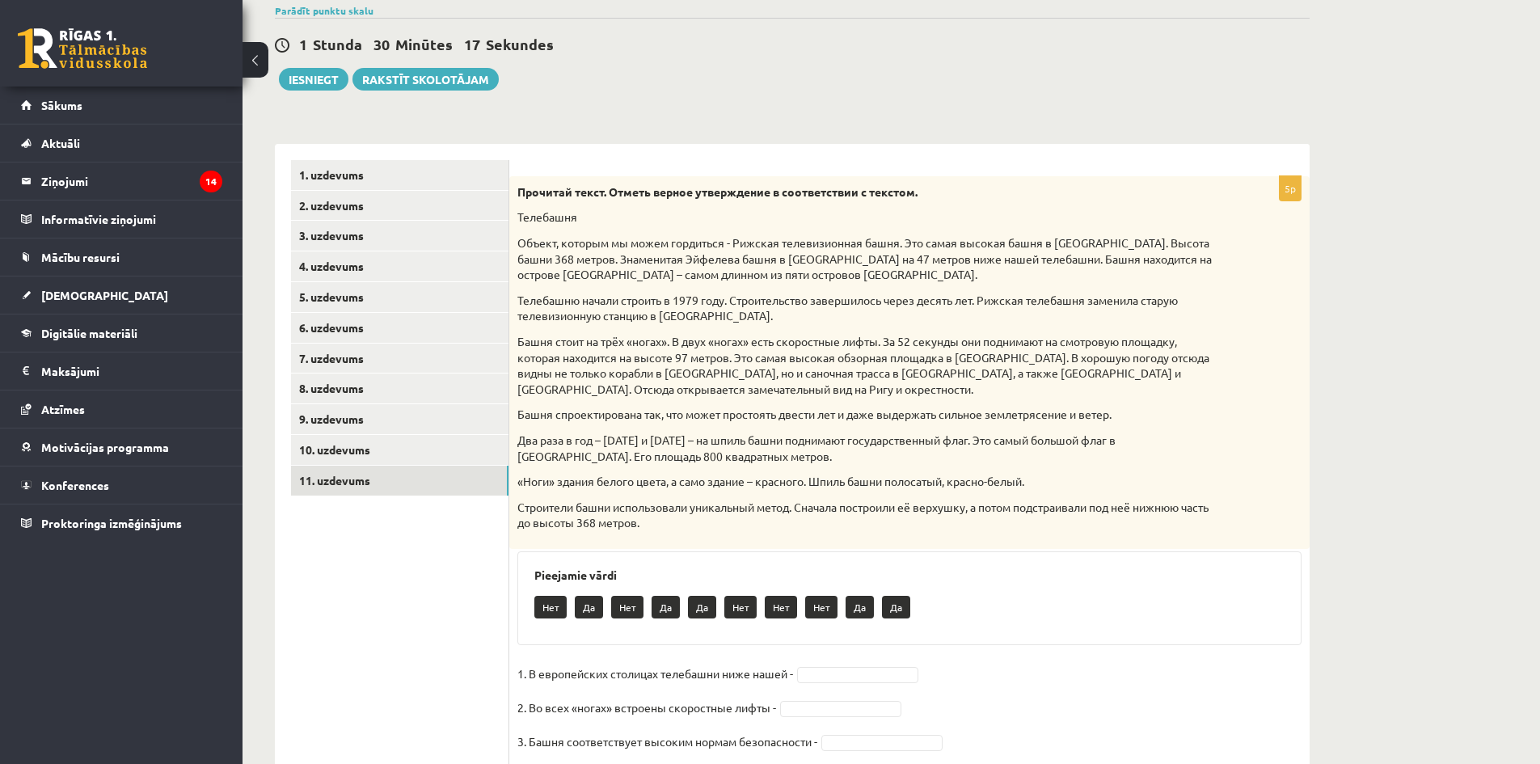
scroll to position [264, 0]
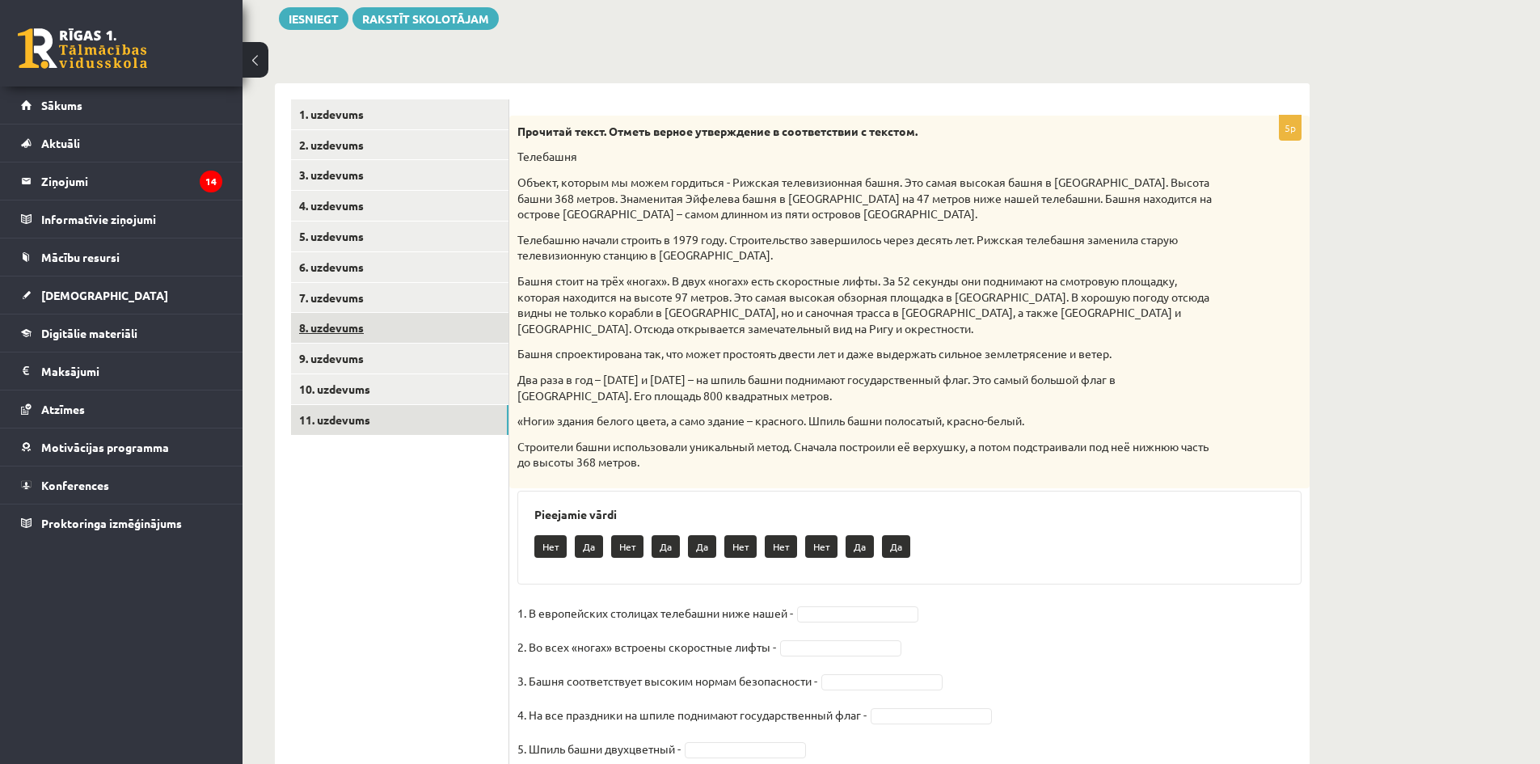
click at [370, 331] on link "8. uzdevums" at bounding box center [400, 328] width 218 height 30
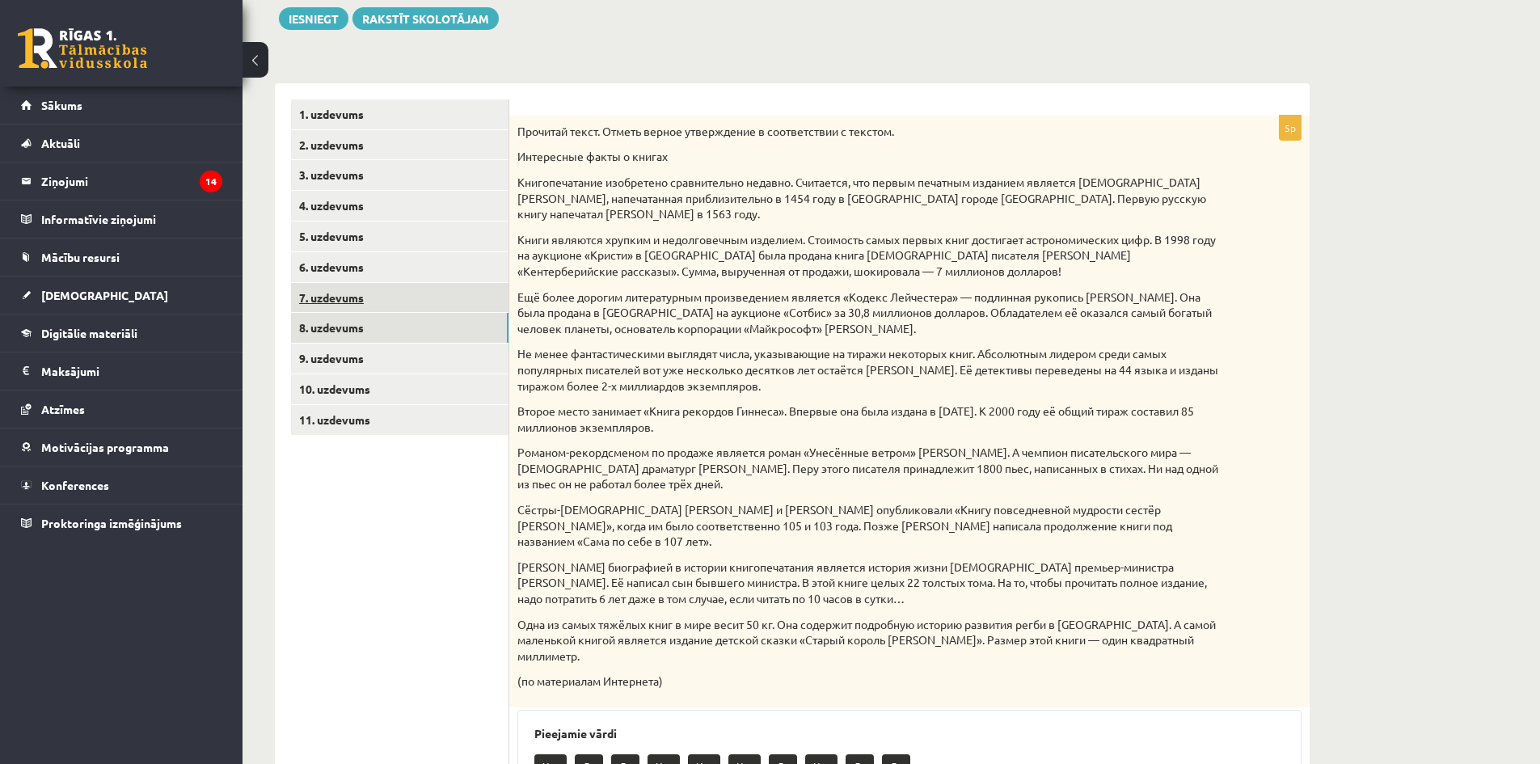
click at [355, 298] on link "7. uzdevums" at bounding box center [400, 298] width 218 height 30
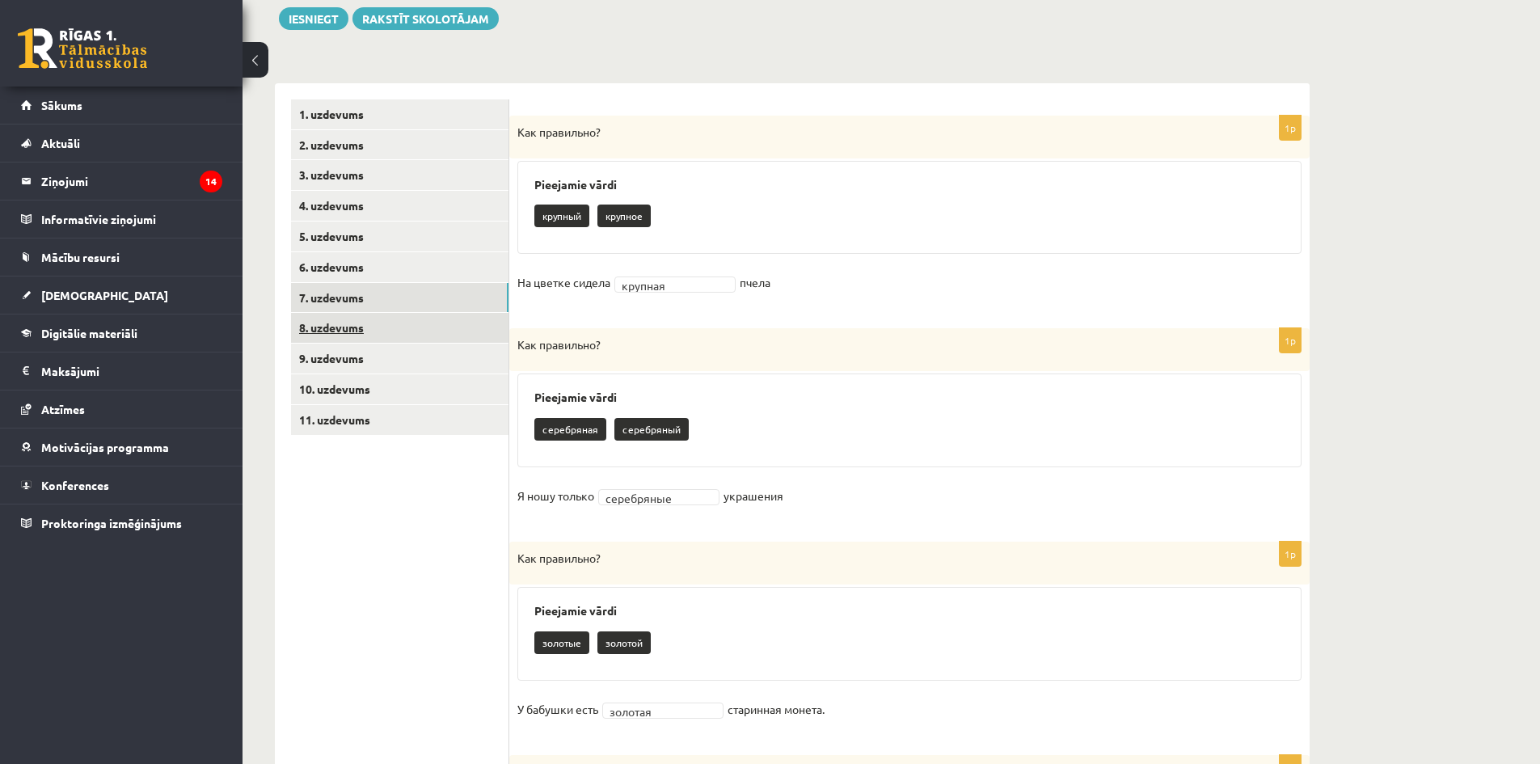
click at [351, 319] on link "8. uzdevums" at bounding box center [400, 328] width 218 height 30
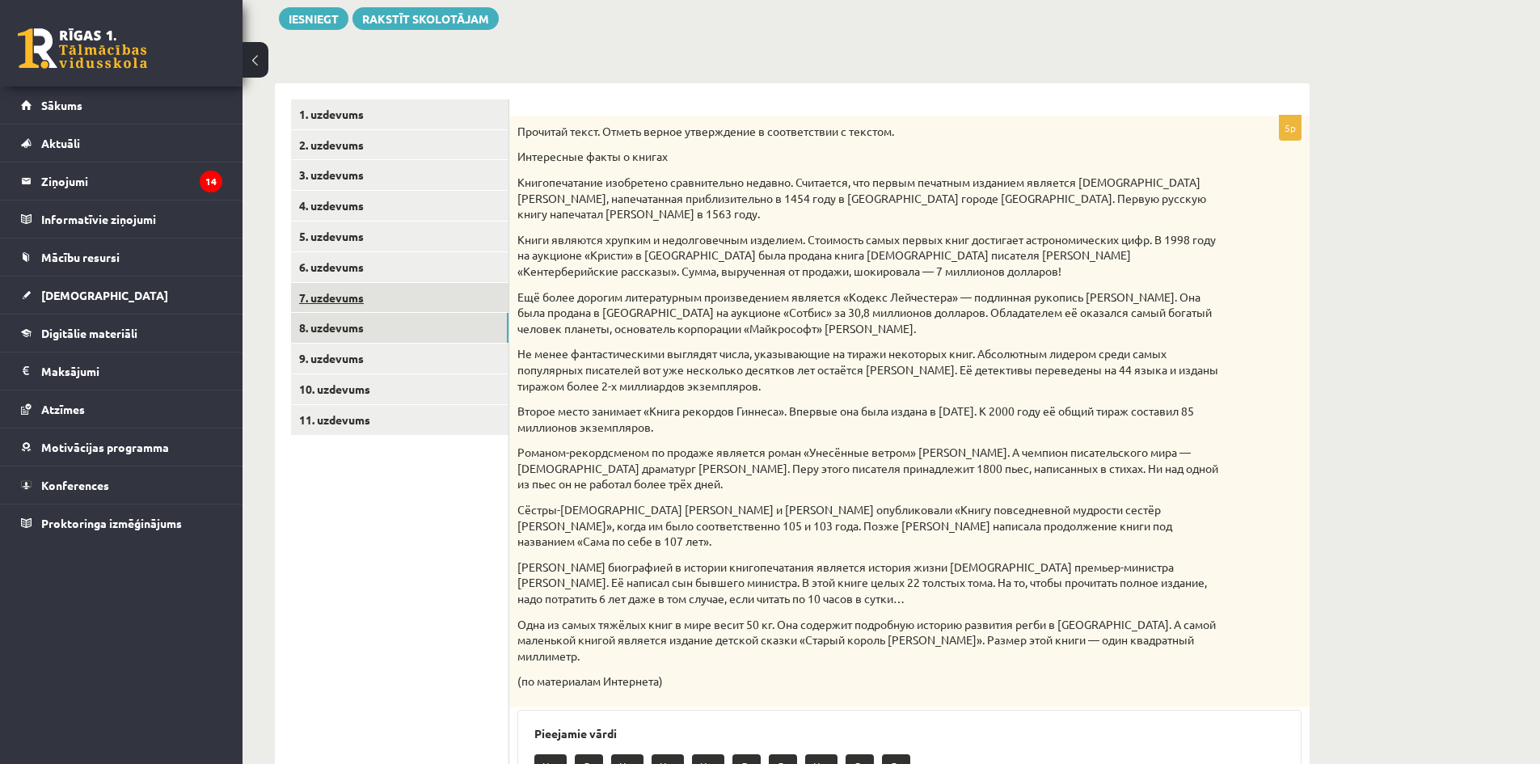
click at [378, 309] on link "7. uzdevums" at bounding box center [400, 298] width 218 height 30
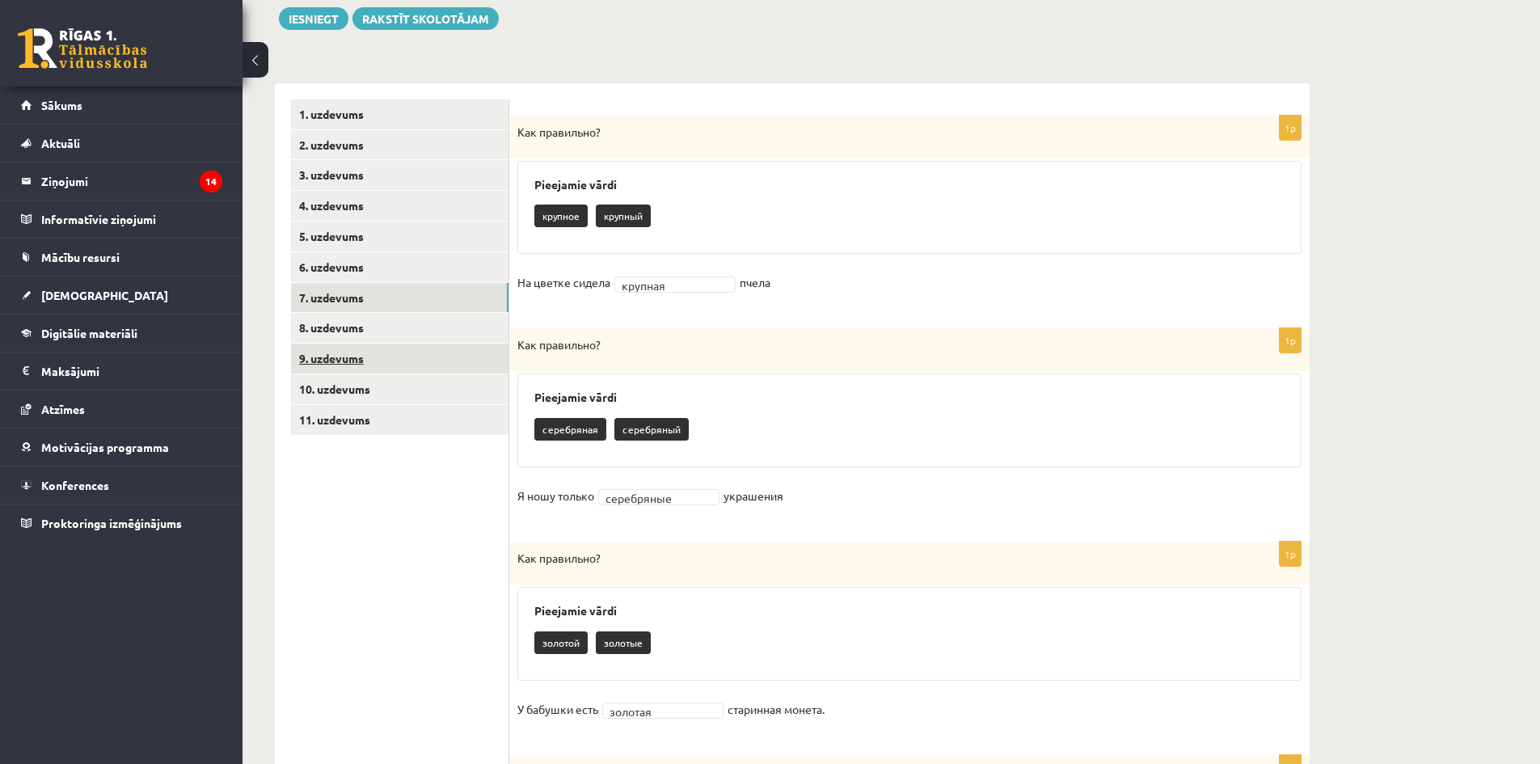
click at [374, 359] on link "9. uzdevums" at bounding box center [400, 359] width 218 height 30
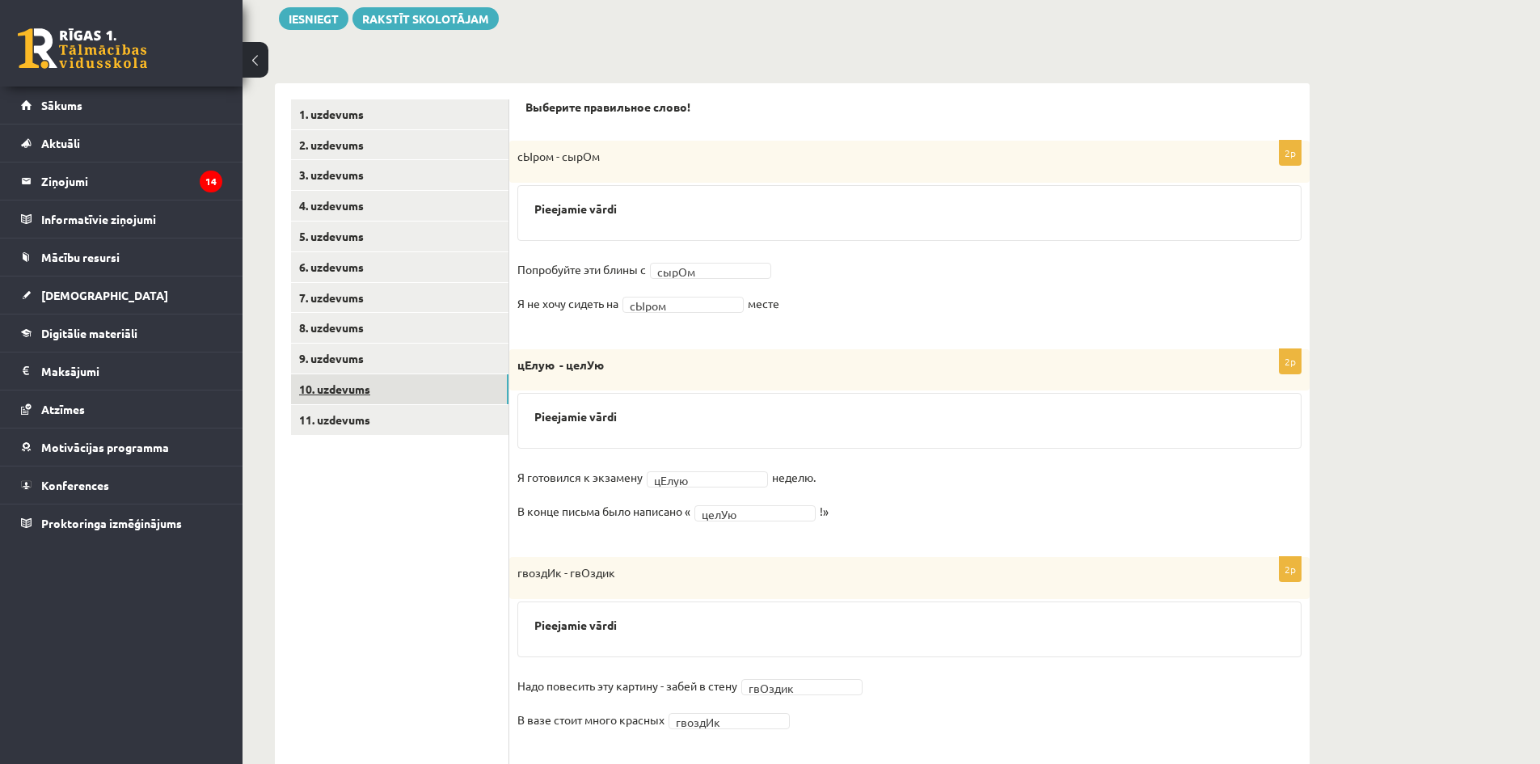
click at [374, 382] on link "10. uzdevums" at bounding box center [400, 389] width 218 height 30
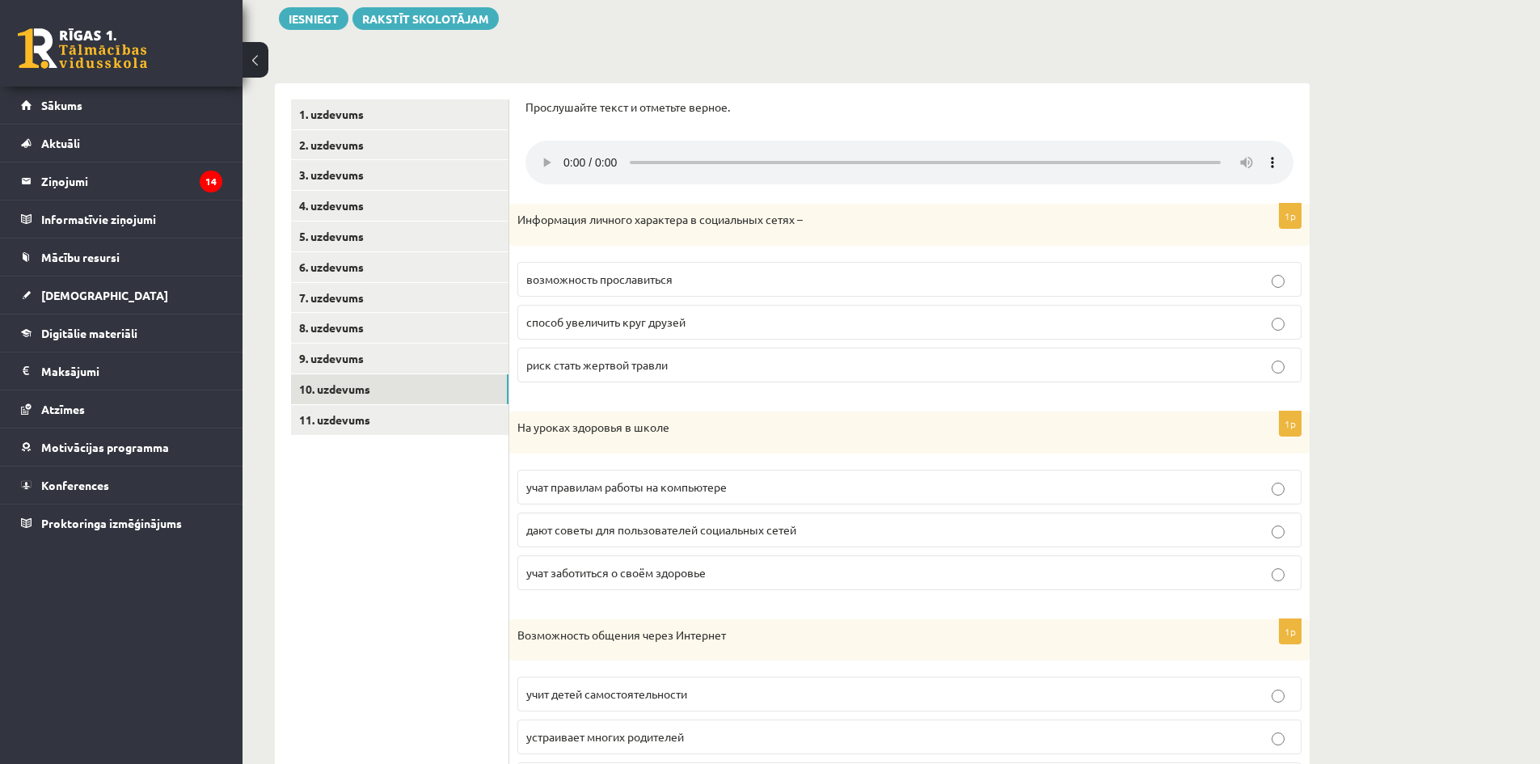
click at [689, 319] on p "способ увеличить круг друзей" at bounding box center [909, 322] width 767 height 17
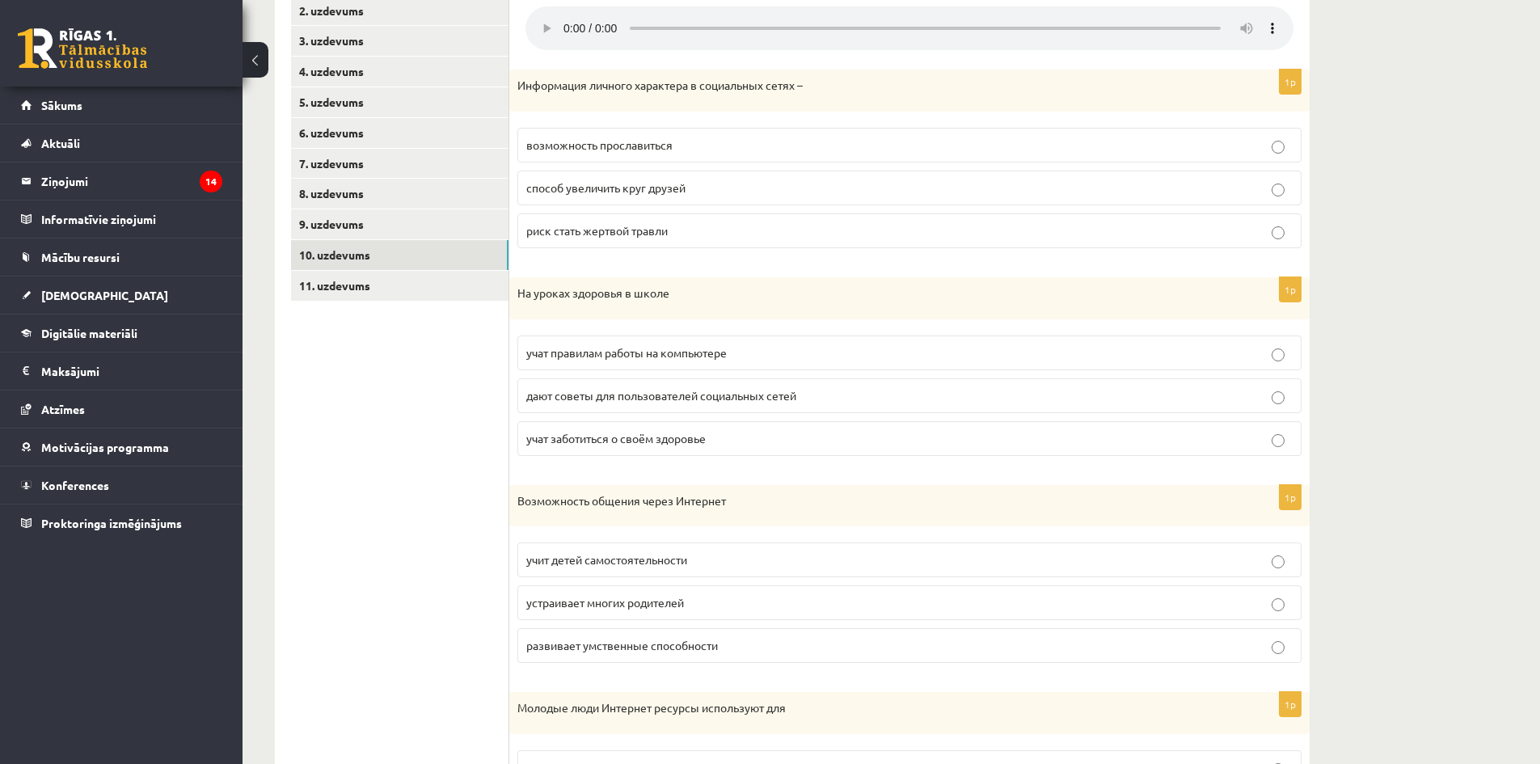
scroll to position [425, 0]
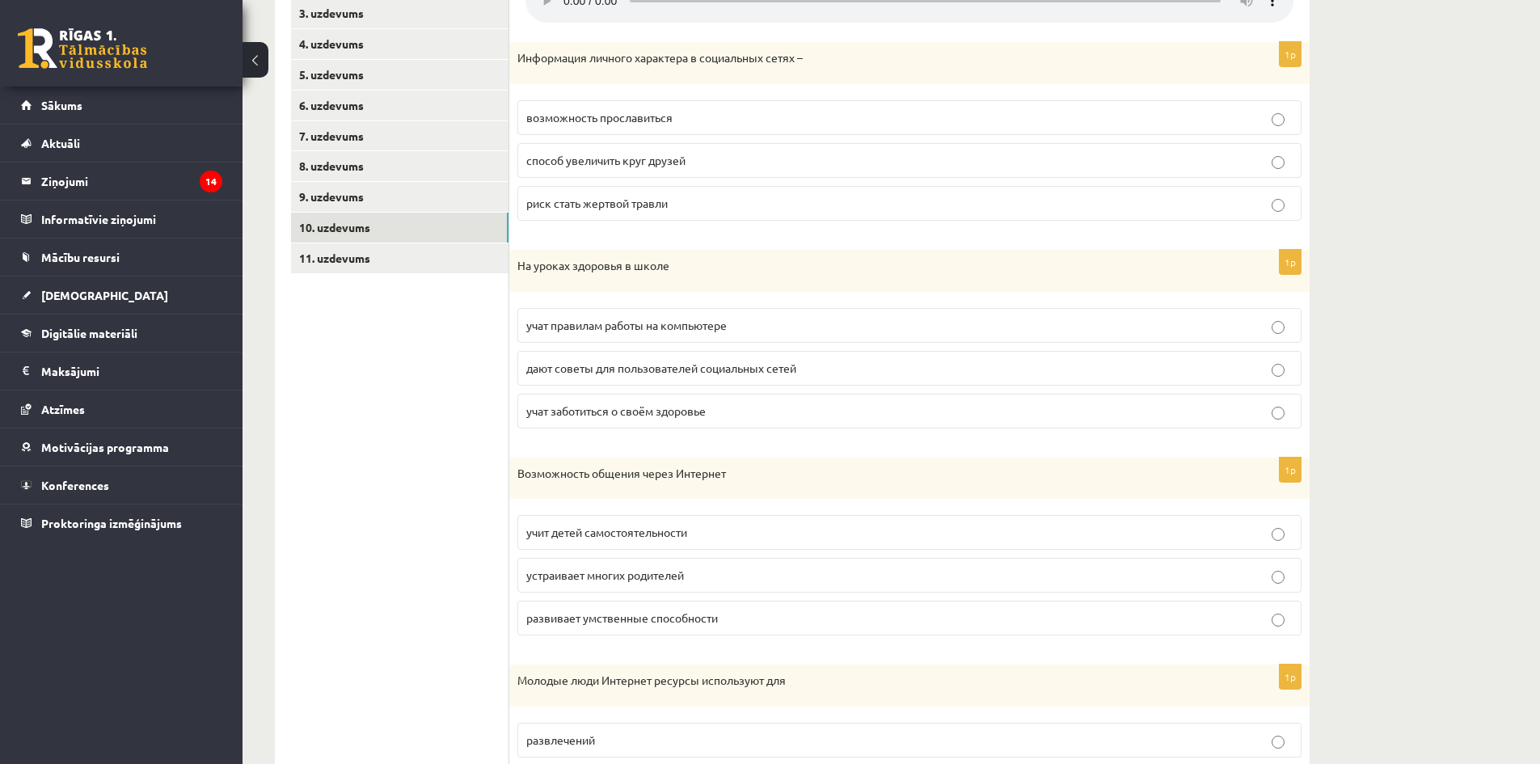
click at [701, 408] on span "учат заботиться о своём здоровье" at bounding box center [616, 410] width 180 height 15
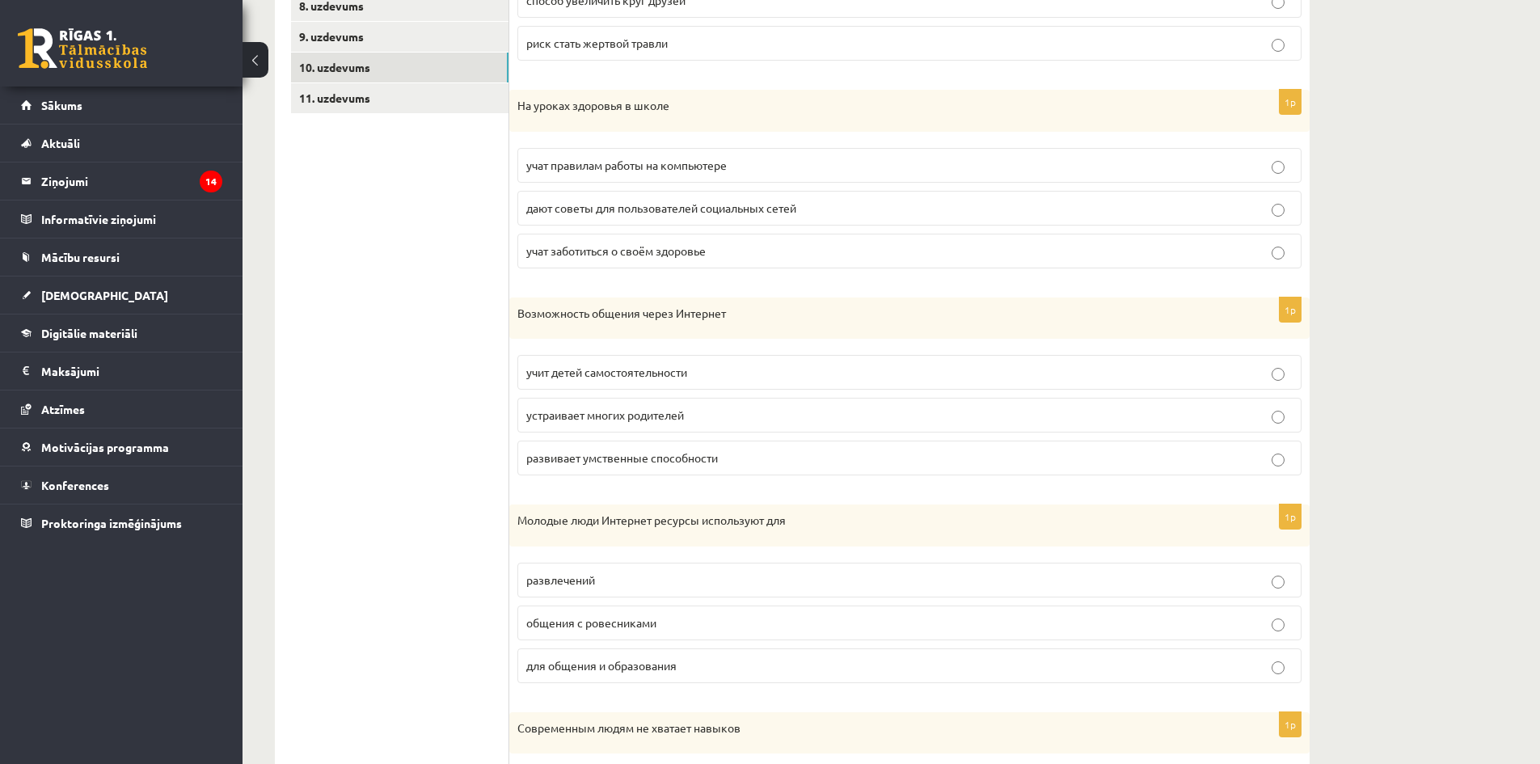
scroll to position [668, 0]
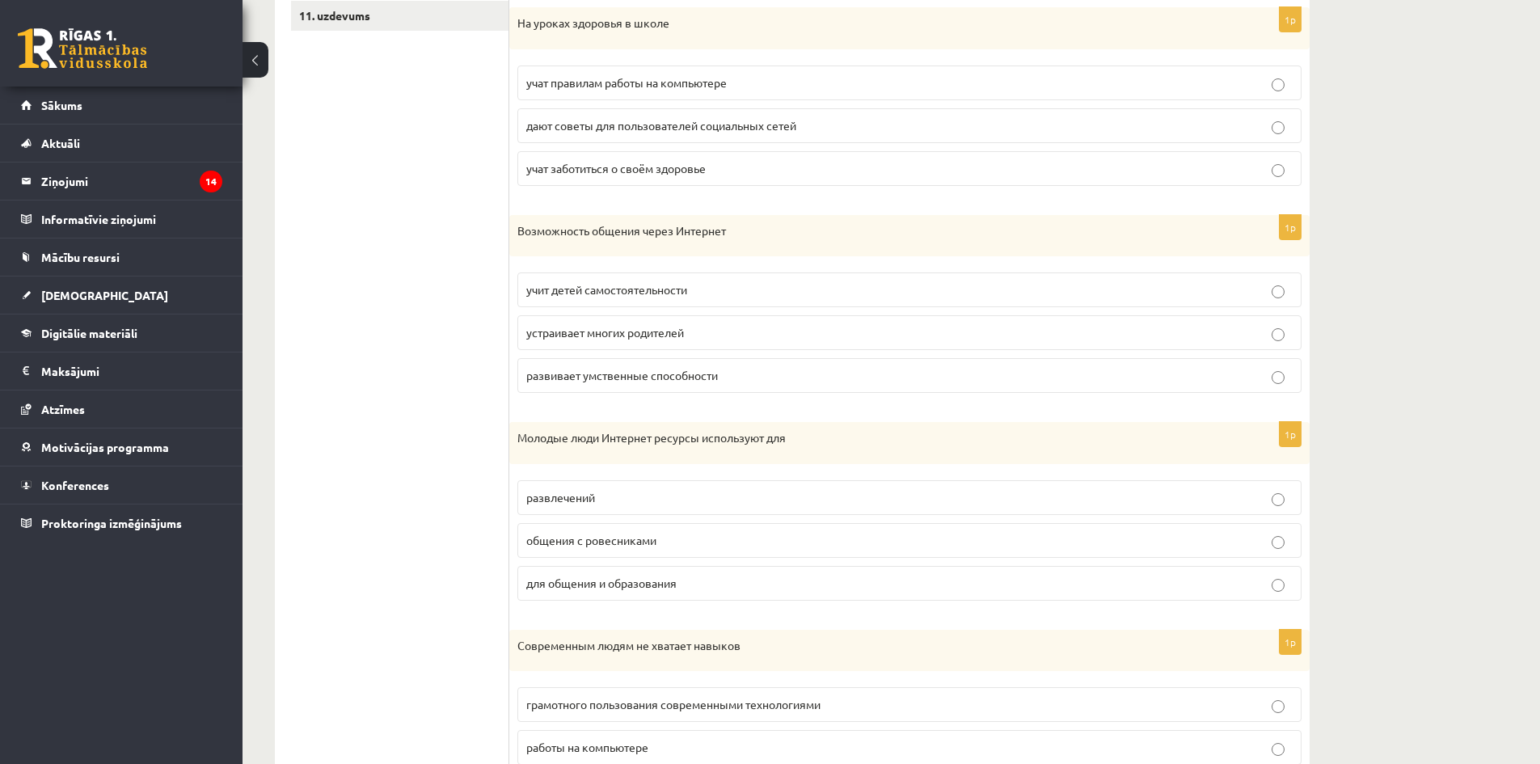
click at [649, 327] on p "устраивает многих родителей" at bounding box center [909, 332] width 767 height 17
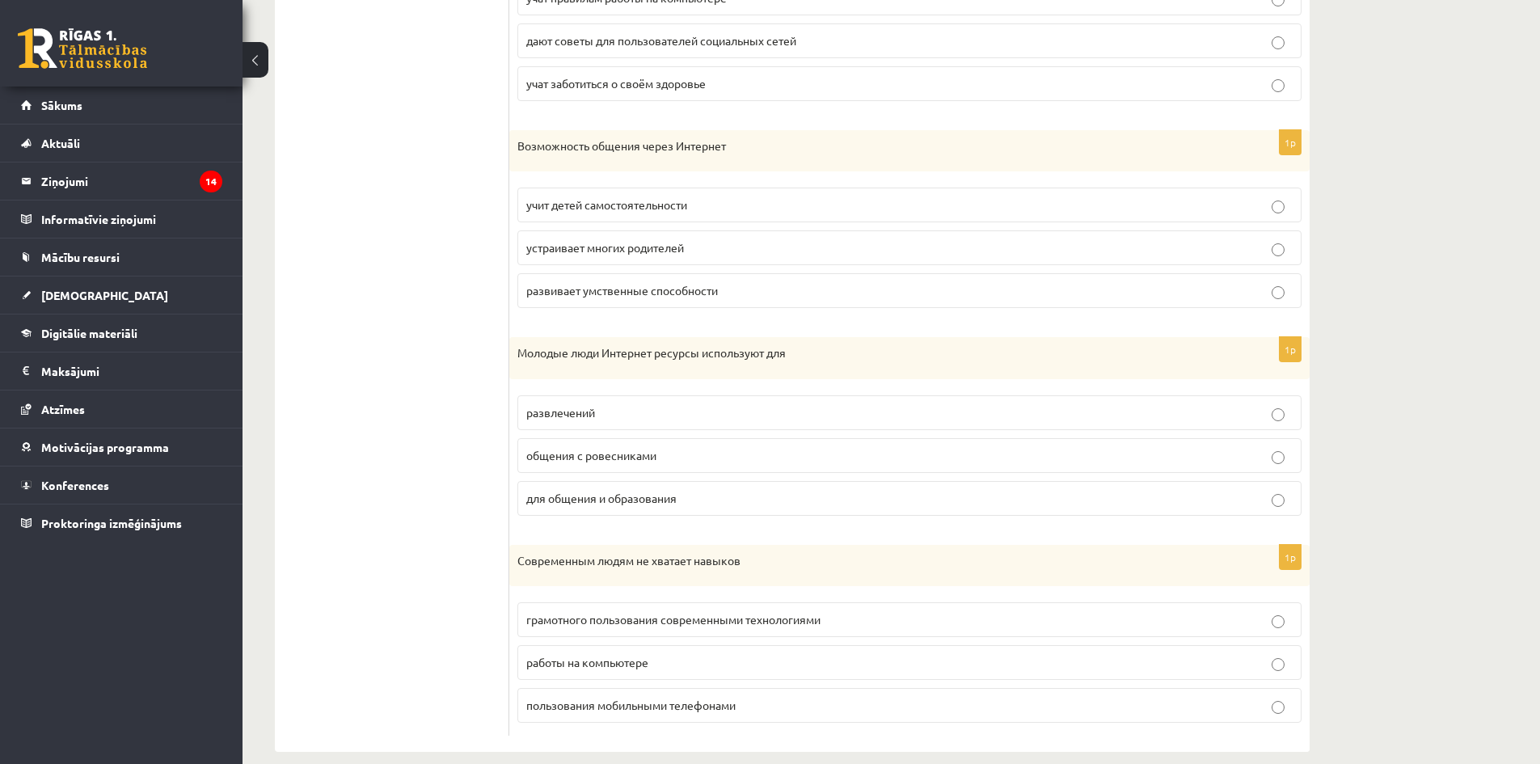
scroll to position [775, 0]
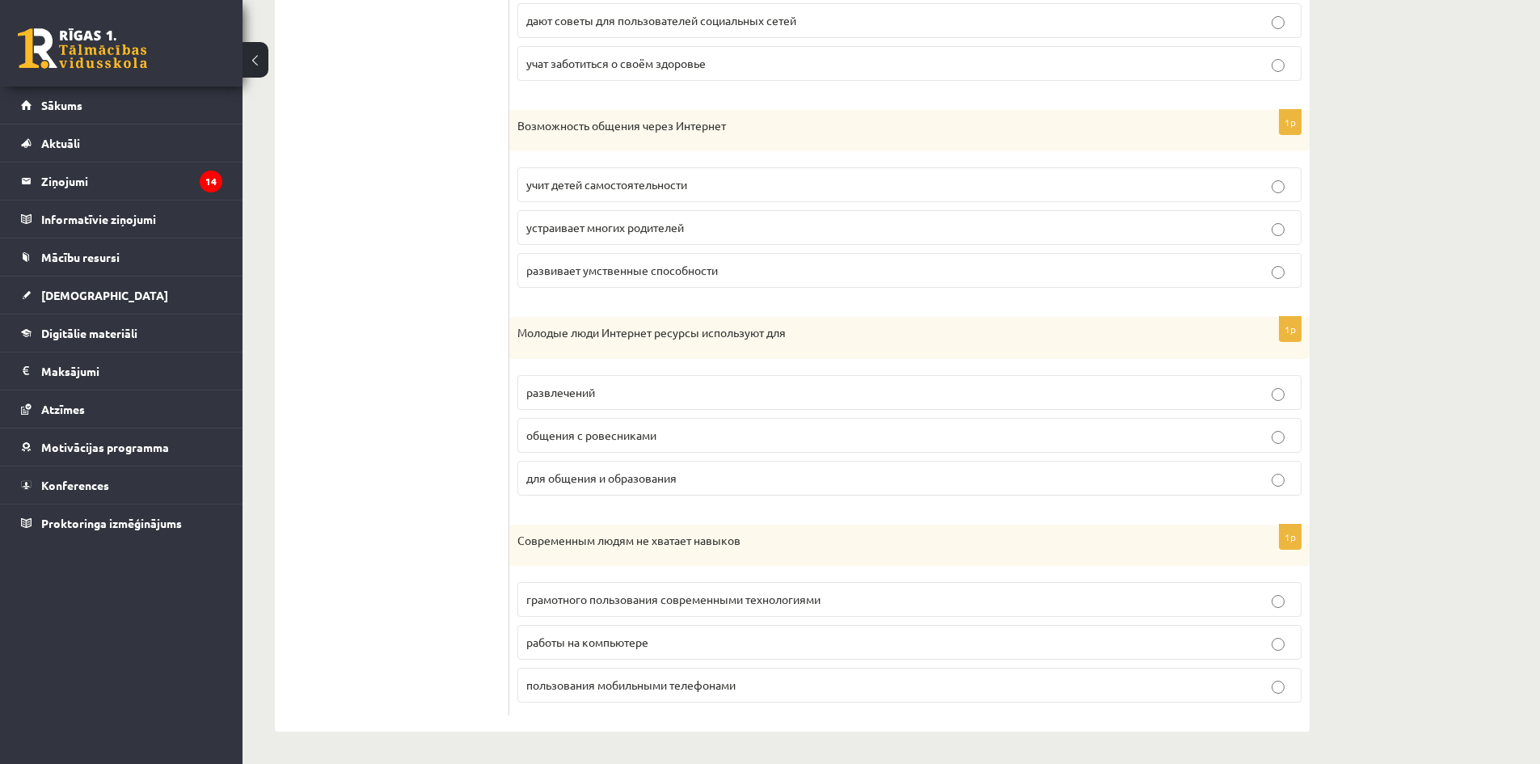
click at [633, 491] on label "для общения и образования" at bounding box center [909, 478] width 784 height 35
click at [648, 596] on span "грамотного пользования современными технологиями" at bounding box center [673, 599] width 294 height 15
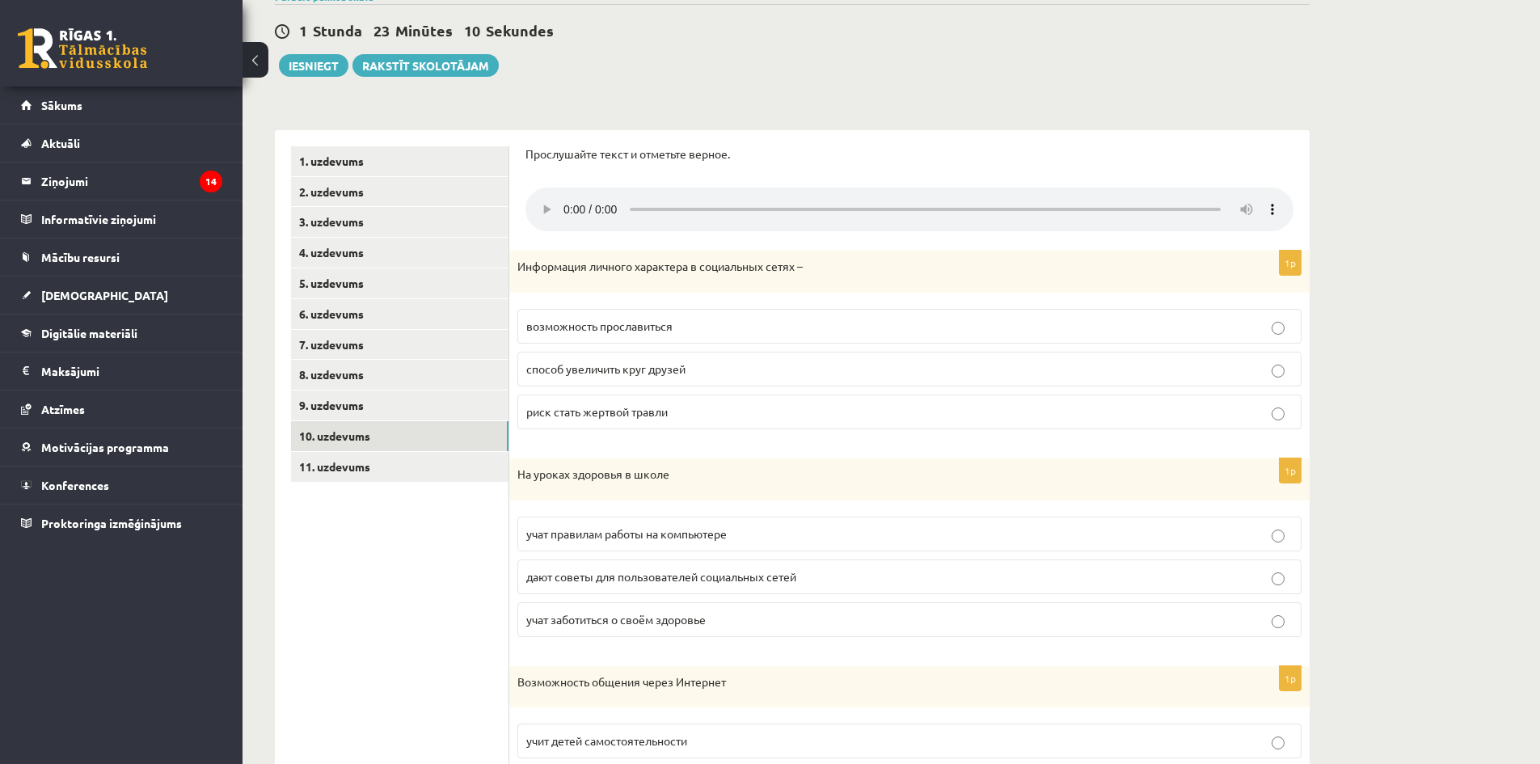
scroll to position [209, 0]
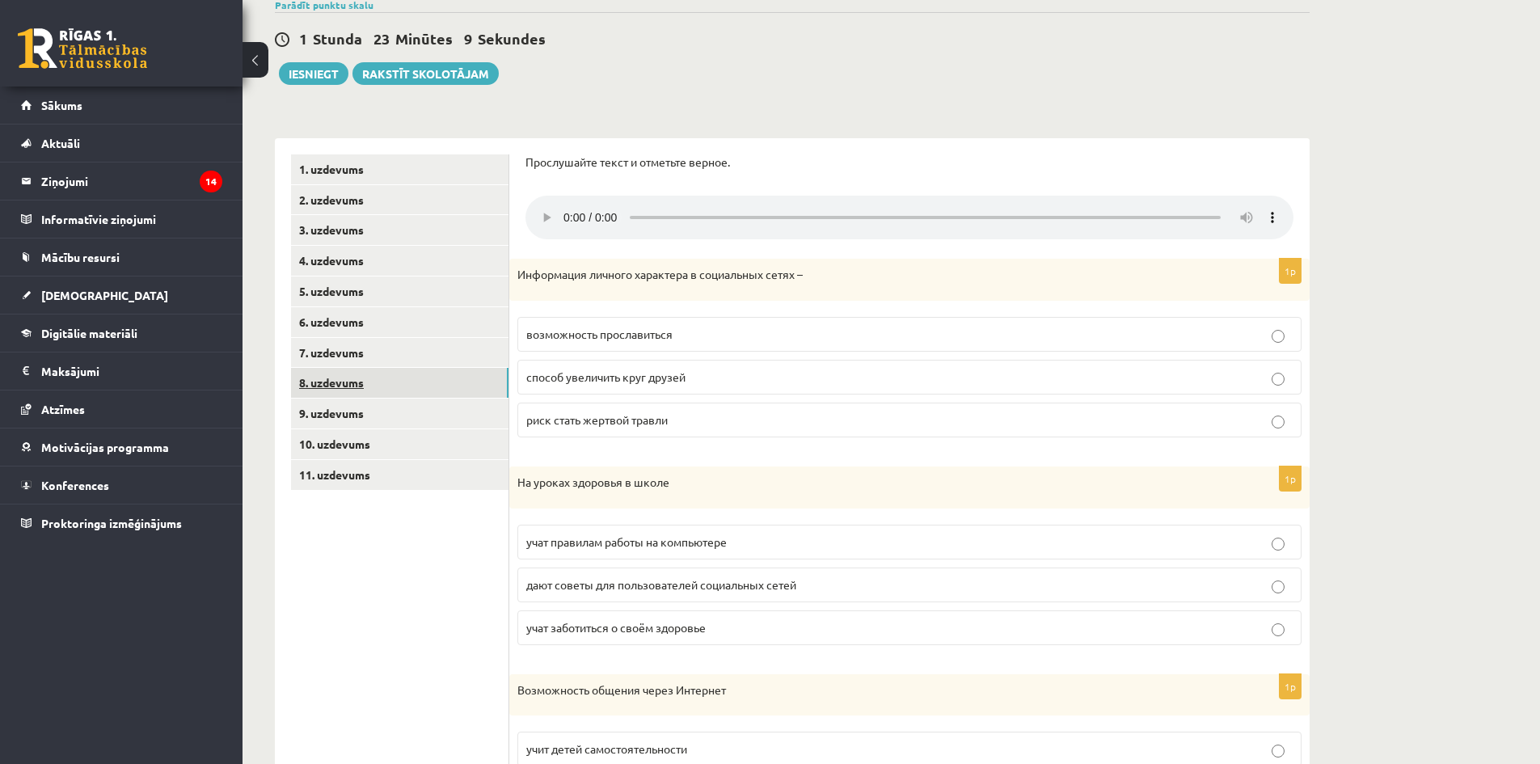
click at [362, 374] on link "8. uzdevums" at bounding box center [400, 383] width 218 height 30
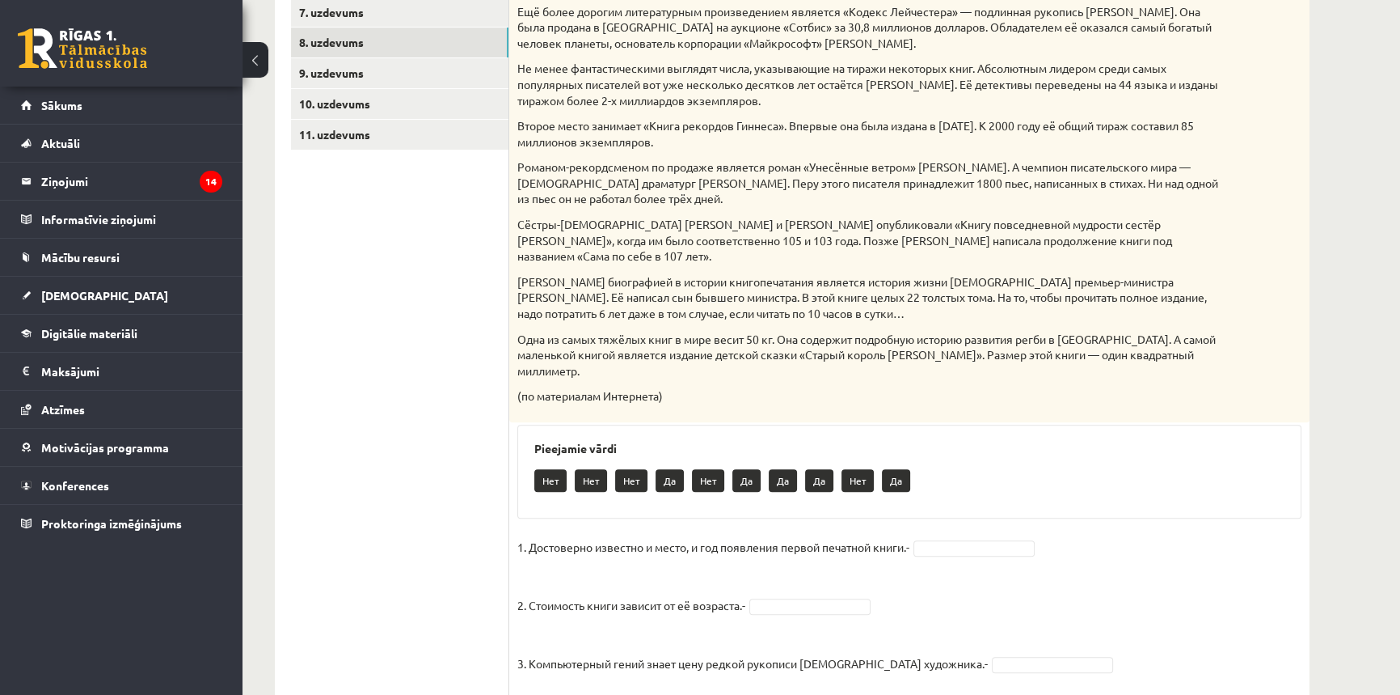
scroll to position [576, 0]
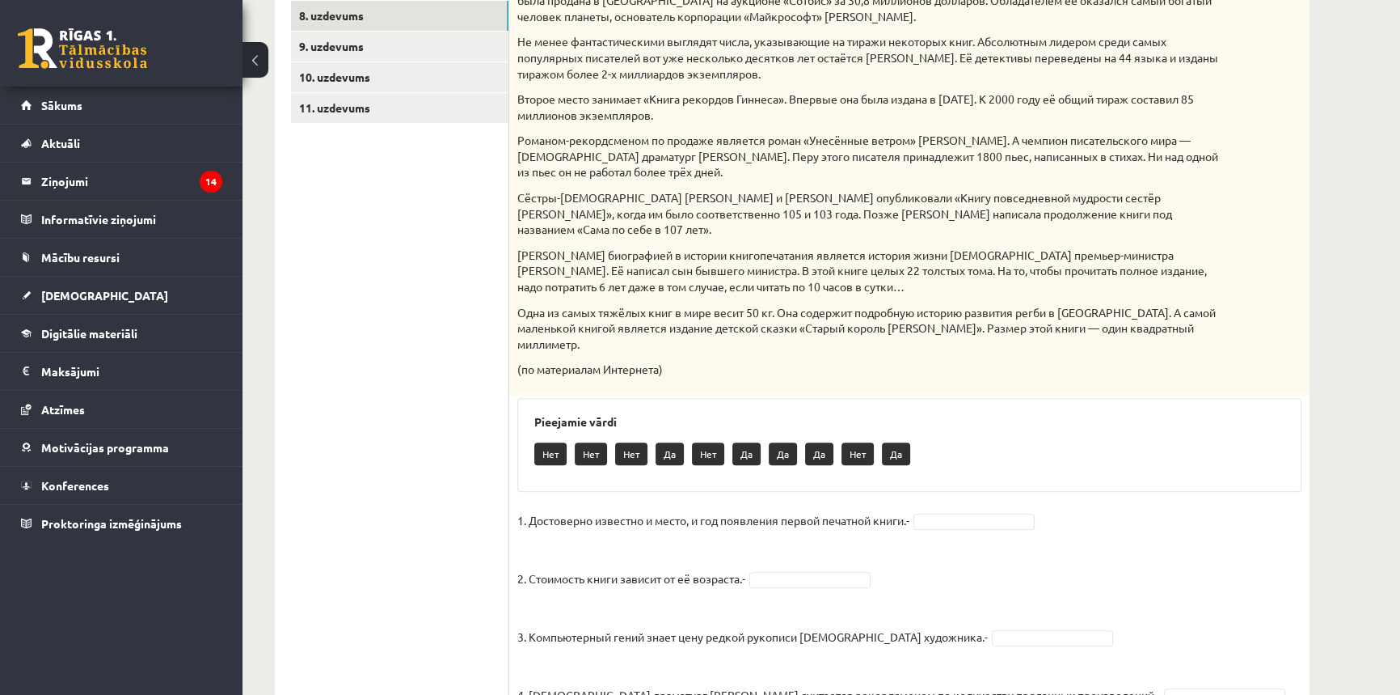
click at [891, 508] on p "1. Достоверно известно и место, и год появления первой печатной книги.-" at bounding box center [713, 520] width 392 height 24
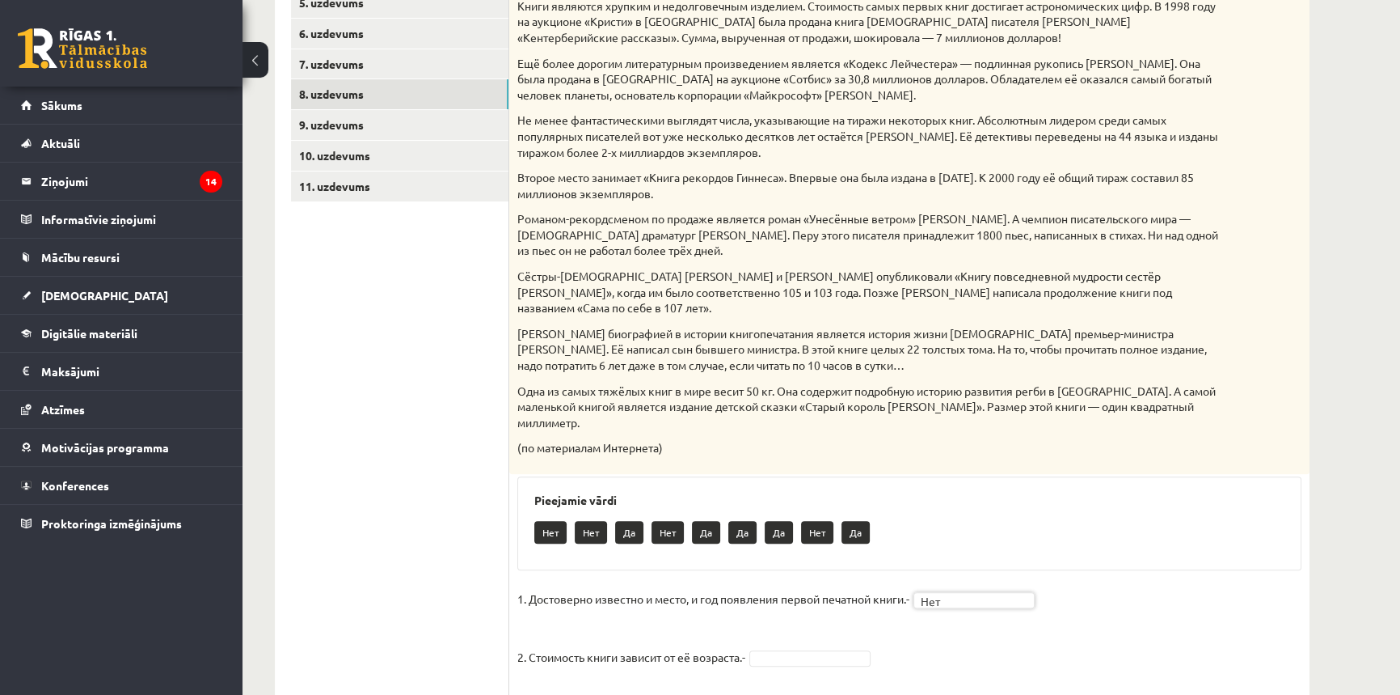
scroll to position [502, 0]
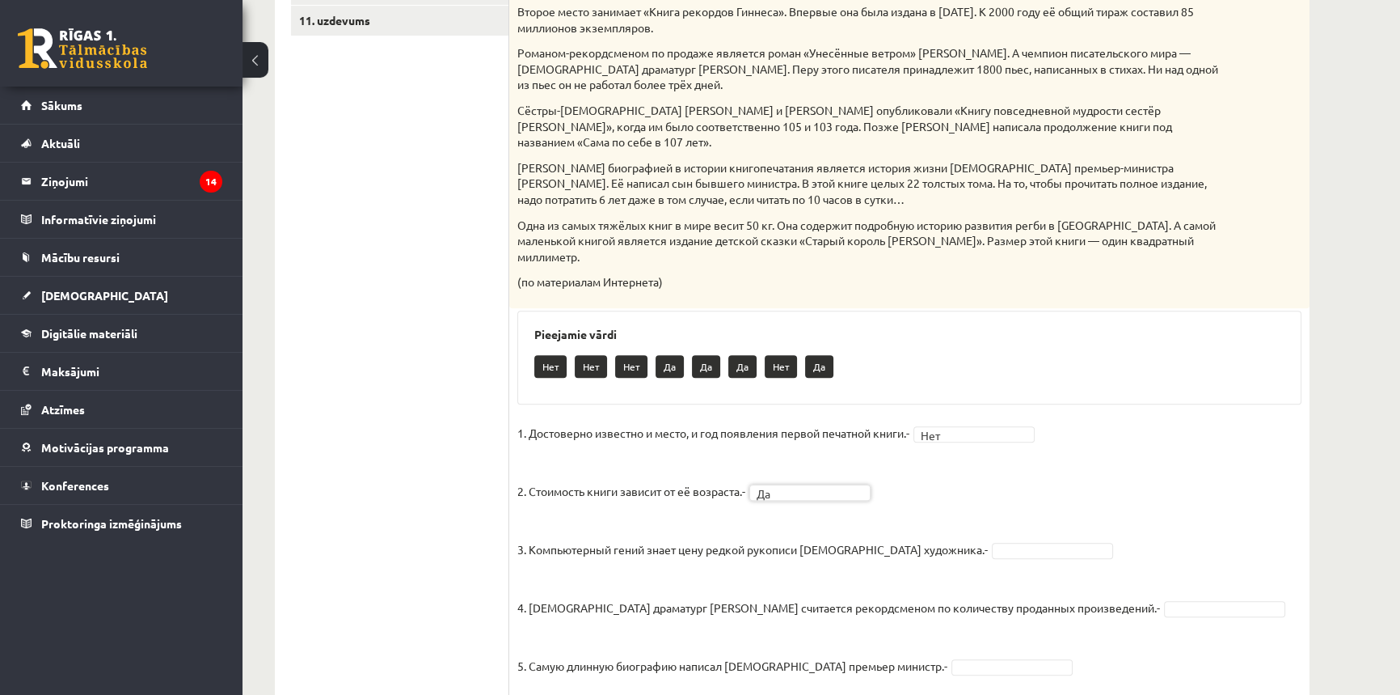
scroll to position [703, 0]
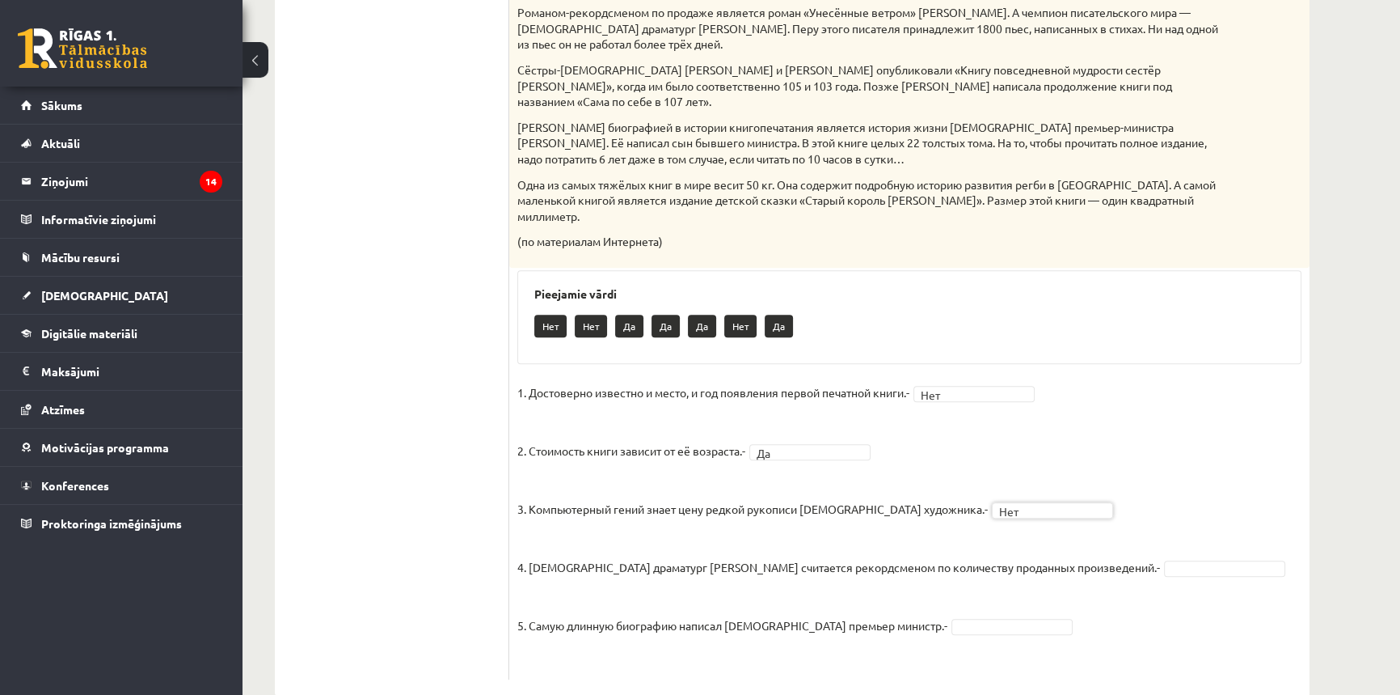
click at [851, 472] on p "3. Компьютерный гений знает цену редкой рукописи [DEMOGRAPHIC_DATA] художника.-" at bounding box center [752, 496] width 471 height 49
copy p "итальянского"
click at [598, 473] on p "3. Компьютерный гений знает цену редкой рукописи [DEMOGRAPHIC_DATA] художника.-" at bounding box center [752, 496] width 471 height 49
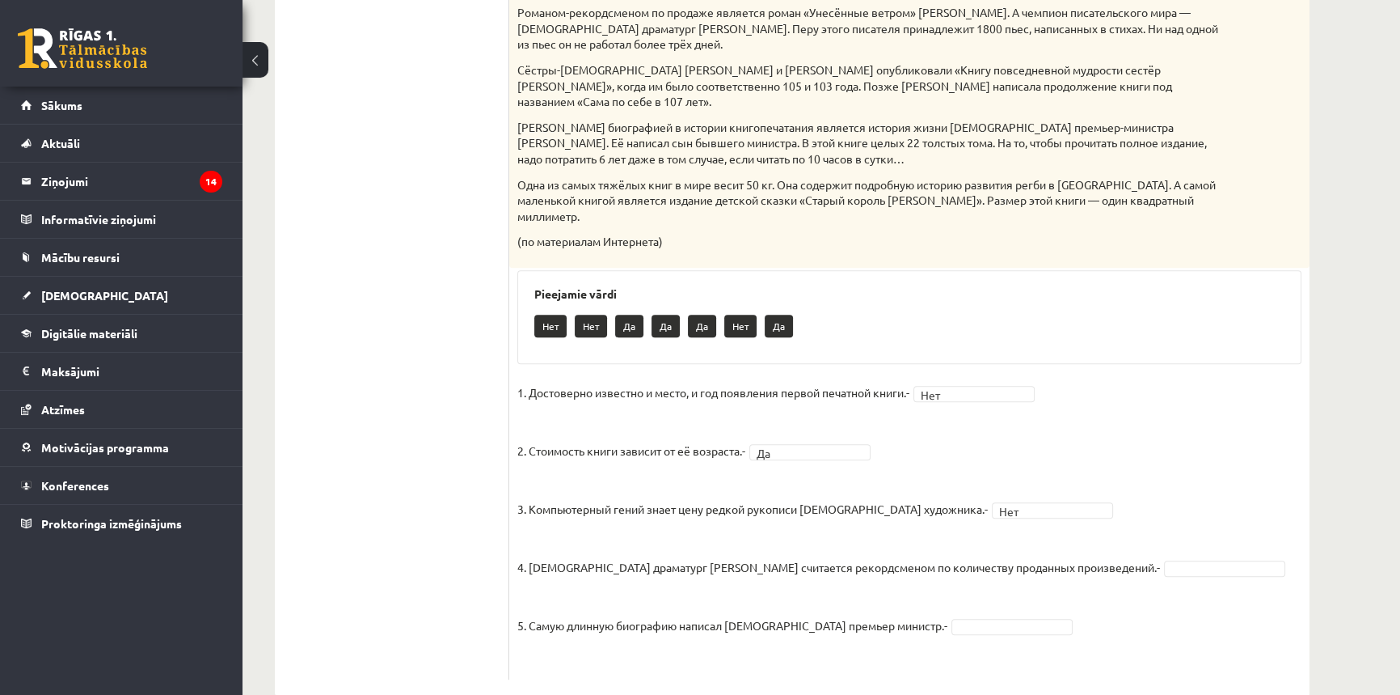
click at [630, 472] on p "3. Компьютерный гений знает цену редкой рукописи [DEMOGRAPHIC_DATA] художника.-" at bounding box center [752, 496] width 471 height 49
copy p "гений"
click at [1243, 408] on fieldset "1. Достоверно известно и место, и год появления первой печатной книги.- Нет ***…" at bounding box center [909, 525] width 784 height 291
click at [694, 533] on p "4. [DEMOGRAPHIC_DATA] драматург [PERSON_NAME] считается рекордсменом по количес…" at bounding box center [838, 554] width 643 height 49
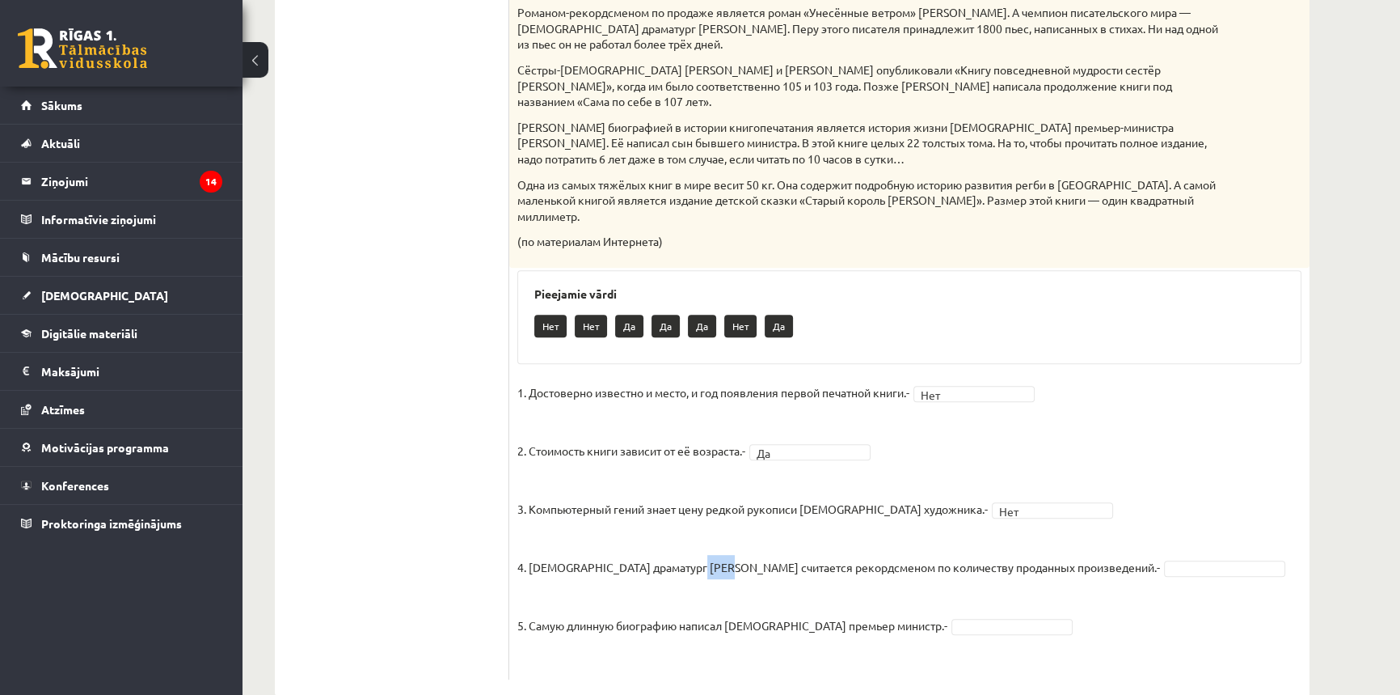
click at [694, 533] on p "4. [DEMOGRAPHIC_DATA] драматург [PERSON_NAME] считается рекордсменом по количес…" at bounding box center [838, 554] width 643 height 49
copy p "Вега"
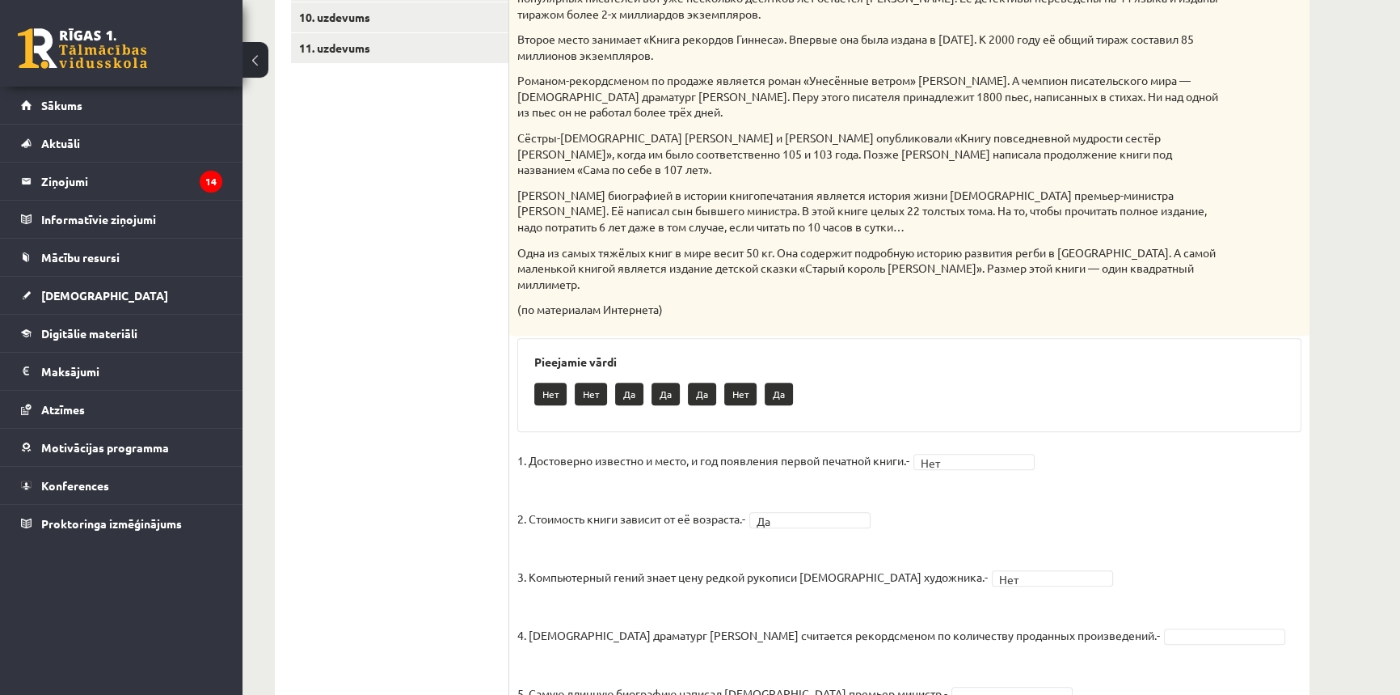
scroll to position [631, 0]
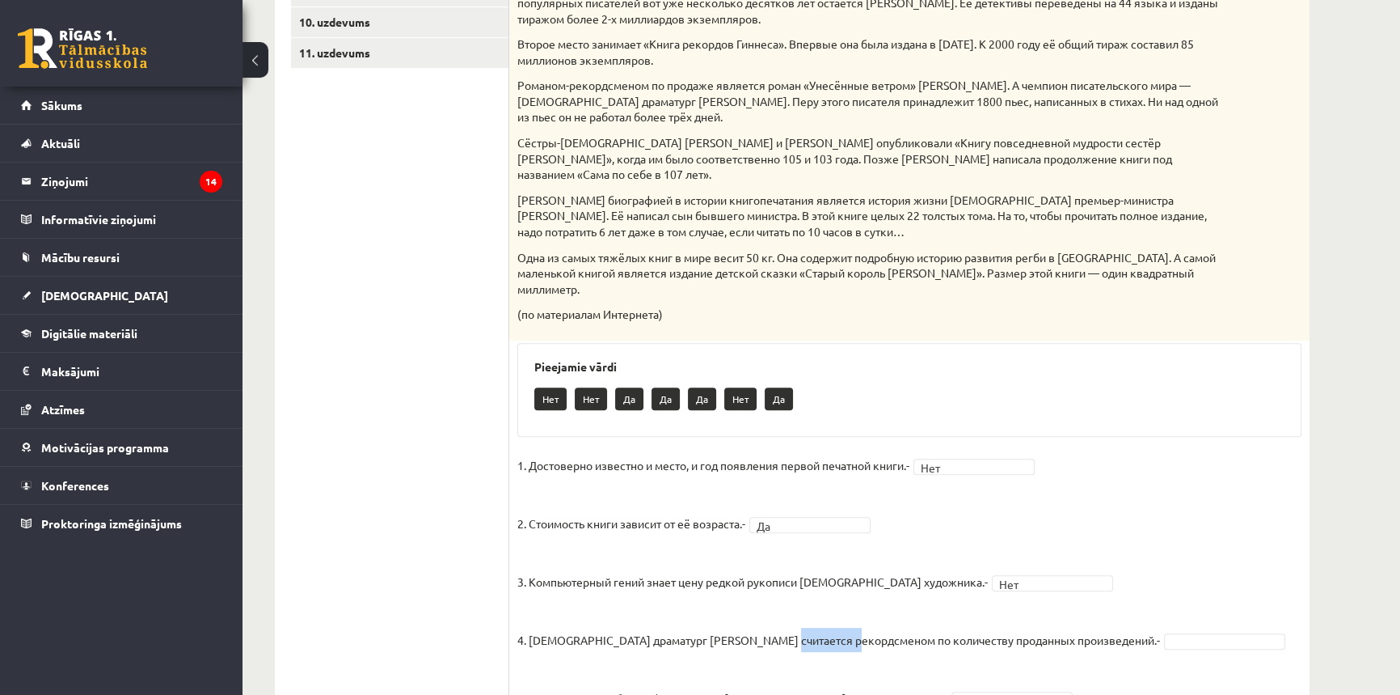
drag, startPoint x: 775, startPoint y: 605, endPoint x: 844, endPoint y: 605, distance: 68.7
click at [844, 605] on p "4. [DEMOGRAPHIC_DATA] драматург [PERSON_NAME] считается рекордсменом по количес…" at bounding box center [838, 627] width 643 height 49
copy p "рекордсмено"
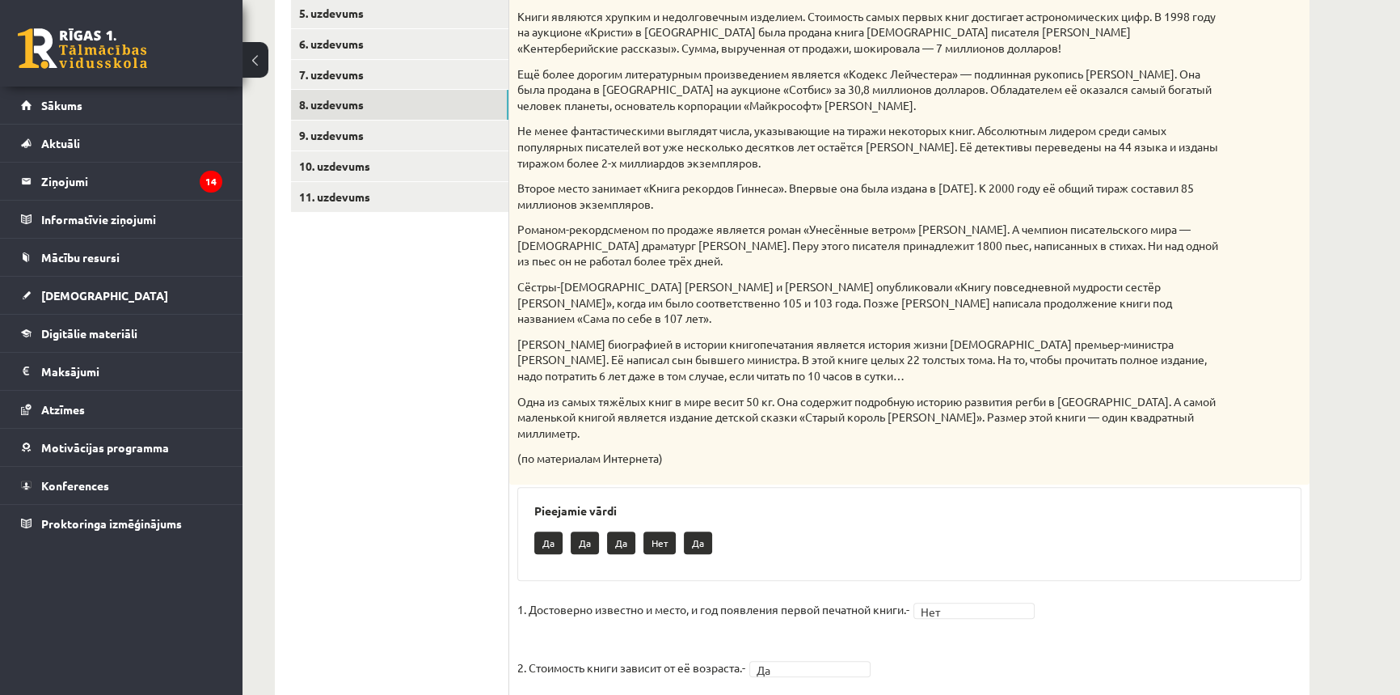
scroll to position [484, 0]
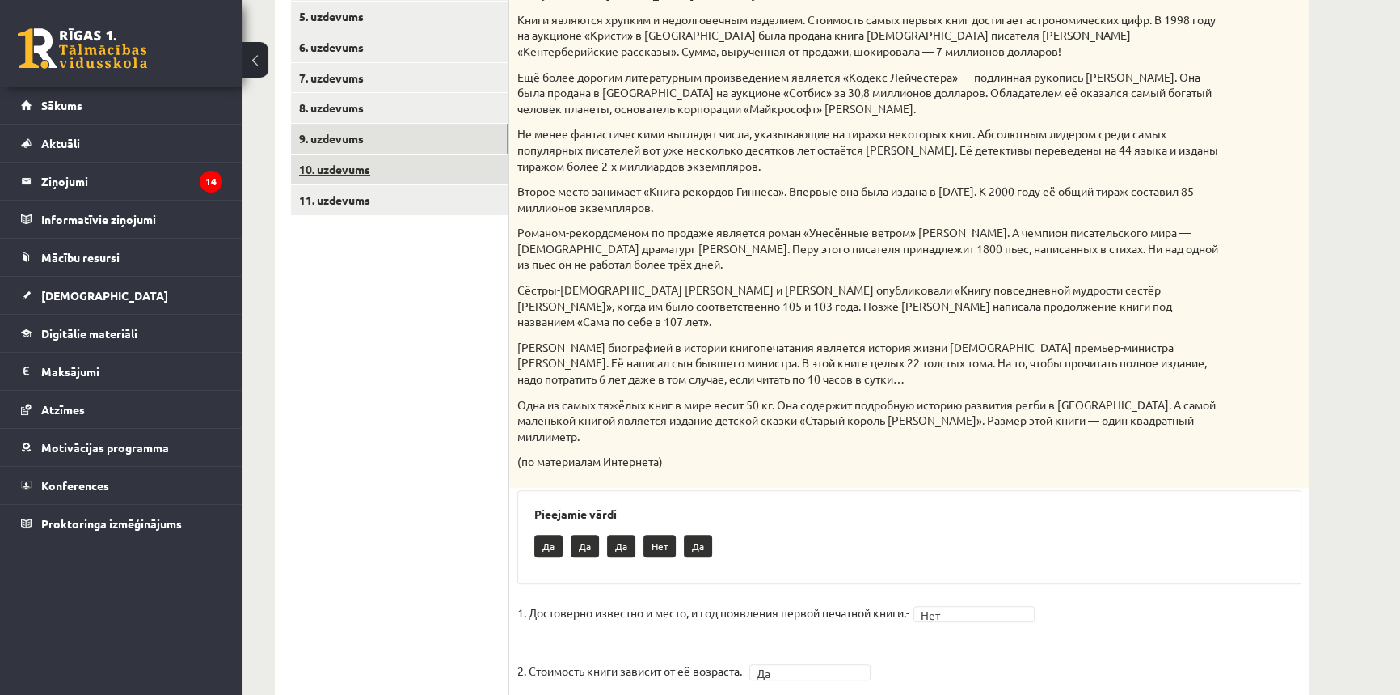
click at [397, 164] on link "10. uzdevums" at bounding box center [400, 169] width 218 height 30
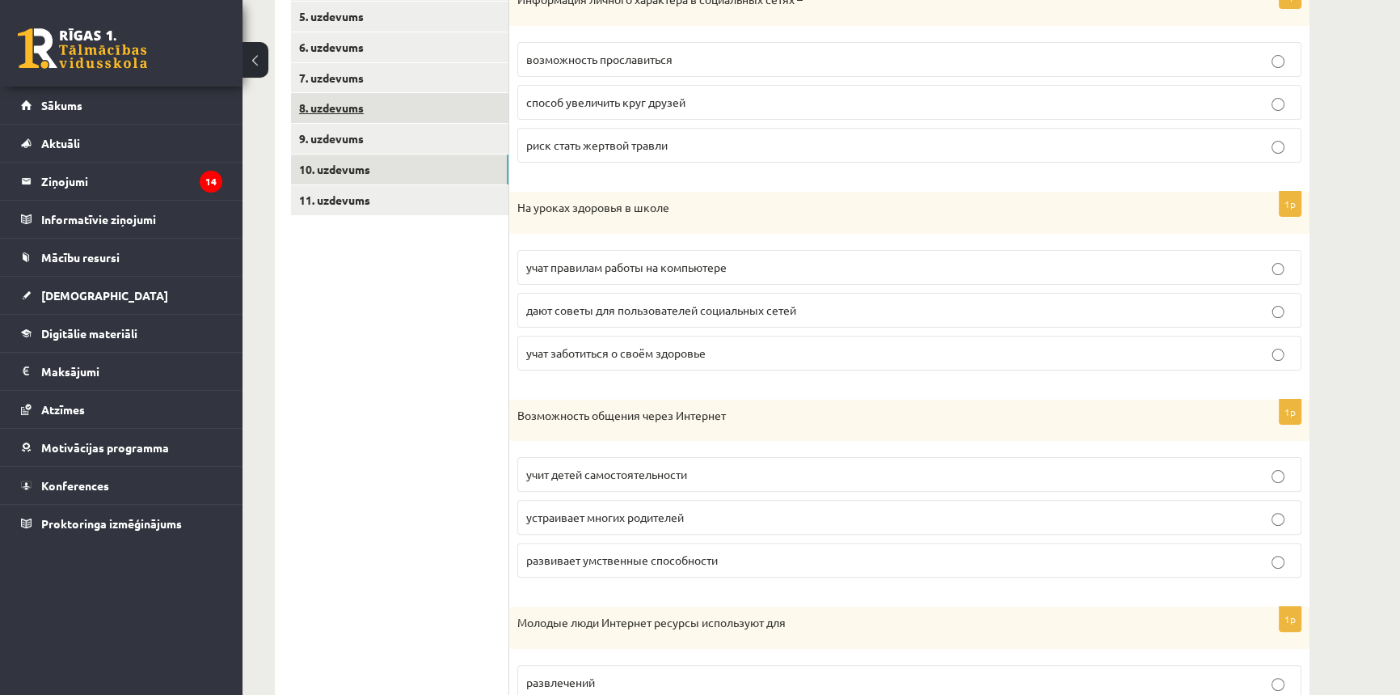
click at [386, 98] on link "8. uzdevums" at bounding box center [400, 108] width 218 height 30
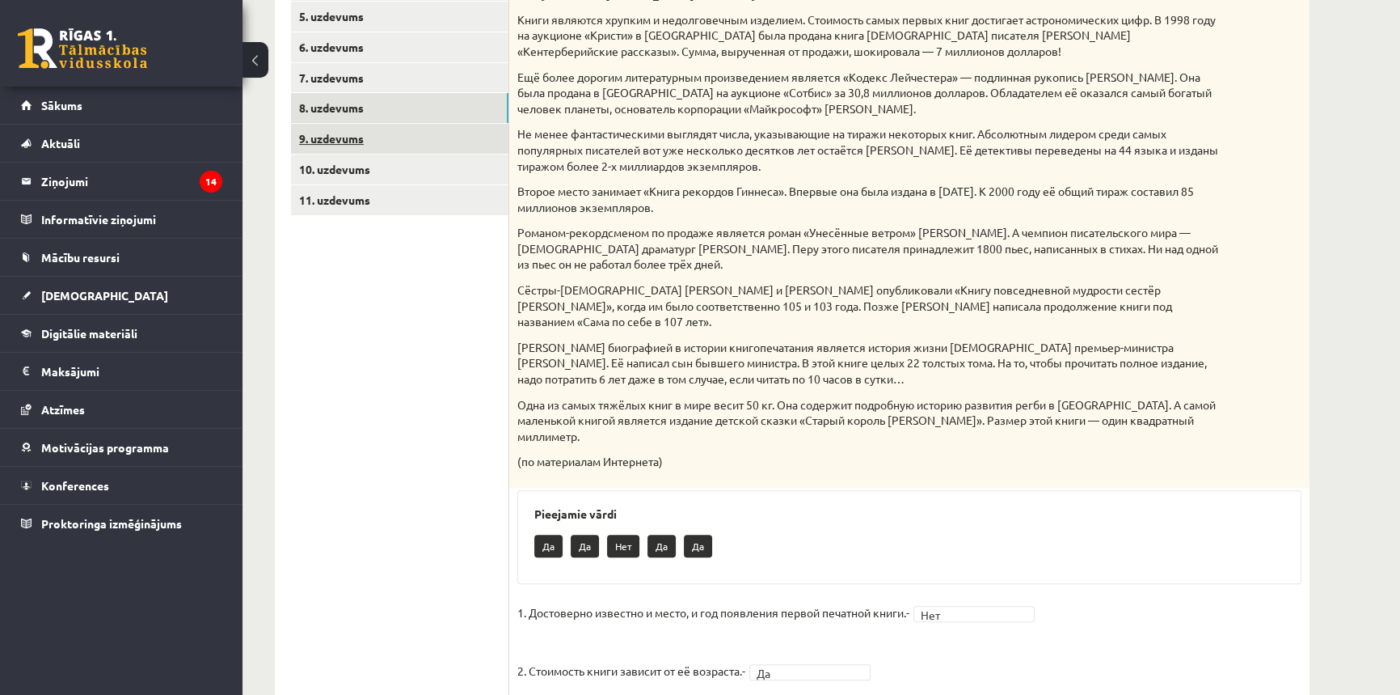
click at [384, 141] on link "9. uzdevums" at bounding box center [400, 139] width 218 height 30
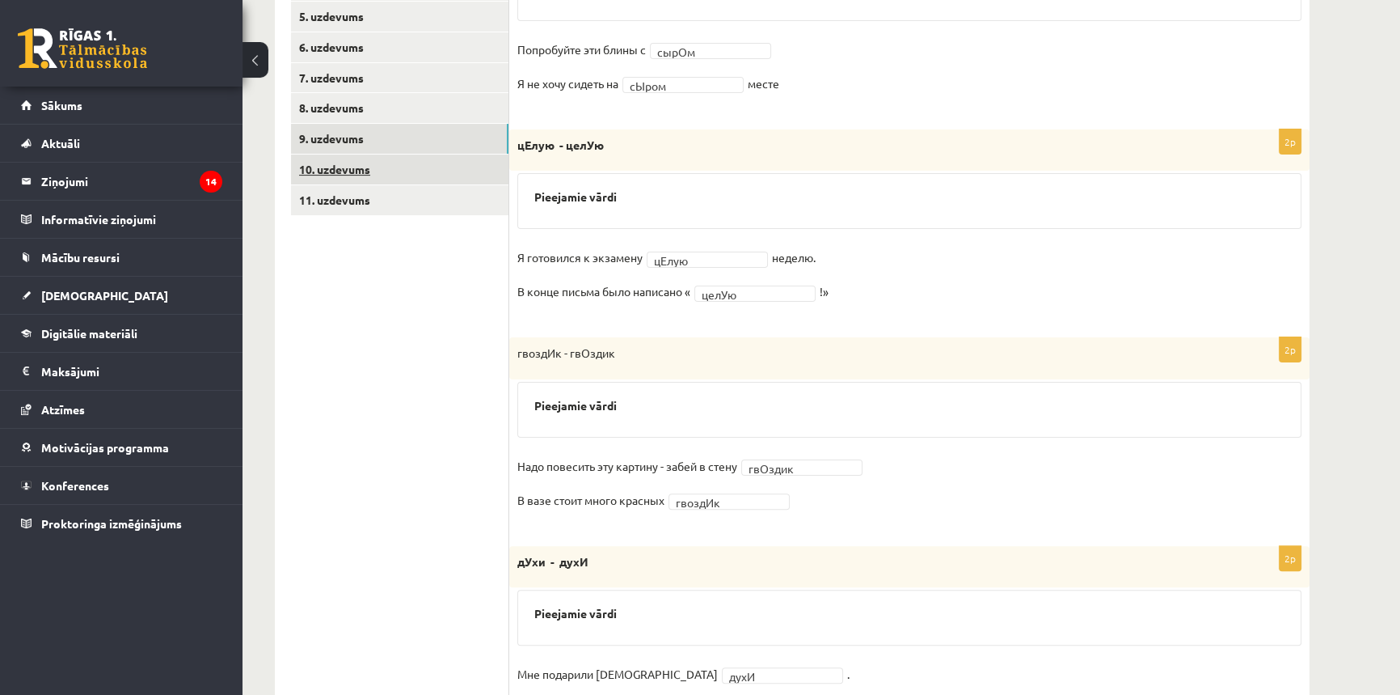
click at [380, 169] on link "10. uzdevums" at bounding box center [400, 169] width 218 height 30
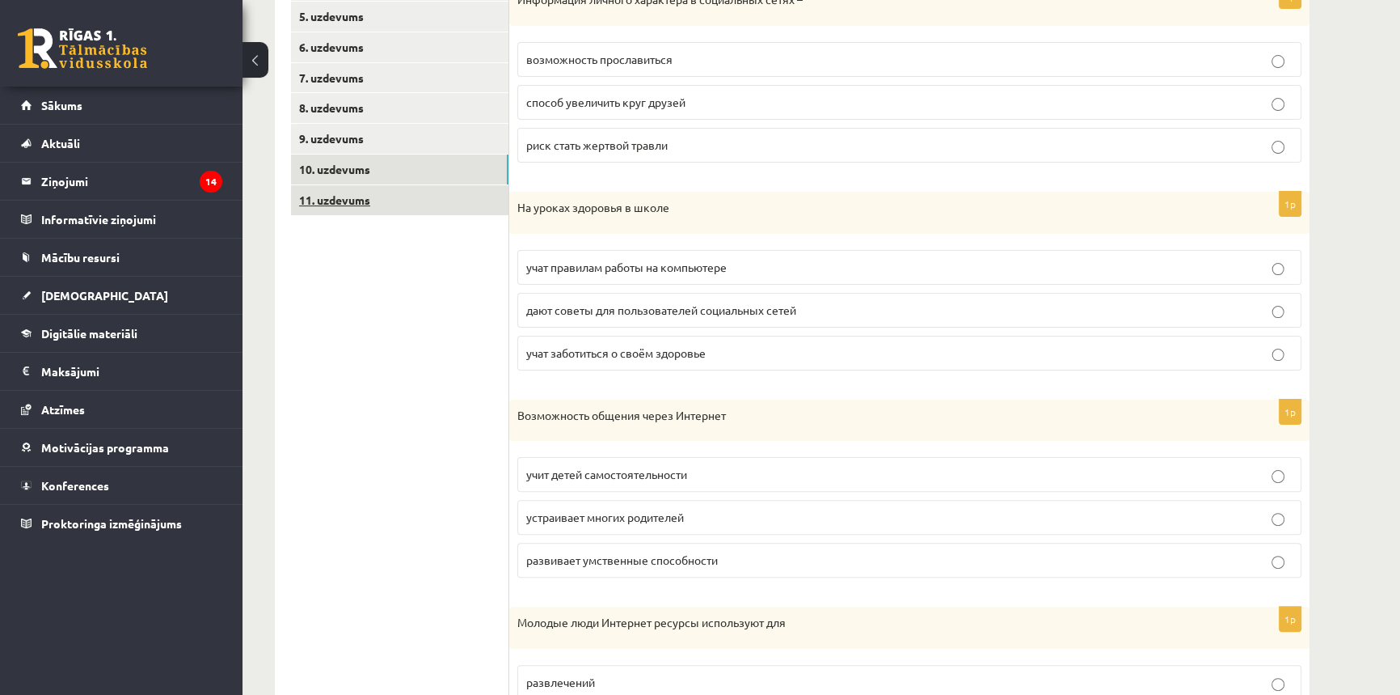
click at [399, 205] on link "11. uzdevums" at bounding box center [400, 200] width 218 height 30
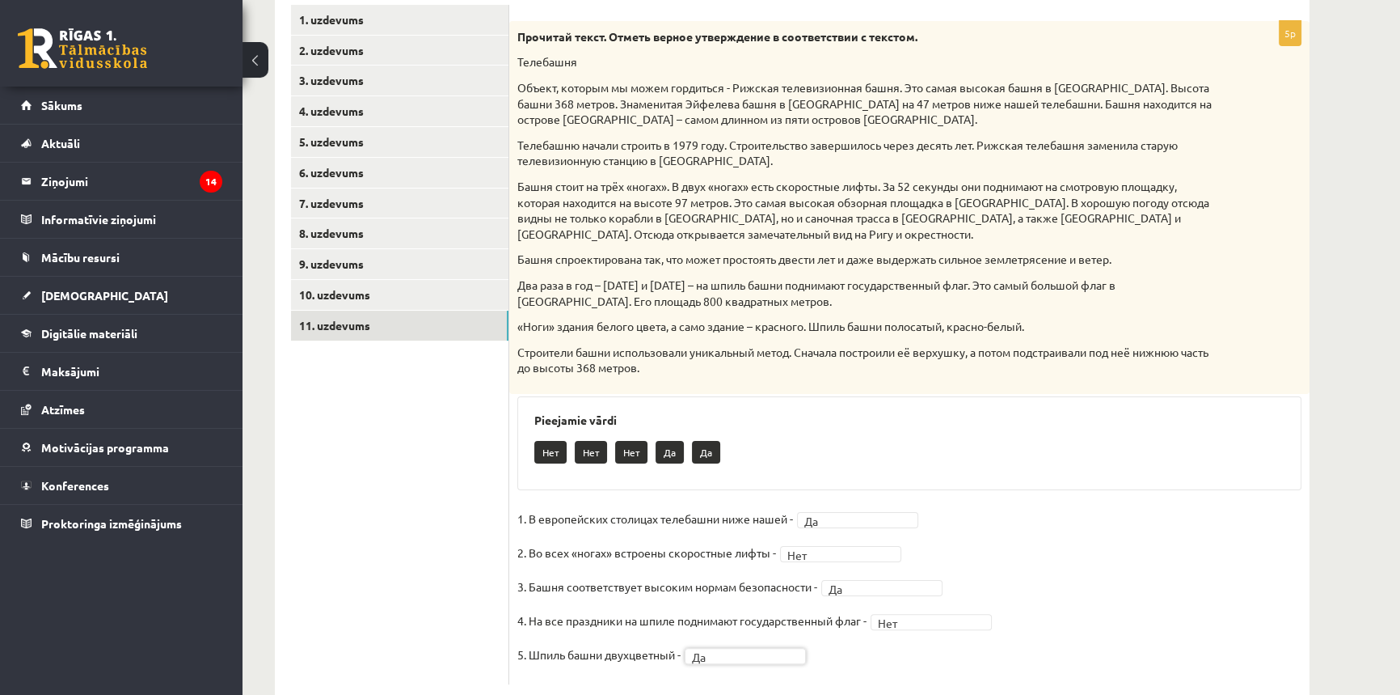
scroll to position [395, 0]
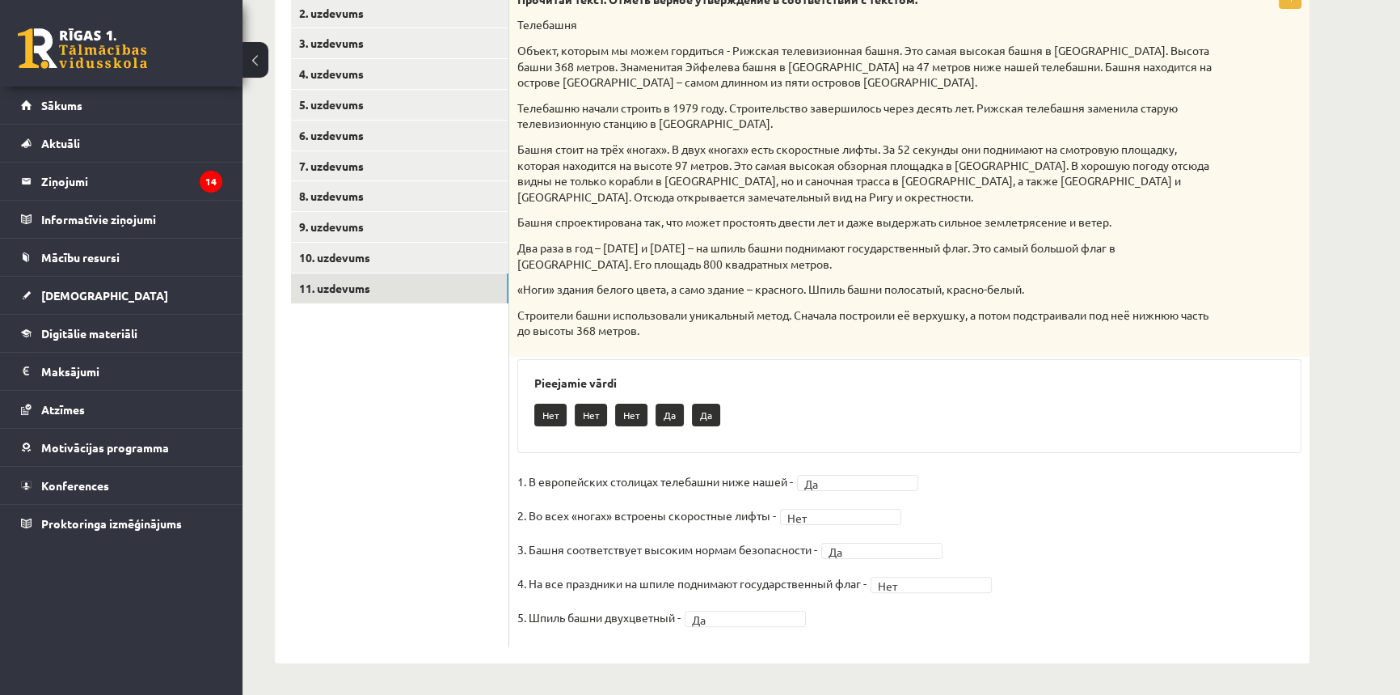
click at [547, 615] on p "5. Шпиль башни двухцветный -" at bounding box center [598, 617] width 163 height 24
copy p "Шпиль"
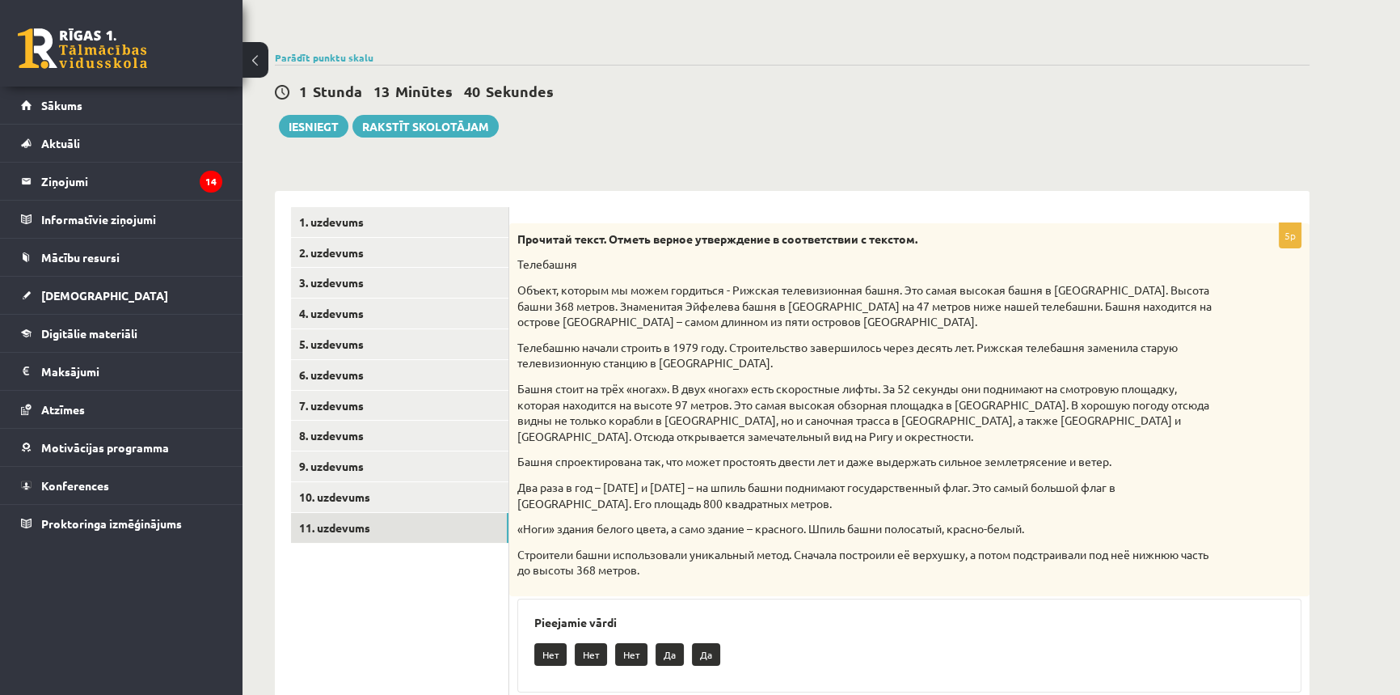
scroll to position [101, 0]
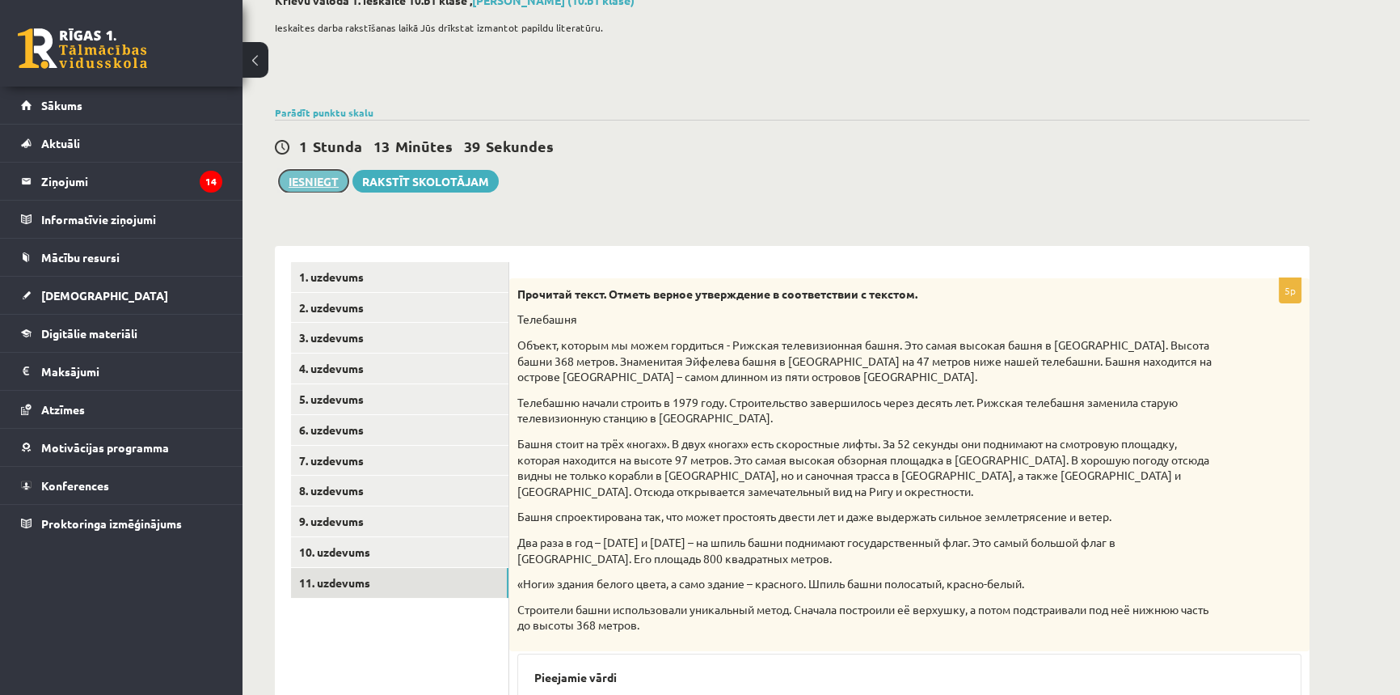
click at [335, 184] on button "Iesniegt" at bounding box center [314, 181] width 70 height 23
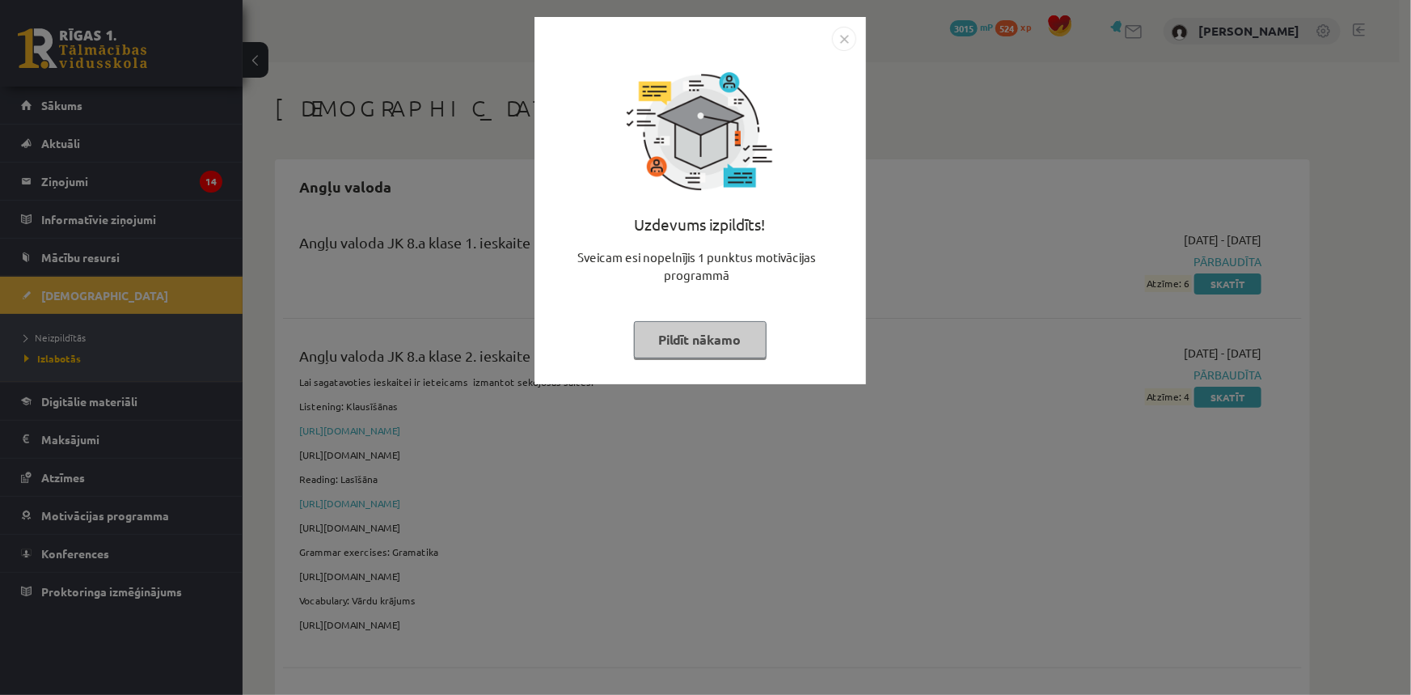
click at [753, 329] on button "Pildīt nākamo" at bounding box center [700, 339] width 133 height 37
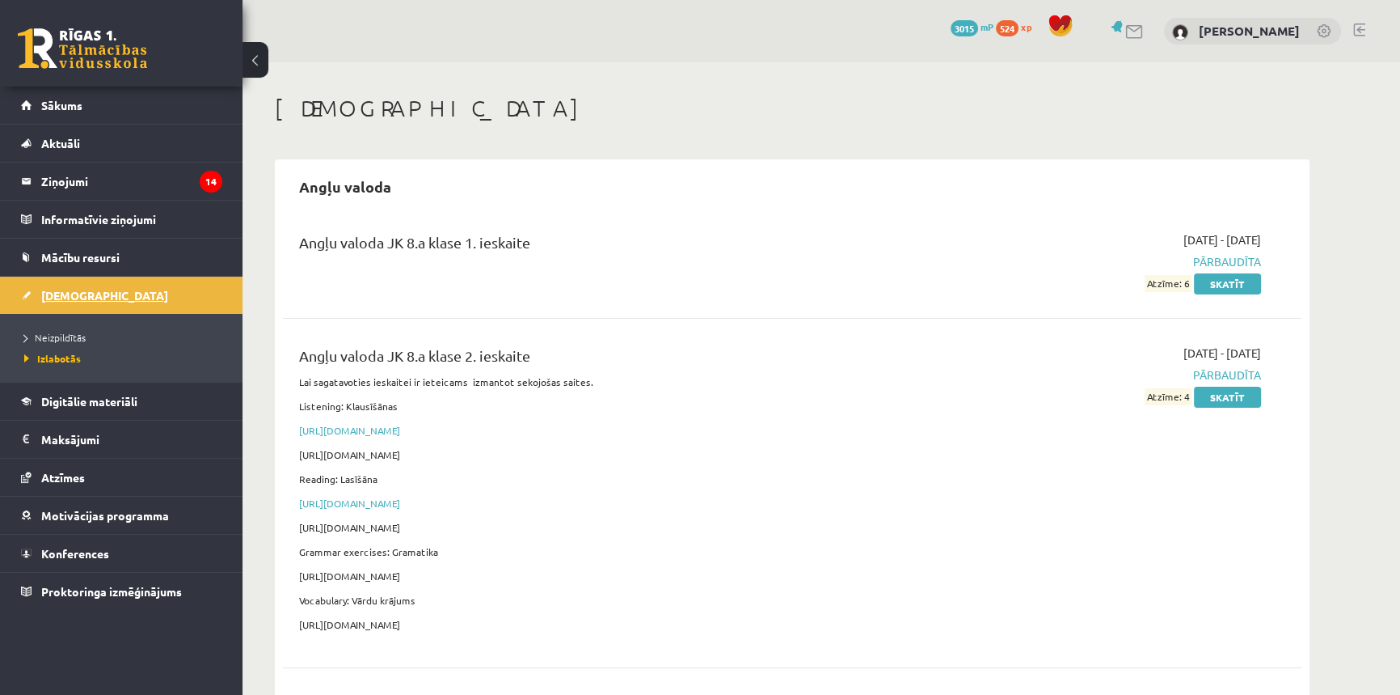
click at [40, 281] on link "[DEMOGRAPHIC_DATA]" at bounding box center [121, 295] width 201 height 37
